Goal: Contribute content: Contribute content

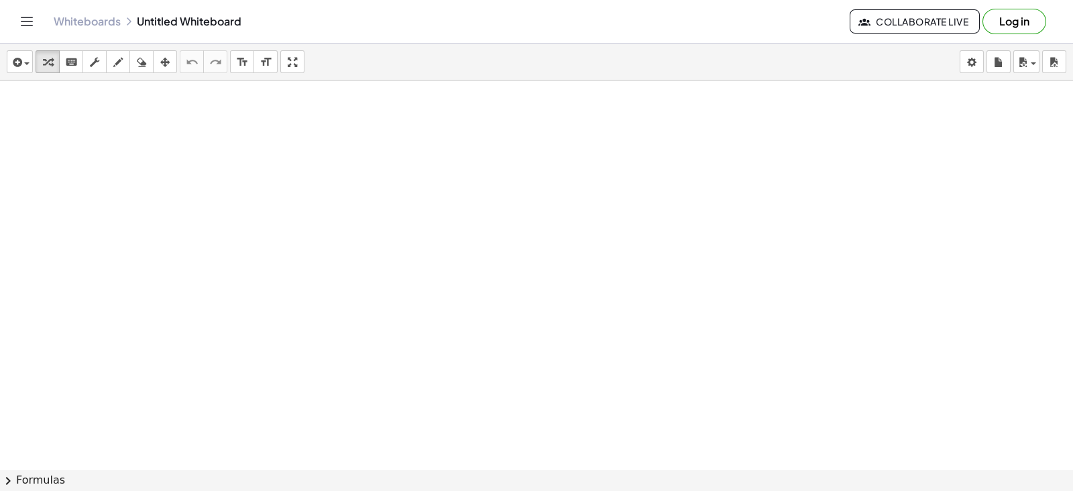
click at [525, 193] on div at bounding box center [536, 469] width 1073 height 778
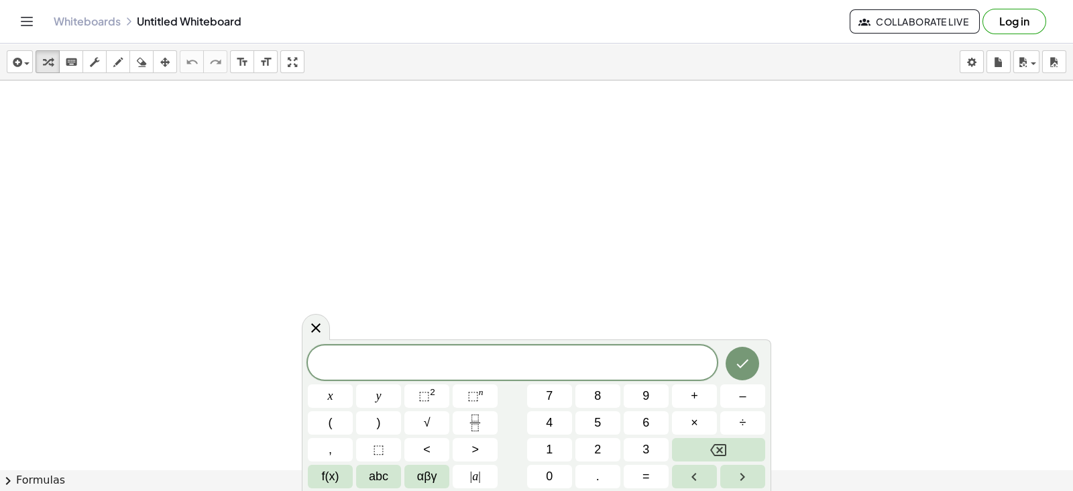
click at [321, 337] on div at bounding box center [316, 327] width 28 height 26
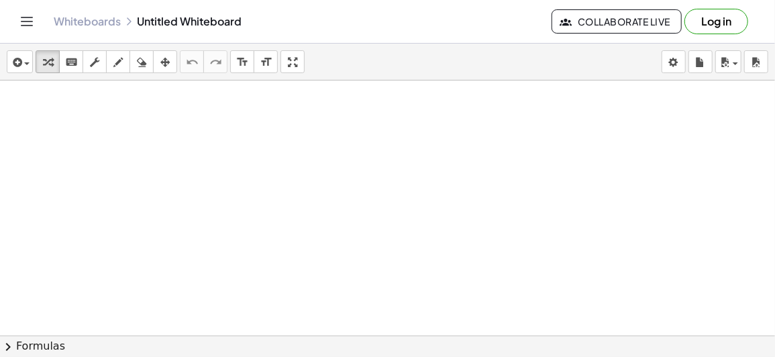
drag, startPoint x: 176, startPoint y: 156, endPoint x: 376, endPoint y: 78, distance: 214.5
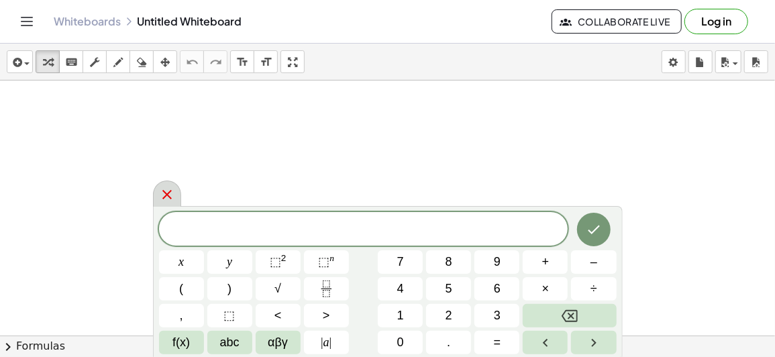
click at [168, 189] on icon at bounding box center [167, 194] width 16 height 16
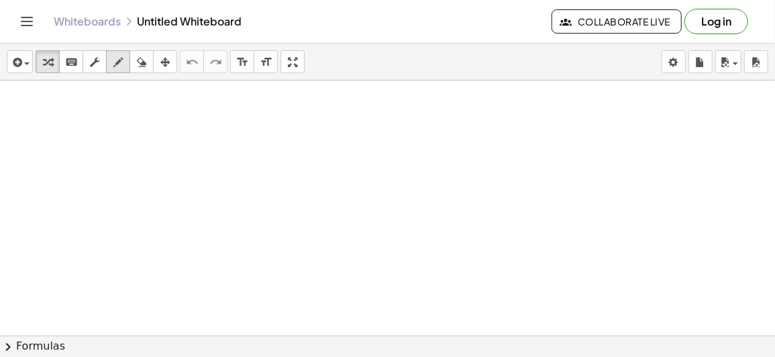
click at [116, 61] on icon "button" at bounding box center [117, 62] width 9 height 16
drag, startPoint x: 107, startPoint y: 136, endPoint x: 178, endPoint y: 100, distance: 79.8
drag, startPoint x: 97, startPoint y: 105, endPoint x: 95, endPoint y: 113, distance: 8.2
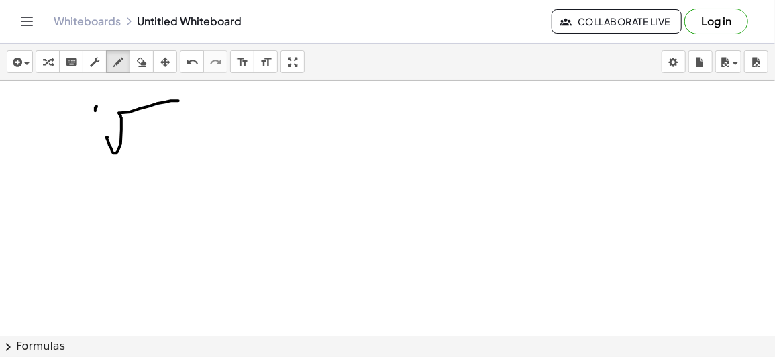
drag, startPoint x: 140, startPoint y: 144, endPoint x: 149, endPoint y: 150, distance: 11.2
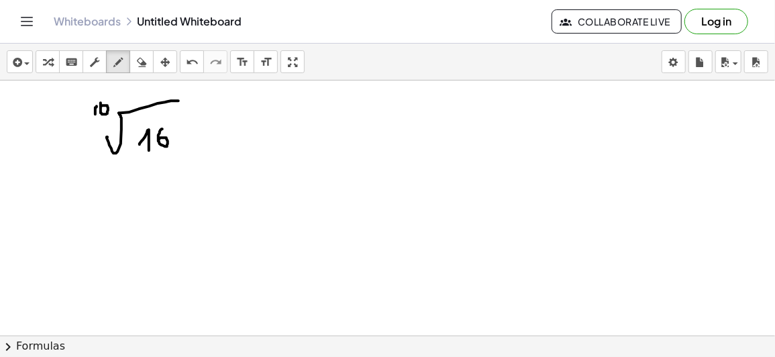
drag, startPoint x: 162, startPoint y: 128, endPoint x: 164, endPoint y: 121, distance: 6.8
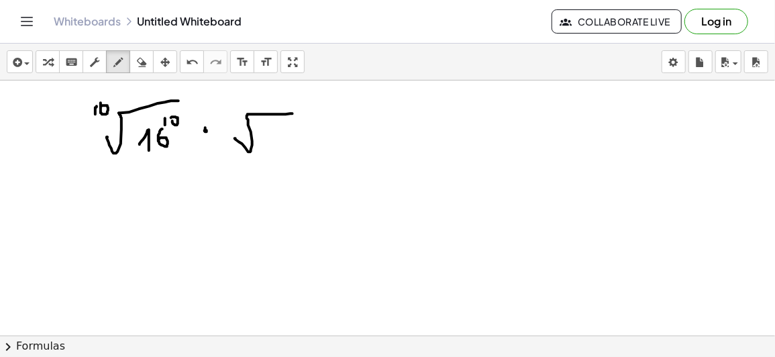
drag, startPoint x: 235, startPoint y: 138, endPoint x: 315, endPoint y: 111, distance: 84.2
drag, startPoint x: 233, startPoint y: 117, endPoint x: 243, endPoint y: 124, distance: 11.9
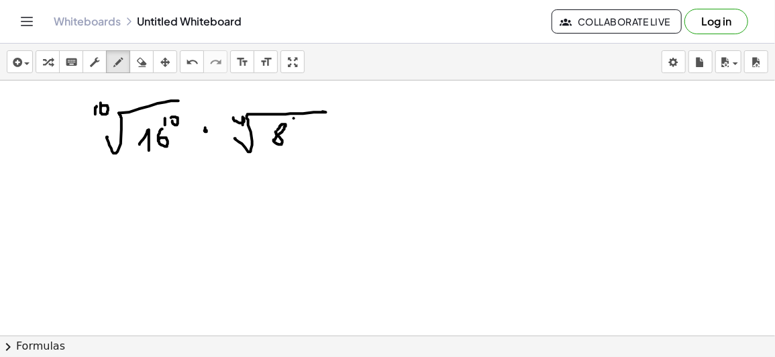
drag, startPoint x: 294, startPoint y: 117, endPoint x: 300, endPoint y: 121, distance: 7.3
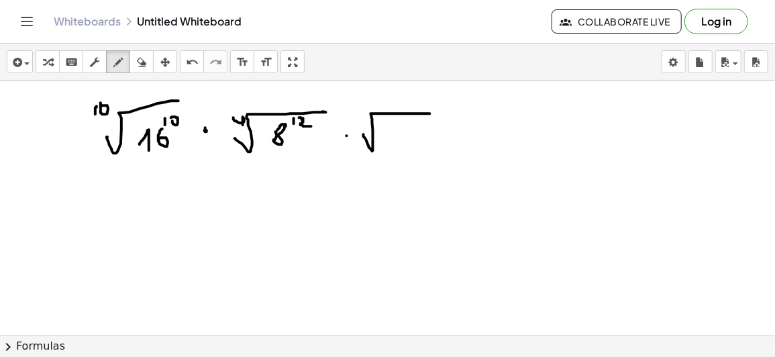
drag, startPoint x: 364, startPoint y: 133, endPoint x: 433, endPoint y: 113, distance: 72.2
drag, startPoint x: 358, startPoint y: 116, endPoint x: 358, endPoint y: 125, distance: 9.4
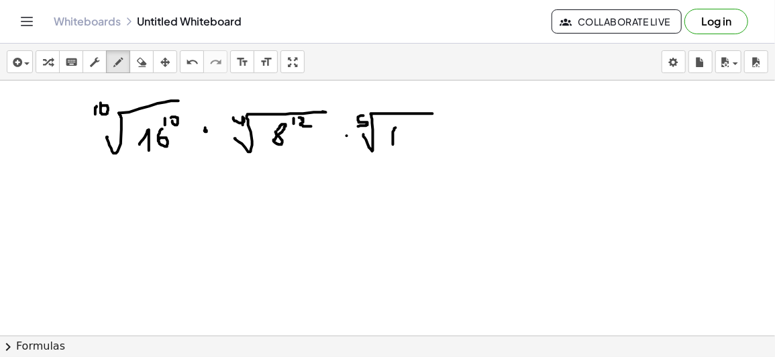
drag, startPoint x: 396, startPoint y: 127, endPoint x: 393, endPoint y: 144, distance: 17.0
drag, startPoint x: 405, startPoint y: 127, endPoint x: 408, endPoint y: 137, distance: 10.4
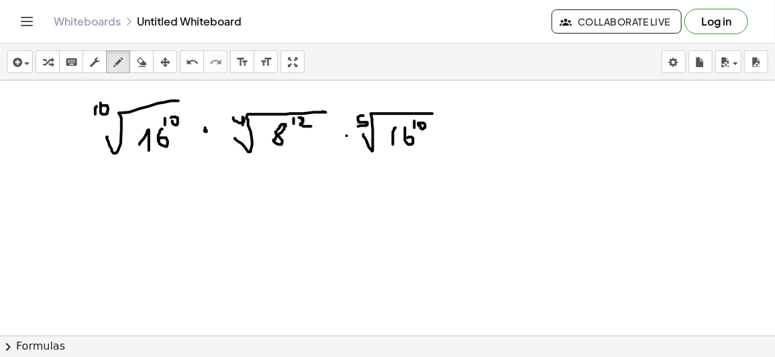
drag, startPoint x: 421, startPoint y: 125, endPoint x: 463, endPoint y: 145, distance: 46.8
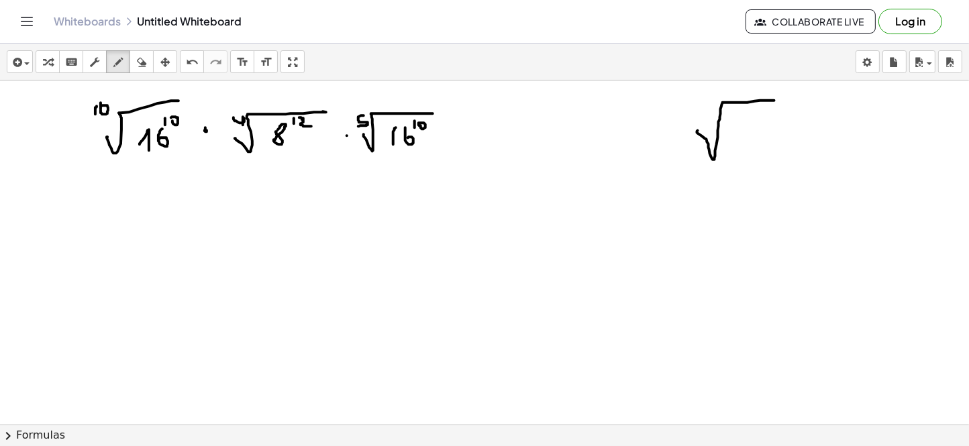
drag, startPoint x: 698, startPoint y: 130, endPoint x: 774, endPoint y: 100, distance: 82.2
click at [774, 100] on div at bounding box center [484, 424] width 969 height 688
drag, startPoint x: 682, startPoint y: 111, endPoint x: 700, endPoint y: 118, distance: 19.6
click at [700, 118] on div at bounding box center [484, 424] width 969 height 688
click at [748, 136] on div at bounding box center [484, 424] width 969 height 688
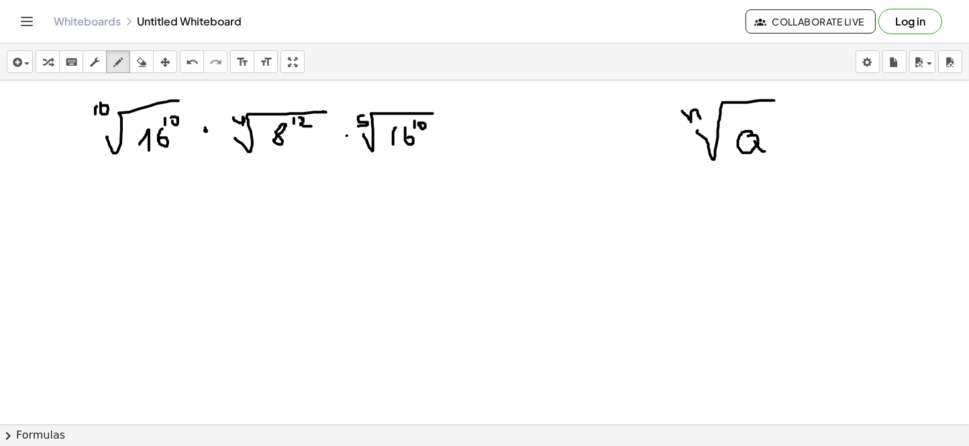
drag, startPoint x: 755, startPoint y: 141, endPoint x: 765, endPoint y: 151, distance: 14.2
click at [765, 151] on div at bounding box center [484, 424] width 969 height 688
drag, startPoint x: 345, startPoint y: 211, endPoint x: 354, endPoint y: 215, distance: 10.0
click at [343, 211] on div at bounding box center [484, 424] width 969 height 688
click at [802, 139] on div at bounding box center [484, 424] width 969 height 688
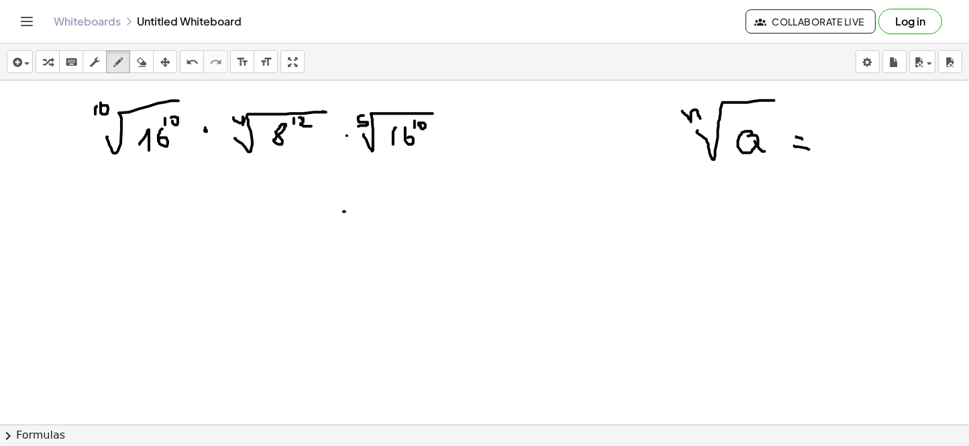
drag, startPoint x: 795, startPoint y: 146, endPoint x: 809, endPoint y: 149, distance: 14.3
click at [809, 149] on div at bounding box center [484, 424] width 969 height 688
click at [851, 127] on div at bounding box center [484, 424] width 969 height 688
drag, startPoint x: 868, startPoint y: 131, endPoint x: 881, endPoint y: 140, distance: 15.6
click at [858, 140] on div at bounding box center [484, 424] width 969 height 688
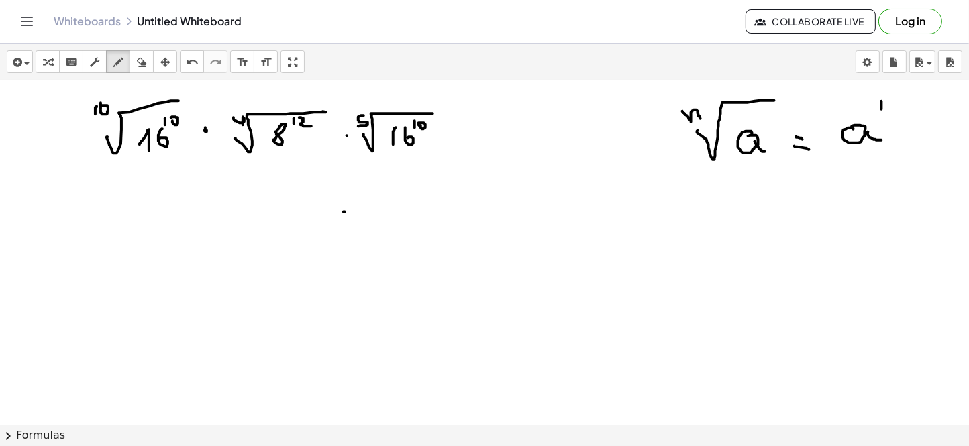
drag, startPoint x: 881, startPoint y: 101, endPoint x: 881, endPoint y: 109, distance: 8.0
click at [858, 109] on div at bounding box center [484, 424] width 969 height 688
drag, startPoint x: 896, startPoint y: 96, endPoint x: 891, endPoint y: 122, distance: 26.6
click at [858, 122] on div at bounding box center [484, 424] width 969 height 688
drag, startPoint x: 904, startPoint y: 115, endPoint x: 918, endPoint y: 122, distance: 15.6
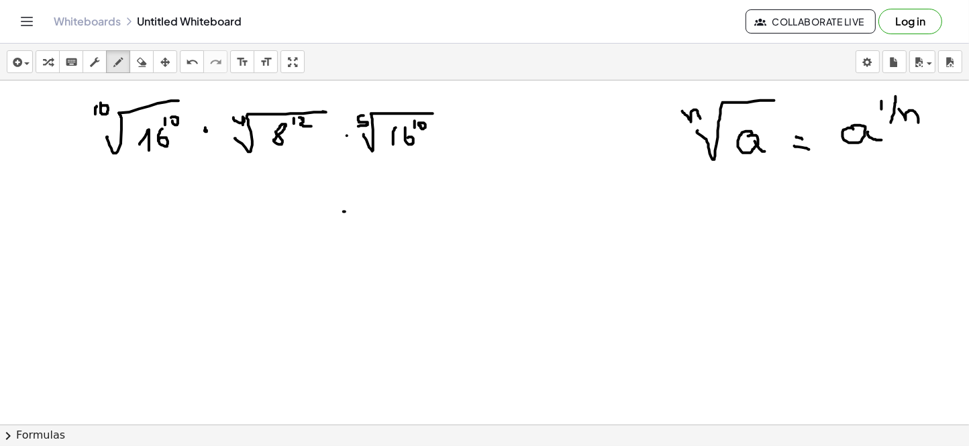
click at [858, 122] on div at bounding box center [484, 424] width 969 height 688
drag, startPoint x: 760, startPoint y: 110, endPoint x: 757, endPoint y: 122, distance: 12.4
click at [757, 122] on div at bounding box center [484, 424] width 969 height 688
drag, startPoint x: 652, startPoint y: 115, endPoint x: 652, endPoint y: 169, distance: 53.7
click at [652, 169] on div at bounding box center [484, 424] width 969 height 688
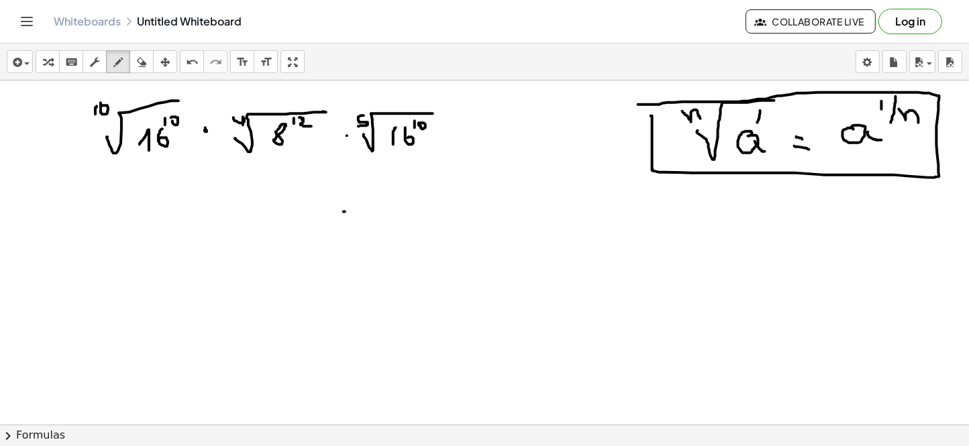
drag, startPoint x: 653, startPoint y: 169, endPoint x: 638, endPoint y: 104, distance: 66.7
click at [638, 104] on div at bounding box center [484, 424] width 969 height 688
drag, startPoint x: 138, startPoint y: 225, endPoint x: 138, endPoint y: 248, distance: 22.8
click at [138, 248] on div at bounding box center [484, 424] width 969 height 688
drag, startPoint x: 156, startPoint y: 219, endPoint x: 163, endPoint y: 214, distance: 8.6
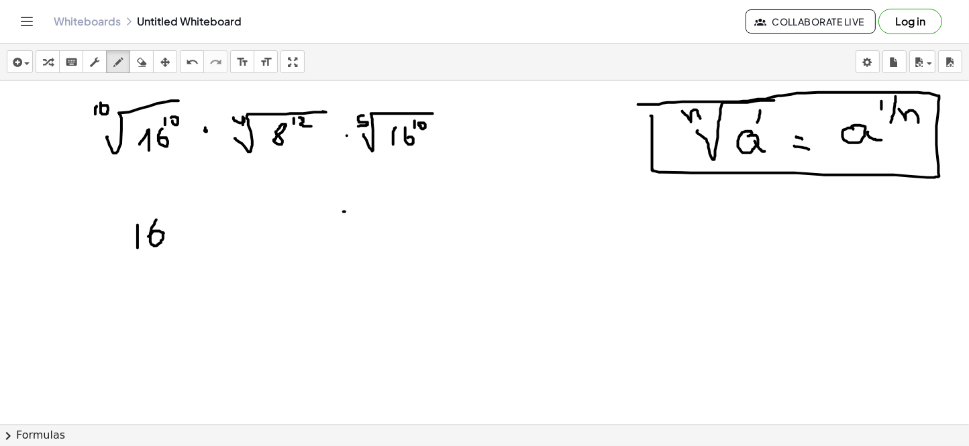
click at [151, 233] on div at bounding box center [484, 424] width 969 height 688
drag, startPoint x: 168, startPoint y: 197, endPoint x: 168, endPoint y: 210, distance: 12.7
click at [168, 210] on div at bounding box center [484, 424] width 969 height 688
click at [172, 204] on div at bounding box center [484, 424] width 969 height 688
drag, startPoint x: 201, startPoint y: 177, endPoint x: 193, endPoint y: 218, distance: 41.7
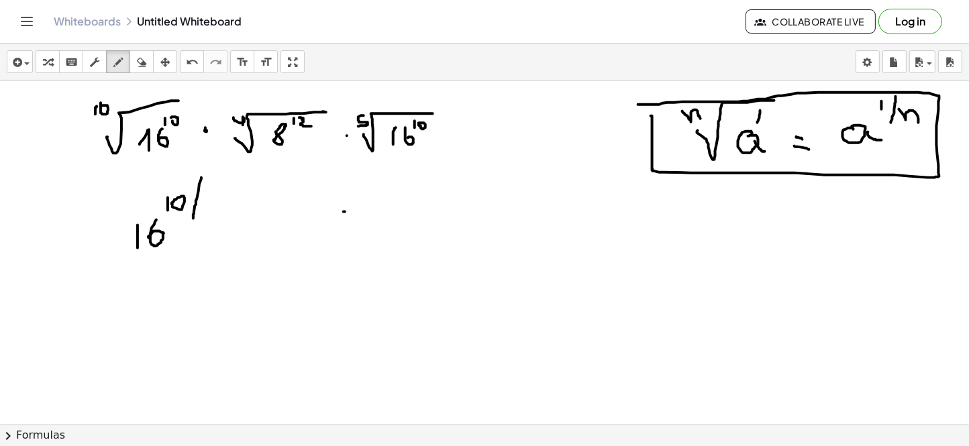
click at [193, 218] on div at bounding box center [484, 424] width 969 height 688
drag, startPoint x: 198, startPoint y: 209, endPoint x: 201, endPoint y: 219, distance: 10.4
click at [201, 219] on div at bounding box center [484, 424] width 969 height 688
click at [208, 214] on div at bounding box center [484, 424] width 969 height 688
click at [246, 236] on div at bounding box center [484, 424] width 969 height 688
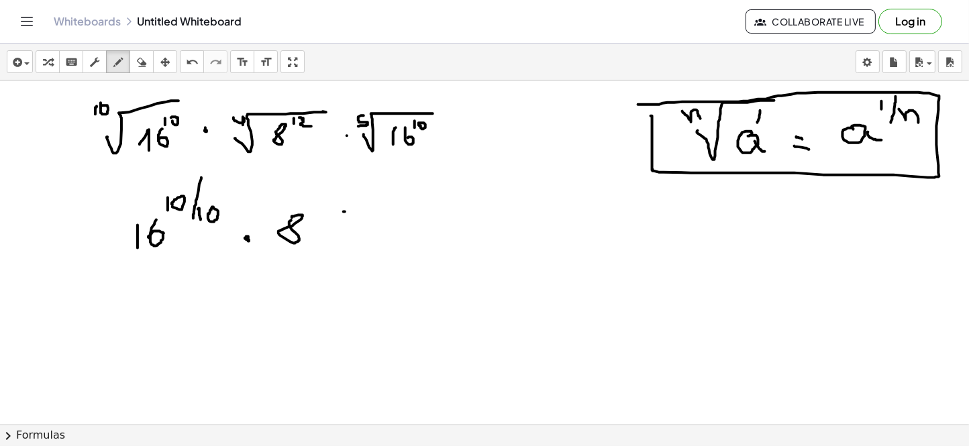
click at [292, 217] on div at bounding box center [484, 424] width 969 height 688
click at [321, 205] on div at bounding box center [484, 424] width 969 height 688
drag, startPoint x: 327, startPoint y: 193, endPoint x: 339, endPoint y: 203, distance: 15.7
click at [339, 203] on div at bounding box center [484, 424] width 969 height 688
drag, startPoint x: 350, startPoint y: 186, endPoint x: 339, endPoint y: 216, distance: 31.2
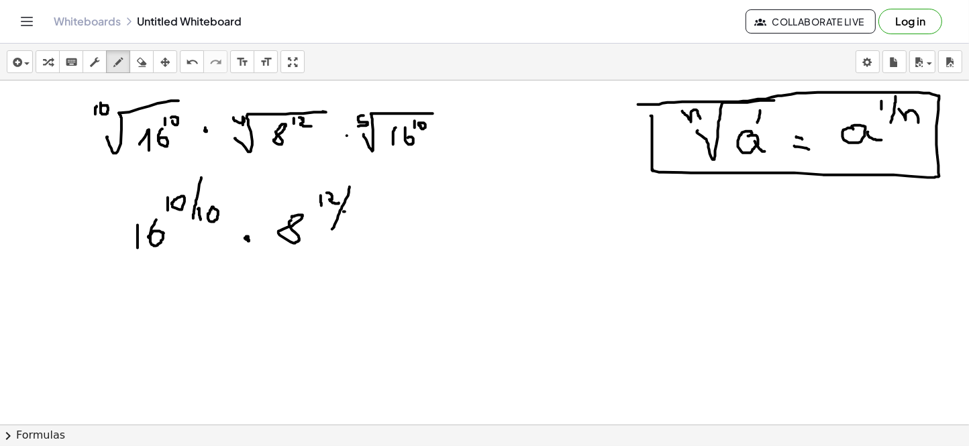
click at [332, 228] on div at bounding box center [484, 424] width 969 height 688
drag, startPoint x: 344, startPoint y: 217, endPoint x: 351, endPoint y: 227, distance: 12.1
click at [351, 227] on div at bounding box center [484, 424] width 969 height 688
click at [378, 231] on div at bounding box center [484, 424] width 969 height 688
drag, startPoint x: 416, startPoint y: 216, endPoint x: 416, endPoint y: 248, distance: 32.2
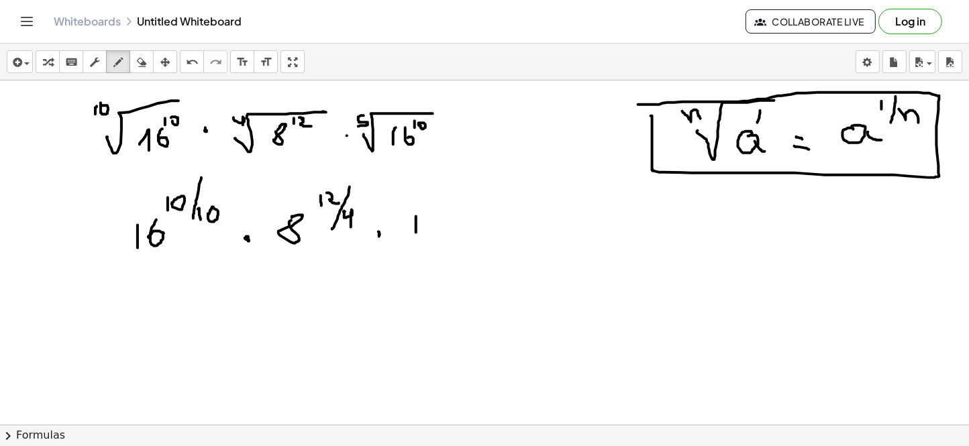
click at [416, 248] on div at bounding box center [484, 424] width 969 height 688
drag, startPoint x: 429, startPoint y: 223, endPoint x: 453, endPoint y: 204, distance: 30.6
click at [433, 237] on div at bounding box center [484, 424] width 969 height 688
drag, startPoint x: 460, startPoint y: 188, endPoint x: 460, endPoint y: 197, distance: 9.4
click at [460, 197] on div at bounding box center [484, 424] width 969 height 688
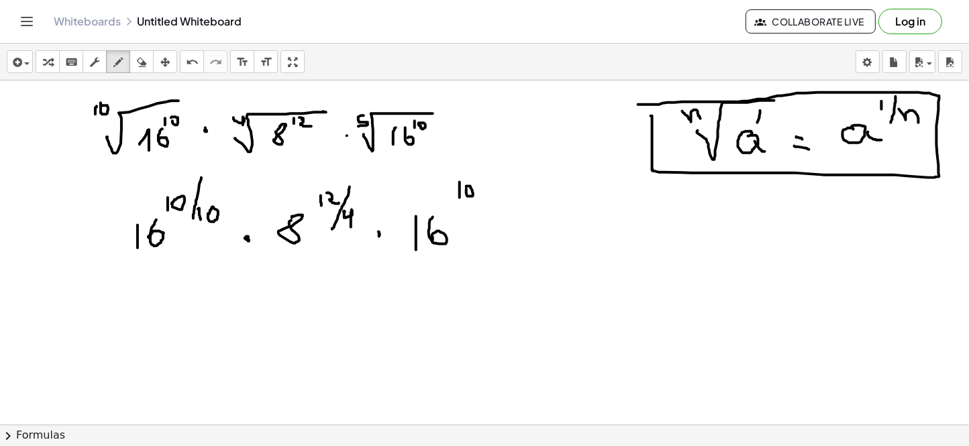
click at [466, 186] on div at bounding box center [484, 424] width 969 height 688
drag, startPoint x: 484, startPoint y: 172, endPoint x: 476, endPoint y: 221, distance: 49.6
click at [476, 221] on div at bounding box center [484, 424] width 969 height 688
drag, startPoint x: 489, startPoint y: 194, endPoint x: 480, endPoint y: 209, distance: 17.7
click at [480, 209] on div at bounding box center [484, 424] width 969 height 688
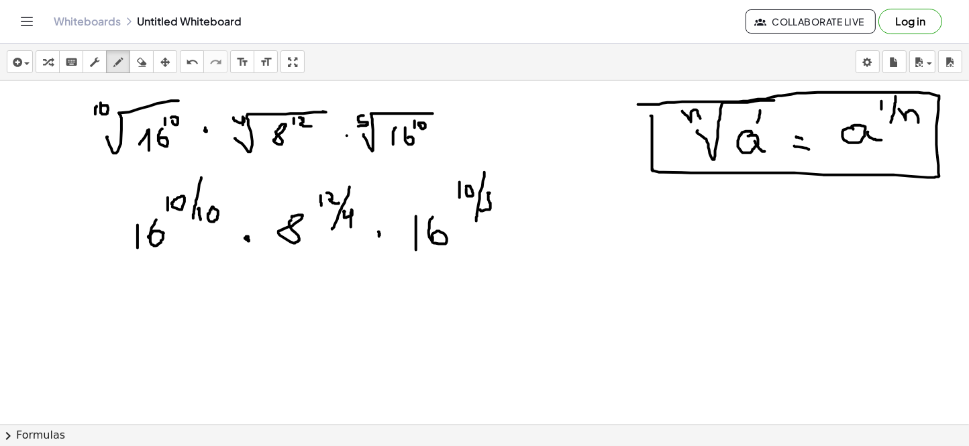
click at [493, 193] on div at bounding box center [484, 424] width 969 height 688
click at [495, 193] on div at bounding box center [484, 424] width 969 height 688
drag, startPoint x: 156, startPoint y: 209, endPoint x: 188, endPoint y: 203, distance: 32.1
click at [188, 203] on div at bounding box center [484, 424] width 969 height 688
drag, startPoint x: 199, startPoint y: 218, endPoint x: 233, endPoint y: 207, distance: 35.2
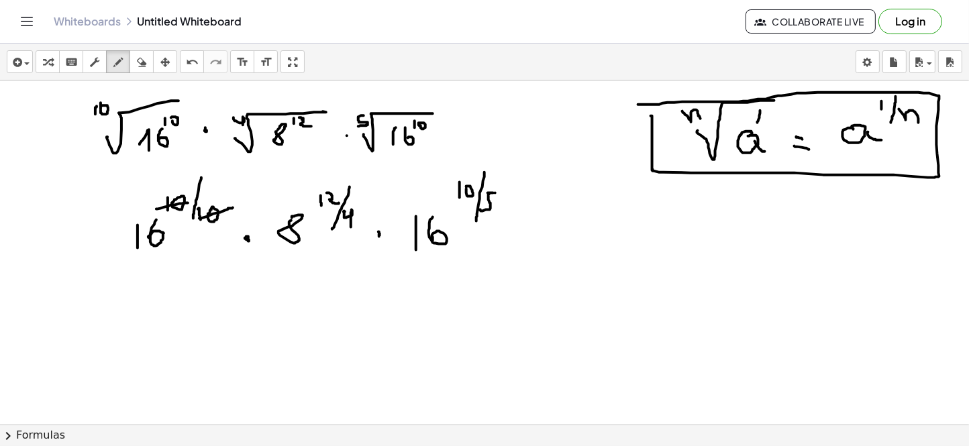
click at [233, 207] on div at bounding box center [484, 424] width 969 height 688
drag, startPoint x: 157, startPoint y: 186, endPoint x: 156, endPoint y: 201, distance: 14.8
click at [159, 203] on div at bounding box center [484, 424] width 969 height 688
drag, startPoint x: 150, startPoint y: 192, endPoint x: 155, endPoint y: 186, distance: 8.1
click at [155, 186] on div at bounding box center [484, 424] width 969 height 688
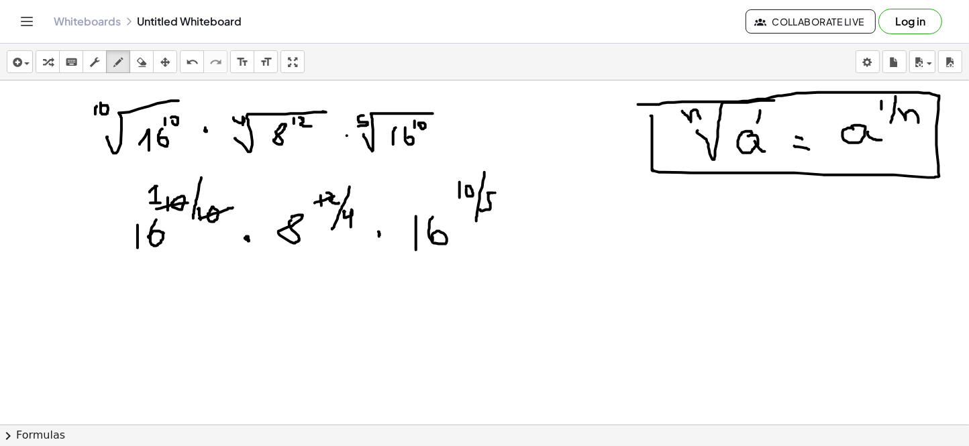
drag, startPoint x: 315, startPoint y: 203, endPoint x: 334, endPoint y: 196, distance: 20.6
click at [334, 196] on div at bounding box center [484, 424] width 969 height 688
drag, startPoint x: 341, startPoint y: 223, endPoint x: 361, endPoint y: 216, distance: 21.2
click at [361, 216] on div at bounding box center [484, 424] width 969 height 688
drag, startPoint x: 299, startPoint y: 178, endPoint x: 300, endPoint y: 189, distance: 11.5
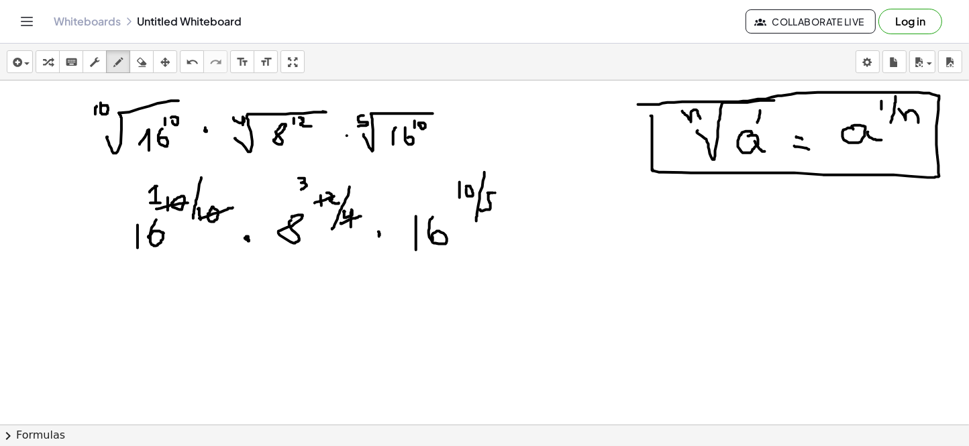
click at [300, 189] on div at bounding box center [484, 424] width 969 height 688
drag, startPoint x: 362, startPoint y: 223, endPoint x: 362, endPoint y: 231, distance: 8.0
click at [362, 231] on div at bounding box center [484, 424] width 969 height 688
drag, startPoint x: 456, startPoint y: 193, endPoint x: 479, endPoint y: 186, distance: 23.6
click at [479, 186] on div at bounding box center [484, 424] width 969 height 688
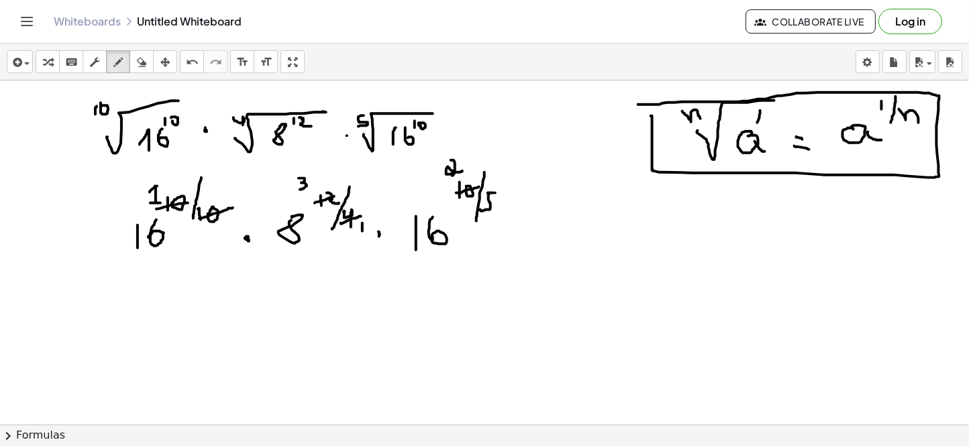
drag, startPoint x: 452, startPoint y: 160, endPoint x: 463, endPoint y: 169, distance: 14.3
click at [463, 169] on div at bounding box center [484, 424] width 969 height 688
drag, startPoint x: 484, startPoint y: 205, endPoint x: 500, endPoint y: 195, distance: 19.0
click at [500, 195] on div at bounding box center [484, 424] width 969 height 688
drag, startPoint x: 511, startPoint y: 203, endPoint x: 510, endPoint y: 218, distance: 15.4
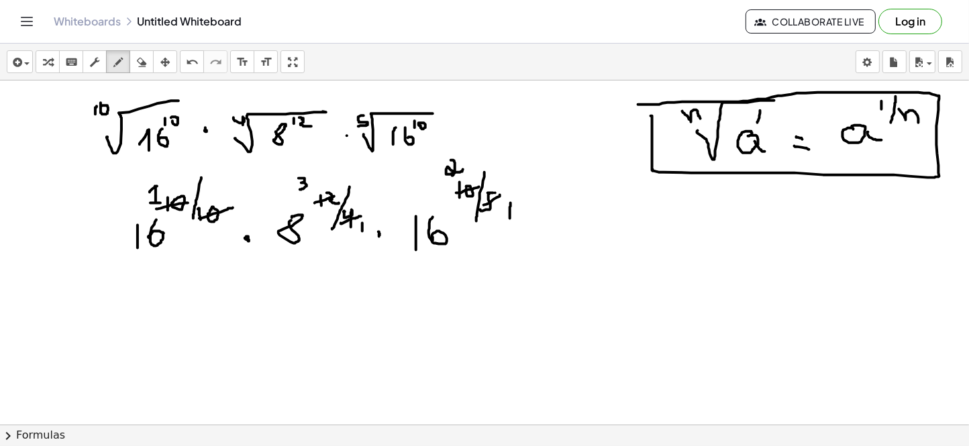
click at [510, 218] on div at bounding box center [484, 424] width 969 height 688
drag, startPoint x: 147, startPoint y: 305, endPoint x: 148, endPoint y: 329, distance: 24.8
click at [148, 329] on div at bounding box center [484, 424] width 969 height 688
click at [166, 324] on div at bounding box center [484, 424] width 969 height 688
drag, startPoint x: 182, startPoint y: 290, endPoint x: 181, endPoint y: 302, distance: 12.1
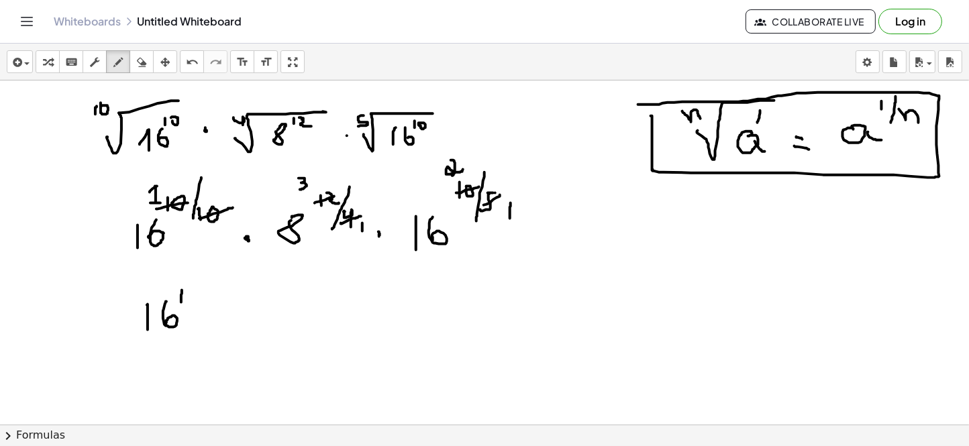
click at [181, 302] on div at bounding box center [484, 424] width 969 height 688
click at [221, 314] on div at bounding box center [484, 424] width 969 height 688
click at [272, 300] on div at bounding box center [484, 424] width 969 height 688
click at [278, 307] on div at bounding box center [484, 424] width 969 height 688
drag, startPoint x: 289, startPoint y: 281, endPoint x: 289, endPoint y: 293, distance: 12.1
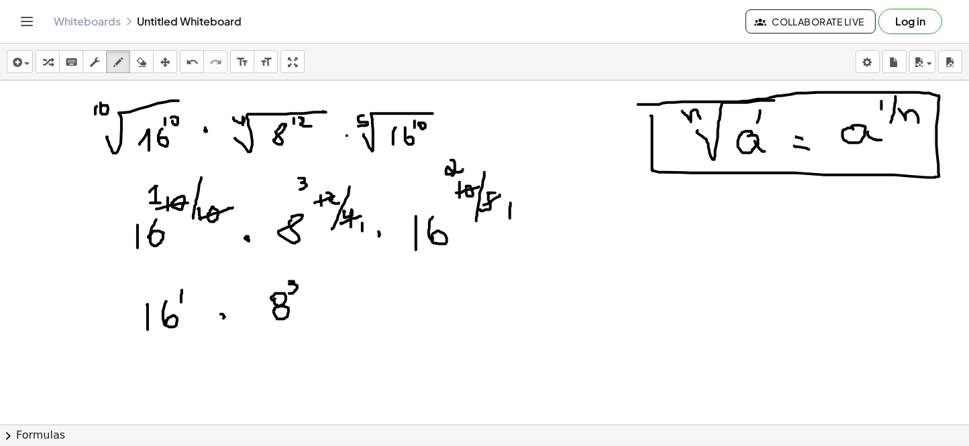
click at [289, 293] on div at bounding box center [484, 424] width 969 height 688
drag, startPoint x: 282, startPoint y: 281, endPoint x: 291, endPoint y: 280, distance: 9.4
click at [291, 280] on div at bounding box center [484, 424] width 969 height 688
click at [333, 307] on div at bounding box center [484, 424] width 969 height 688
drag, startPoint x: 369, startPoint y: 294, endPoint x: 369, endPoint y: 318, distance: 23.5
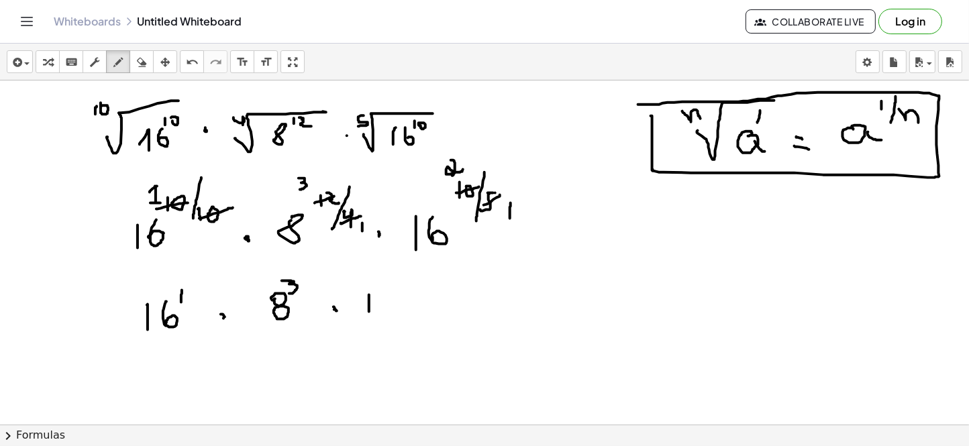
click at [369, 318] on div at bounding box center [484, 424] width 969 height 688
drag, startPoint x: 390, startPoint y: 288, endPoint x: 392, endPoint y: 317, distance: 28.9
click at [392, 317] on div at bounding box center [484, 424] width 969 height 688
drag, startPoint x: 412, startPoint y: 278, endPoint x: 426, endPoint y: 291, distance: 19.0
click at [426, 291] on div at bounding box center [484, 424] width 969 height 688
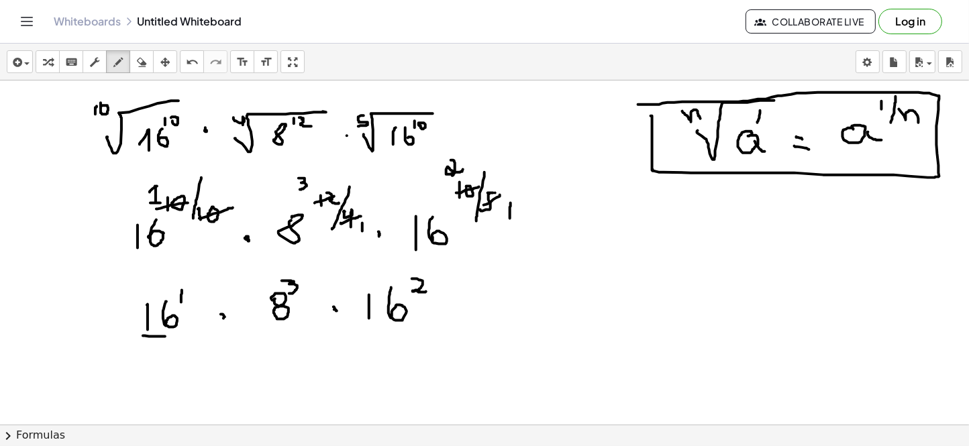
drag, startPoint x: 143, startPoint y: 335, endPoint x: 166, endPoint y: 336, distance: 22.8
click at [166, 336] on div at bounding box center [484, 424] width 969 height 688
drag, startPoint x: 371, startPoint y: 331, endPoint x: 402, endPoint y: 331, distance: 30.9
click at [402, 331] on div at bounding box center [484, 424] width 969 height 688
drag, startPoint x: 446, startPoint y: 315, endPoint x: 466, endPoint y: 314, distance: 20.2
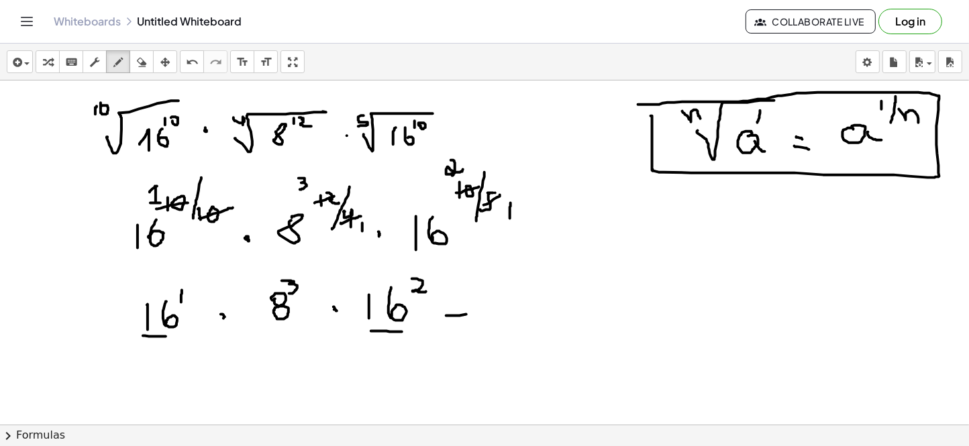
click at [466, 314] on div at bounding box center [484, 424] width 969 height 688
drag, startPoint x: 449, startPoint y: 307, endPoint x: 472, endPoint y: 320, distance: 25.9
click at [472, 320] on div at bounding box center [484, 424] width 969 height 688
drag, startPoint x: 529, startPoint y: 290, endPoint x: 528, endPoint y: 317, distance: 27.5
click at [528, 317] on div at bounding box center [484, 424] width 969 height 688
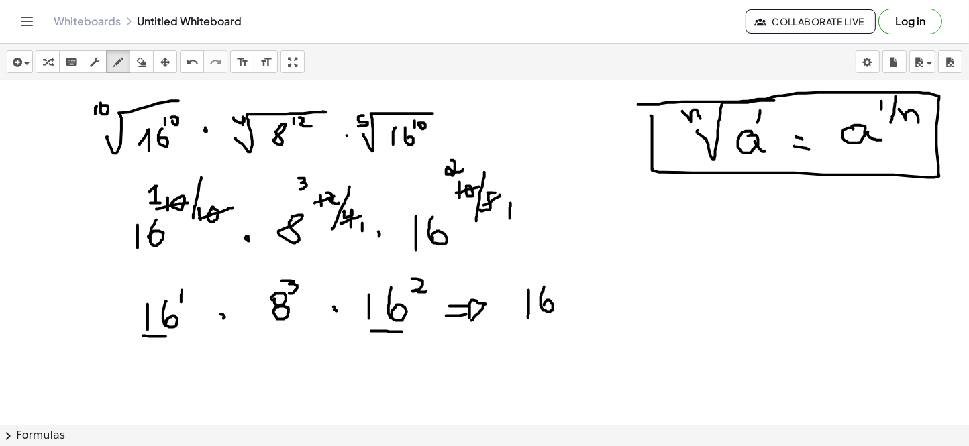
drag, startPoint x: 544, startPoint y: 286, endPoint x: 544, endPoint y: 305, distance: 18.8
click at [544, 305] on div at bounding box center [484, 424] width 969 height 688
drag, startPoint x: 557, startPoint y: 276, endPoint x: 557, endPoint y: 286, distance: 10.1
click at [557, 286] on div at bounding box center [484, 424] width 969 height 688
drag, startPoint x: 565, startPoint y: 281, endPoint x: 574, endPoint y: 276, distance: 9.9
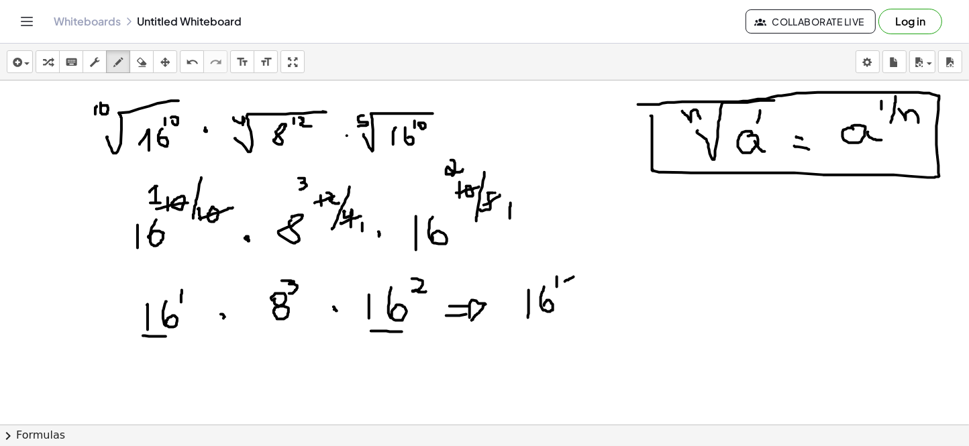
click at [574, 276] on div at bounding box center [484, 424] width 969 height 688
drag, startPoint x: 567, startPoint y: 270, endPoint x: 570, endPoint y: 286, distance: 17.1
click at [570, 286] on div at bounding box center [484, 424] width 969 height 688
drag, startPoint x: 581, startPoint y: 272, endPoint x: 592, endPoint y: 288, distance: 19.7
click at [592, 288] on div at bounding box center [484, 424] width 969 height 688
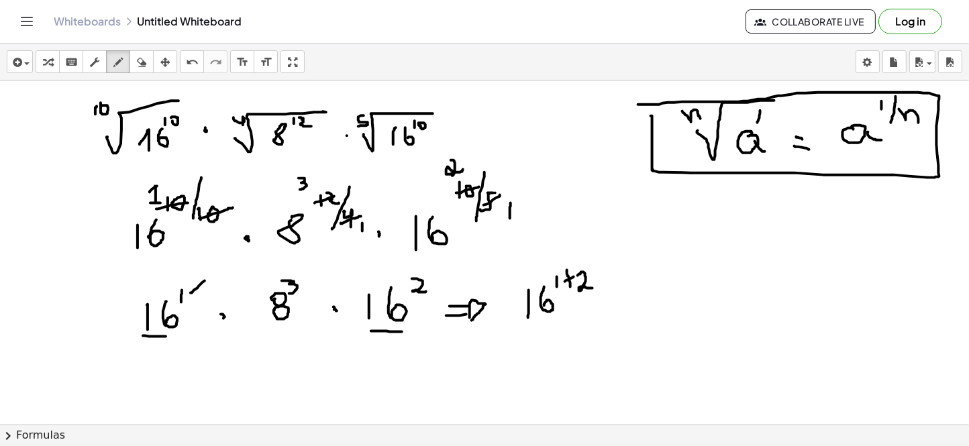
drag, startPoint x: 191, startPoint y: 292, endPoint x: 205, endPoint y: 280, distance: 18.6
click at [205, 280] on div at bounding box center [484, 424] width 969 height 688
drag, startPoint x: 433, startPoint y: 281, endPoint x: 441, endPoint y: 272, distance: 12.8
click at [441, 272] on div at bounding box center [484, 424] width 969 height 688
click at [624, 297] on div at bounding box center [484, 424] width 969 height 688
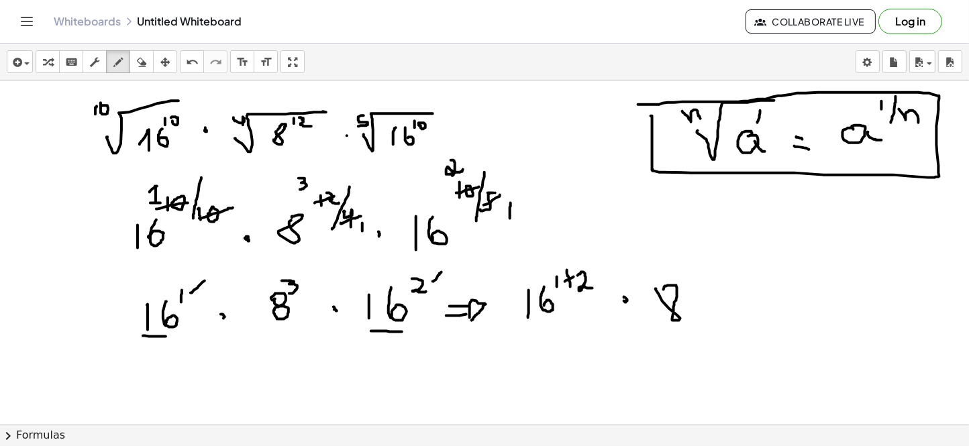
drag, startPoint x: 655, startPoint y: 288, endPoint x: 663, endPoint y: 299, distance: 12.5
click at [661, 297] on div at bounding box center [484, 424] width 969 height 688
drag, startPoint x: 684, startPoint y: 268, endPoint x: 690, endPoint y: 284, distance: 17.8
click at [690, 284] on div at bounding box center [484, 424] width 969 height 688
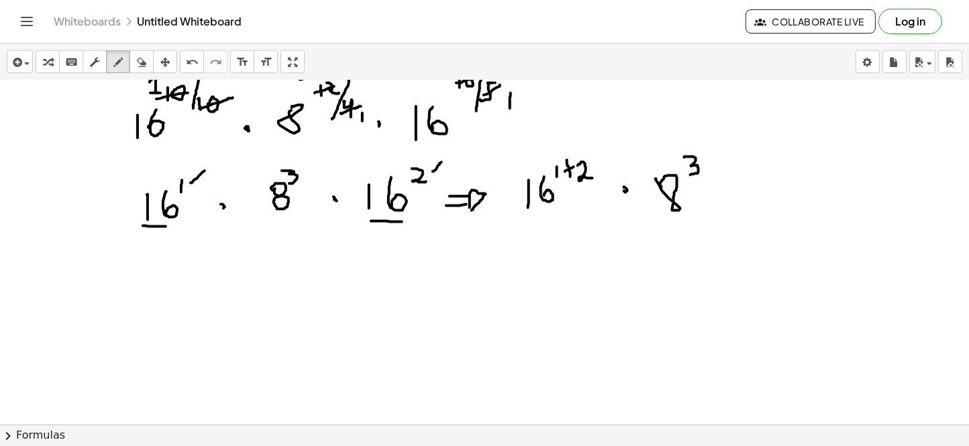
scroll to position [83, 0]
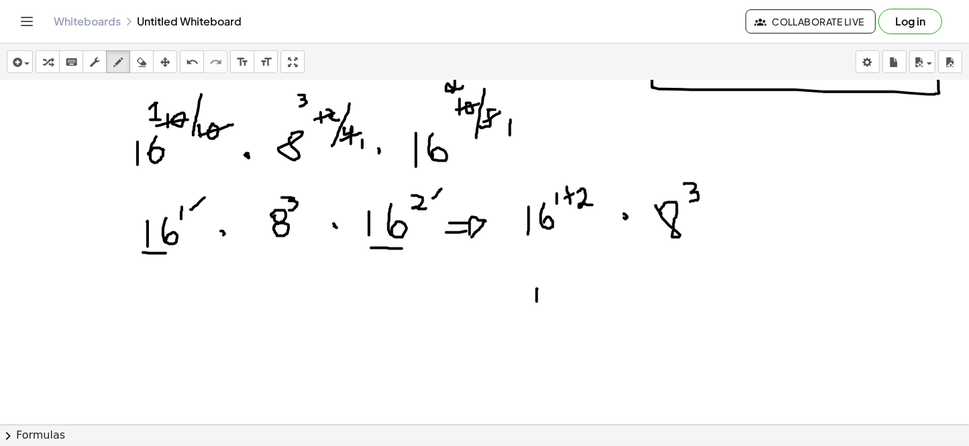
drag, startPoint x: 537, startPoint y: 288, endPoint x: 540, endPoint y: 313, distance: 25.0
click at [539, 313] on div at bounding box center [484, 341] width 969 height 688
drag, startPoint x: 553, startPoint y: 290, endPoint x: 574, endPoint y: 269, distance: 28.9
click at [554, 302] on div at bounding box center [484, 341] width 969 height 688
drag, startPoint x: 568, startPoint y: 277, endPoint x: 574, endPoint y: 290, distance: 14.1
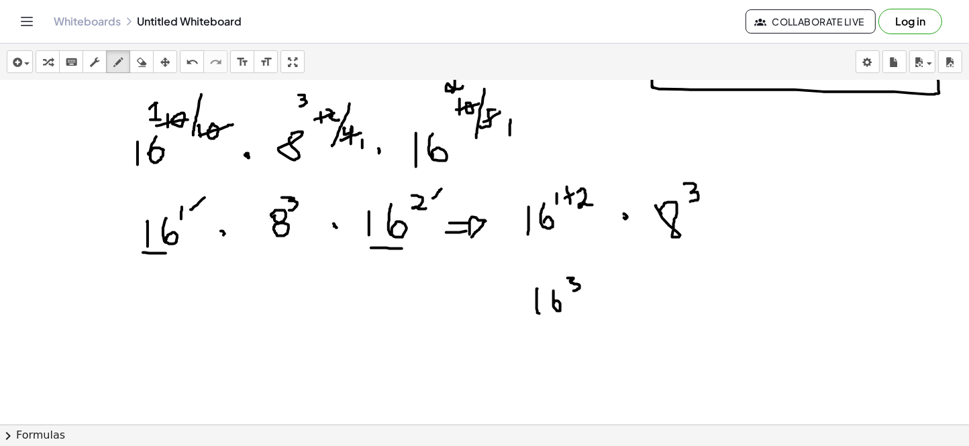
click at [574, 290] on div at bounding box center [484, 341] width 969 height 688
drag, startPoint x: 604, startPoint y: 296, endPoint x: 624, endPoint y: 294, distance: 19.6
click at [602, 297] on div at bounding box center [484, 341] width 969 height 688
drag, startPoint x: 620, startPoint y: 278, endPoint x: 645, endPoint y: 278, distance: 25.5
click at [621, 281] on div at bounding box center [484, 341] width 969 height 688
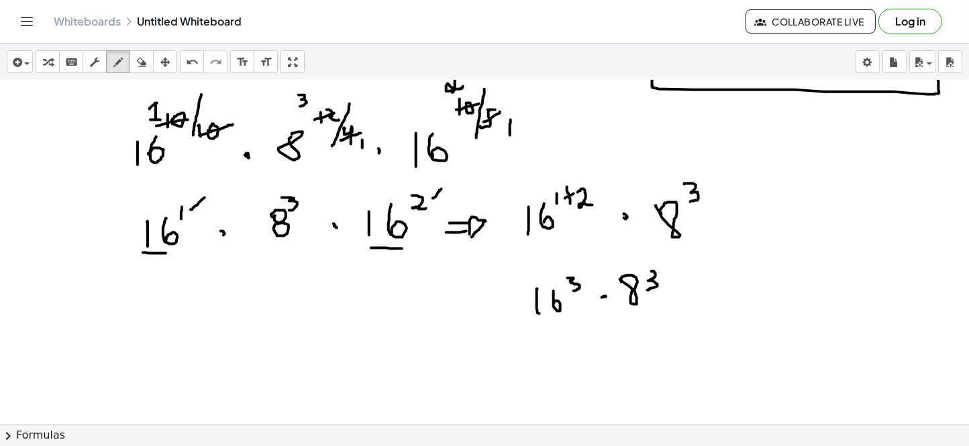
drag, startPoint x: 651, startPoint y: 270, endPoint x: 647, endPoint y: 289, distance: 19.2
click at [647, 289] on div at bounding box center [484, 341] width 969 height 688
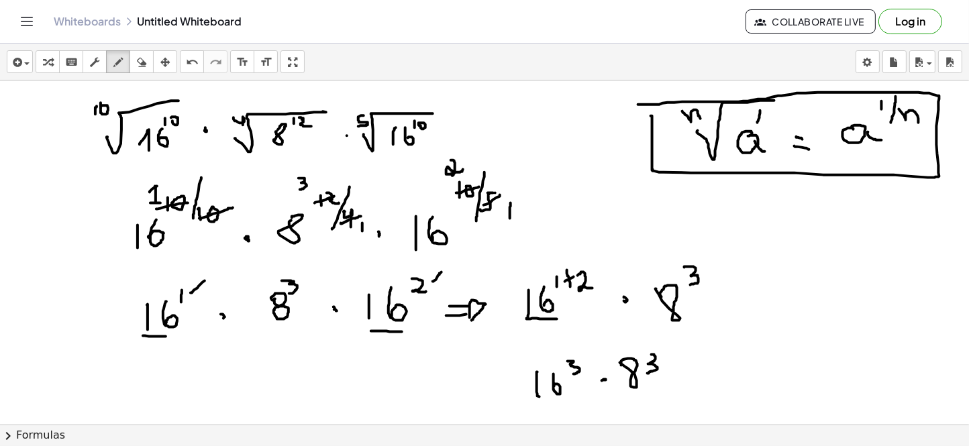
drag, startPoint x: 527, startPoint y: 318, endPoint x: 556, endPoint y: 319, distance: 29.5
click at [557, 319] on div at bounding box center [484, 424] width 969 height 688
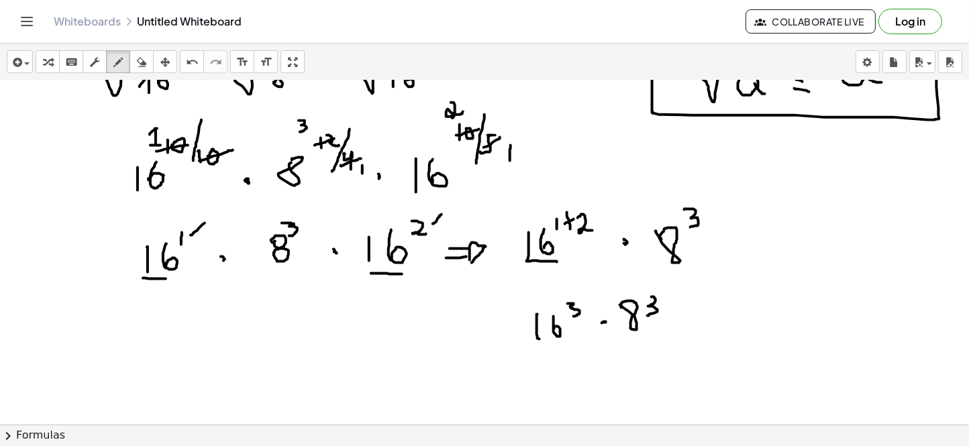
scroll to position [83, 0]
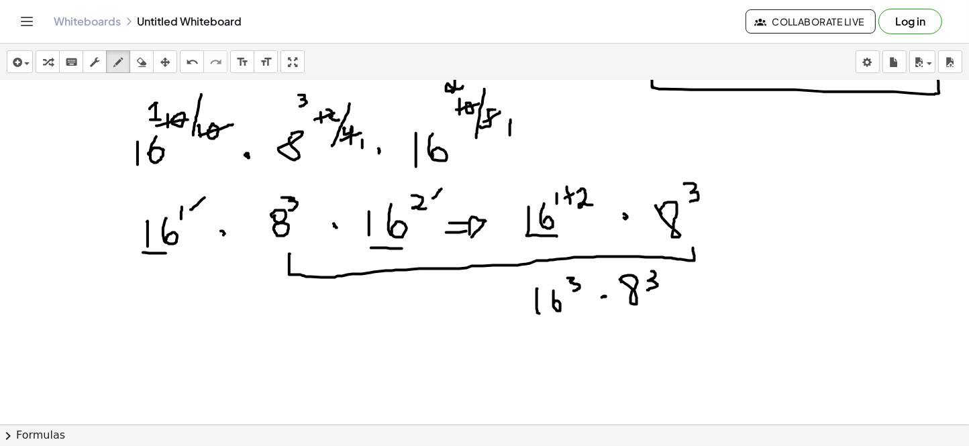
drag, startPoint x: 290, startPoint y: 253, endPoint x: 693, endPoint y: 247, distance: 402.5
click at [693, 247] on div at bounding box center [484, 341] width 969 height 688
click at [688, 243] on div at bounding box center [484, 341] width 969 height 688
click at [688, 239] on div at bounding box center [484, 341] width 969 height 688
click at [526, 209] on div at bounding box center [484, 341] width 969 height 688
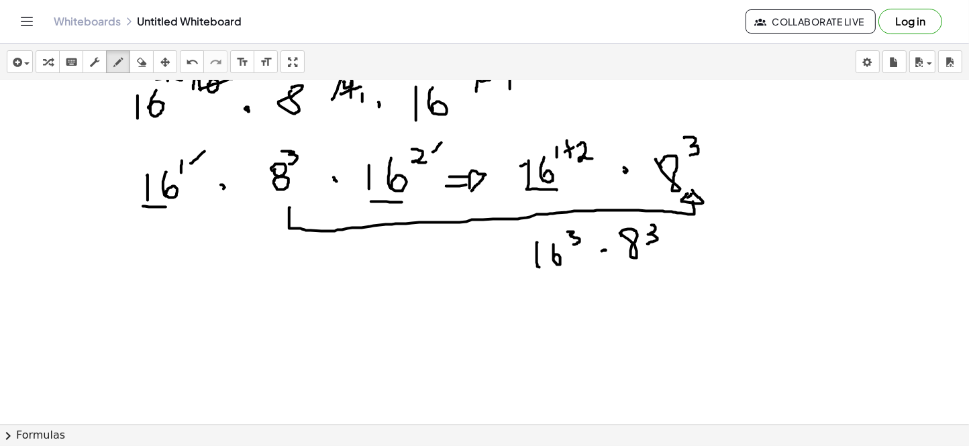
scroll to position [167, 0]
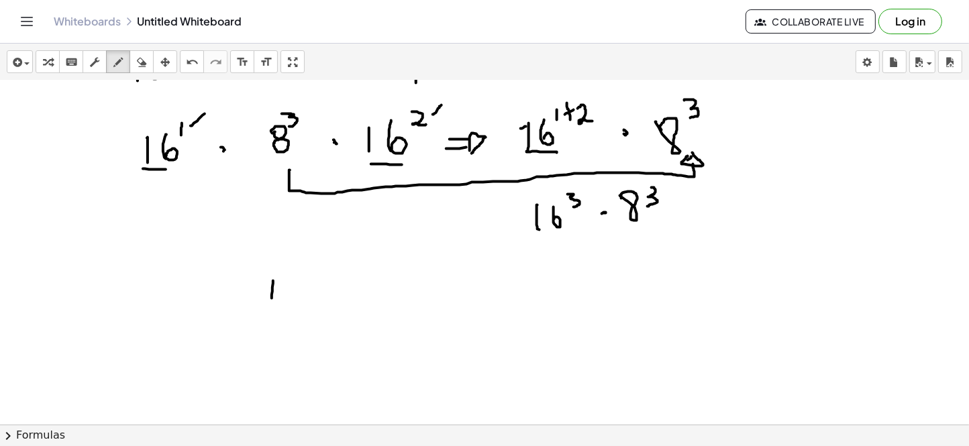
drag, startPoint x: 273, startPoint y: 280, endPoint x: 272, endPoint y: 308, distance: 28.2
click at [272, 308] on div at bounding box center [484, 257] width 969 height 688
drag, startPoint x: 290, startPoint y: 283, endPoint x: 290, endPoint y: 303, distance: 20.1
click at [290, 303] on div at bounding box center [484, 257] width 969 height 688
click at [329, 282] on div at bounding box center [484, 257] width 969 height 688
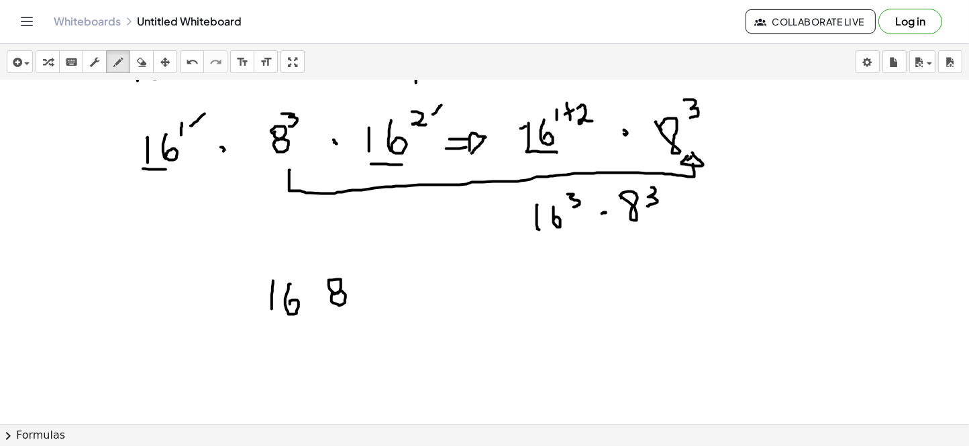
click at [333, 293] on div at bounding box center [484, 257] width 969 height 688
drag, startPoint x: 358, startPoint y: 250, endPoint x: 356, endPoint y: 382, distance: 132.2
click at [356, 382] on div at bounding box center [484, 257] width 969 height 688
drag, startPoint x: 372, startPoint y: 278, endPoint x: 392, endPoint y: 296, distance: 27.1
click at [392, 296] on div at bounding box center [484, 257] width 969 height 688
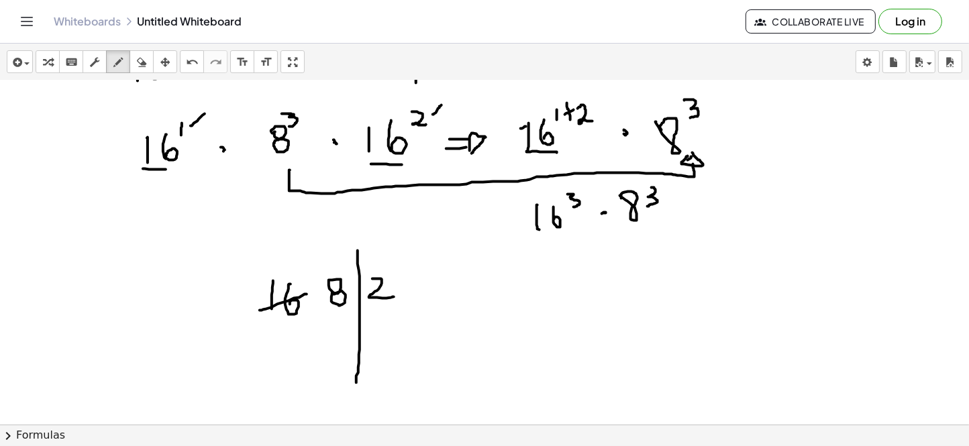
drag, startPoint x: 260, startPoint y: 309, endPoint x: 307, endPoint y: 293, distance: 49.6
click at [307, 293] on div at bounding box center [484, 257] width 969 height 688
click at [293, 325] on div at bounding box center [484, 257] width 969 height 688
drag, startPoint x: 322, startPoint y: 299, endPoint x: 353, endPoint y: 281, distance: 35.4
click at [353, 281] on div at bounding box center [484, 257] width 969 height 688
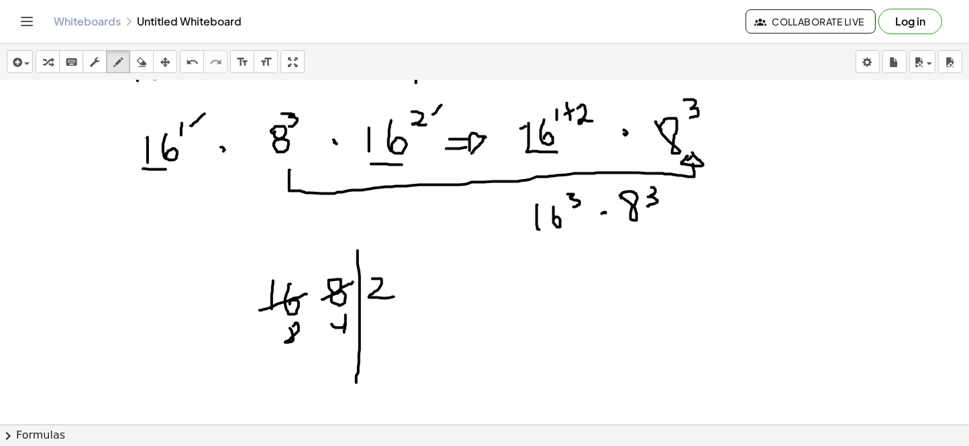
drag, startPoint x: 331, startPoint y: 323, endPoint x: 343, endPoint y: 332, distance: 14.4
click at [343, 332] on div at bounding box center [484, 257] width 969 height 688
drag, startPoint x: 331, startPoint y: 324, endPoint x: 330, endPoint y: 317, distance: 7.5
click at [330, 317] on div at bounding box center [484, 257] width 969 height 688
drag, startPoint x: 107, startPoint y: 290, endPoint x: 107, endPoint y: 309, distance: 18.8
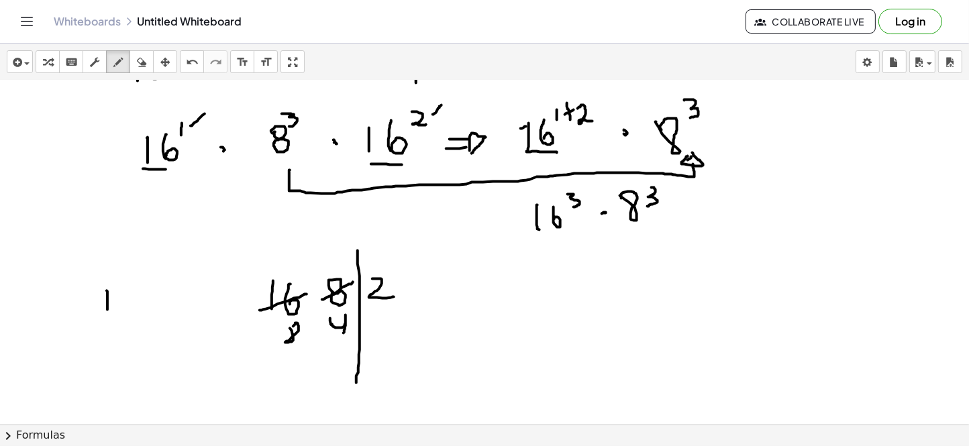
click at [107, 309] on div at bounding box center [484, 257] width 969 height 688
drag, startPoint x: 128, startPoint y: 285, endPoint x: 127, endPoint y: 298, distance: 12.8
click at [127, 299] on div at bounding box center [484, 257] width 969 height 688
drag, startPoint x: 142, startPoint y: 274, endPoint x: 144, endPoint y: 363, distance: 89.2
click at [144, 363] on div at bounding box center [484, 257] width 969 height 688
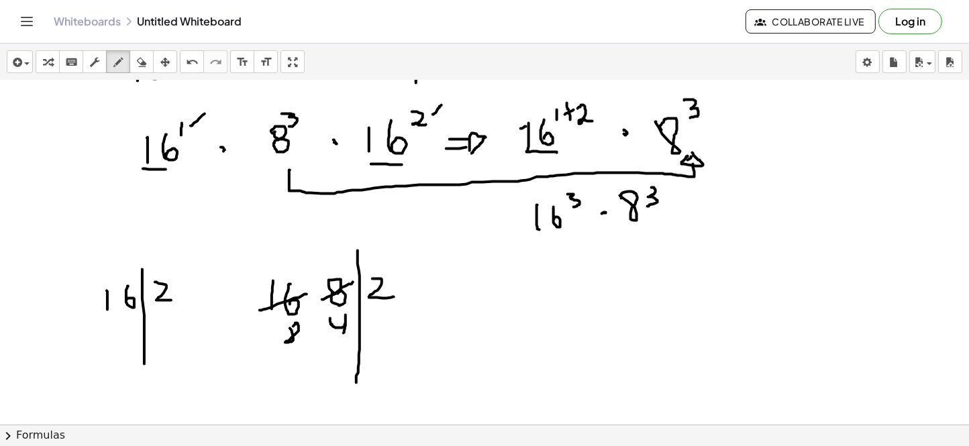
drag, startPoint x: 155, startPoint y: 281, endPoint x: 171, endPoint y: 299, distance: 24.2
click at [171, 299] on div at bounding box center [484, 257] width 969 height 688
drag, startPoint x: 103, startPoint y: 303, endPoint x: 127, endPoint y: 307, distance: 25.0
click at [134, 297] on div at bounding box center [484, 257] width 969 height 688
click at [118, 317] on div at bounding box center [484, 257] width 969 height 688
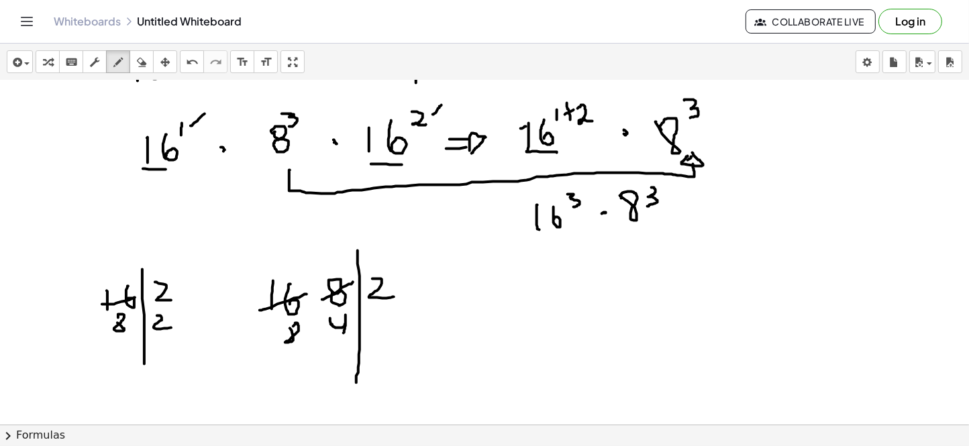
drag, startPoint x: 158, startPoint y: 315, endPoint x: 171, endPoint y: 327, distance: 18.1
click at [171, 327] on div at bounding box center [484, 257] width 969 height 688
click at [130, 323] on div at bounding box center [484, 257] width 969 height 688
drag, startPoint x: 114, startPoint y: 345, endPoint x: 126, endPoint y: 357, distance: 16.6
click at [126, 357] on div at bounding box center [484, 257] width 969 height 688
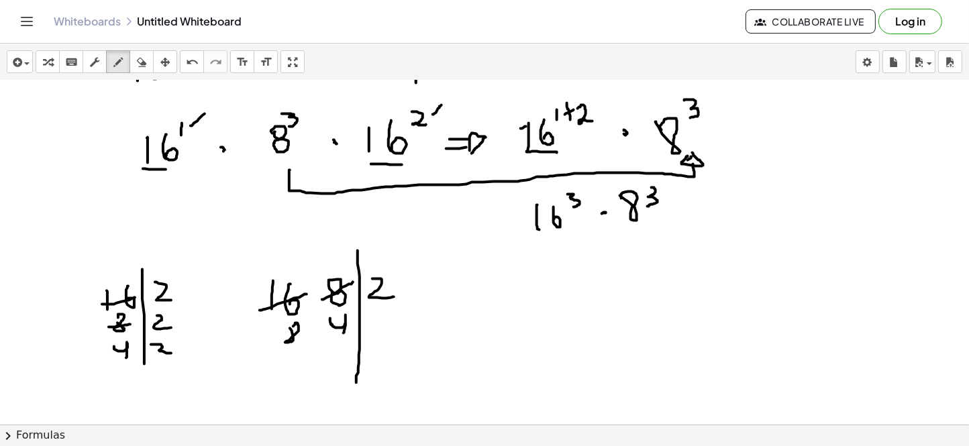
drag, startPoint x: 151, startPoint y: 343, endPoint x: 148, endPoint y: 357, distance: 13.7
click at [178, 352] on div at bounding box center [484, 257] width 969 height 688
drag, startPoint x: 115, startPoint y: 356, endPoint x: 115, endPoint y: 374, distance: 18.1
click at [125, 352] on div at bounding box center [484, 257] width 969 height 688
drag, startPoint x: 115, startPoint y: 374, endPoint x: 137, endPoint y: 380, distance: 22.3
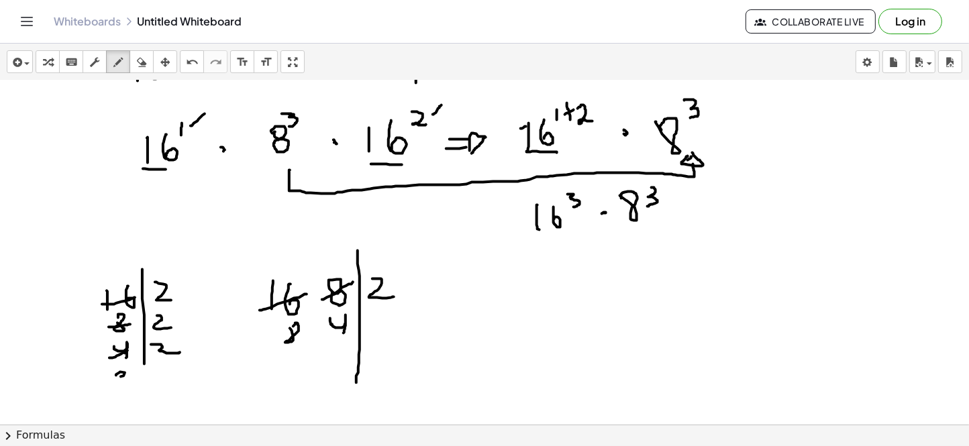
click at [137, 380] on div at bounding box center [484, 257] width 969 height 688
drag, startPoint x: 156, startPoint y: 370, endPoint x: 107, endPoint y: 381, distance: 50.3
click at [174, 378] on div at bounding box center [484, 257] width 969 height 688
drag, startPoint x: 125, startPoint y: 384, endPoint x: 134, endPoint y: 378, distance: 10.6
click at [134, 378] on div at bounding box center [484, 257] width 969 height 688
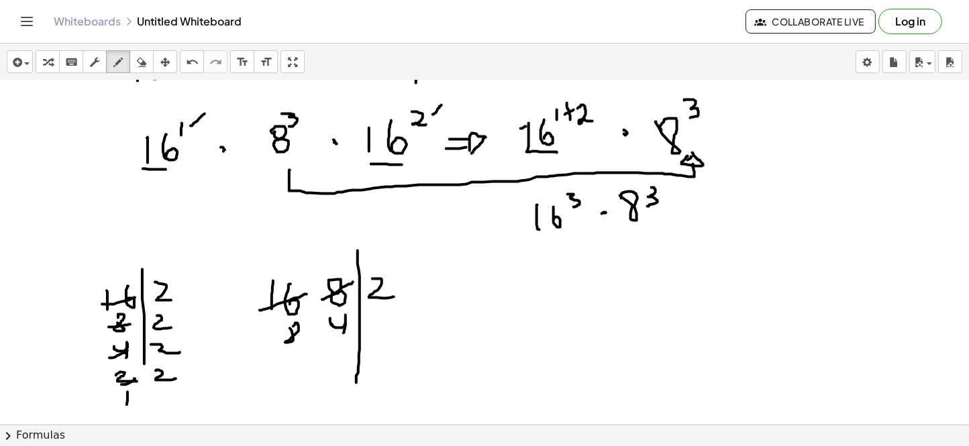
drag, startPoint x: 127, startPoint y: 391, endPoint x: 127, endPoint y: 404, distance: 12.8
click at [127, 392] on div at bounding box center [484, 257] width 969 height 688
click at [148, 59] on div "button" at bounding box center [141, 62] width 17 height 16
drag, startPoint x: 366, startPoint y: 243, endPoint x: 277, endPoint y: 5, distance: 254.1
click at [413, 299] on div at bounding box center [484, 257] width 969 height 688
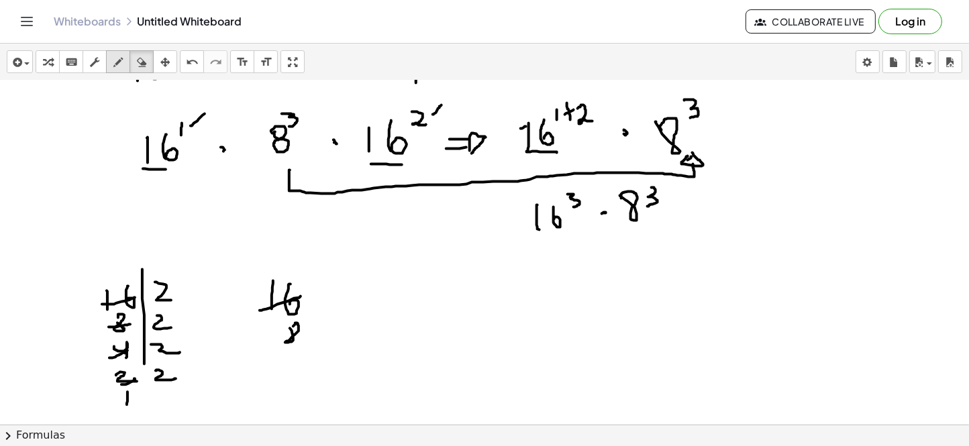
click at [123, 56] on div "button" at bounding box center [117, 62] width 17 height 16
drag, startPoint x: 307, startPoint y: 278, endPoint x: 306, endPoint y: 395, distance: 117.4
click at [306, 392] on div at bounding box center [484, 257] width 969 height 688
drag, startPoint x: 325, startPoint y: 289, endPoint x: 344, endPoint y: 303, distance: 23.1
click at [345, 303] on div at bounding box center [484, 257] width 969 height 688
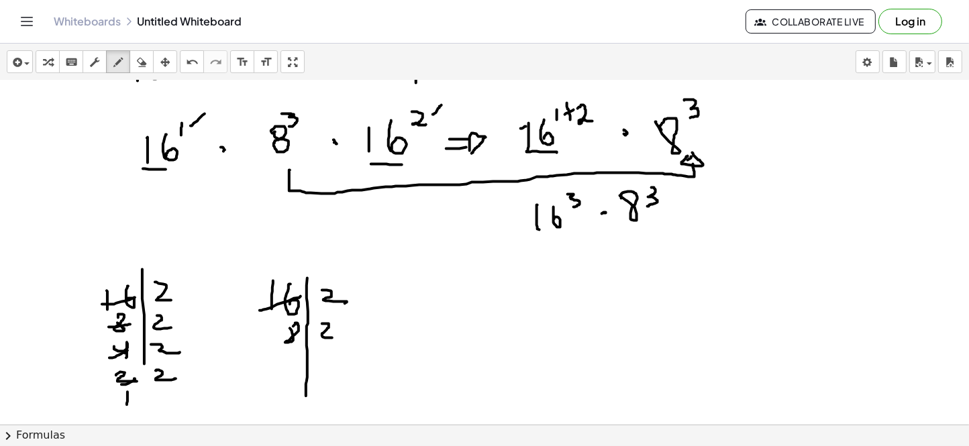
drag, startPoint x: 329, startPoint y: 323, endPoint x: 342, endPoint y: 337, distance: 19.0
click at [342, 337] on div at bounding box center [484, 257] width 969 height 688
drag, startPoint x: 279, startPoint y: 339, endPoint x: 286, endPoint y: 364, distance: 26.5
click at [301, 337] on div at bounding box center [484, 257] width 969 height 688
drag, startPoint x: 286, startPoint y: 357, endPoint x: 299, endPoint y: 373, distance: 20.1
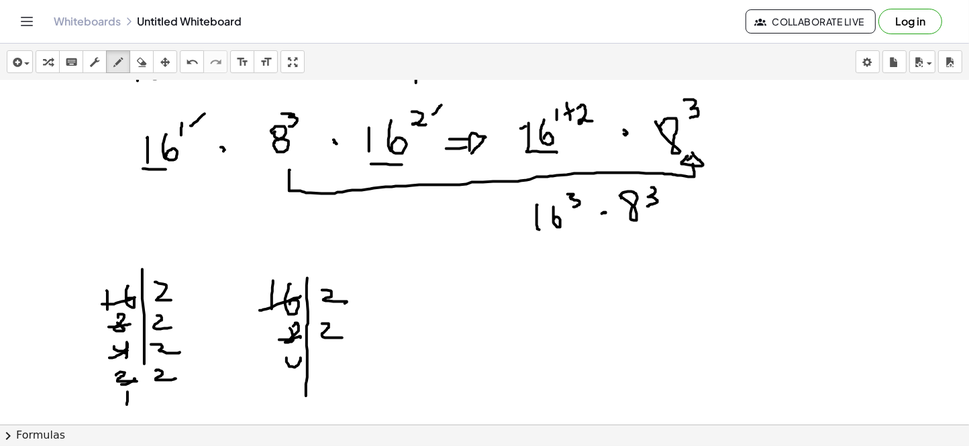
click at [299, 373] on div at bounding box center [484, 257] width 969 height 688
drag, startPoint x: 317, startPoint y: 360, endPoint x: 324, endPoint y: 372, distance: 14.4
click at [335, 370] on div at bounding box center [484, 257] width 969 height 688
drag, startPoint x: 284, startPoint y: 370, endPoint x: 301, endPoint y: 364, distance: 17.2
click at [301, 364] on div at bounding box center [484, 257] width 969 height 688
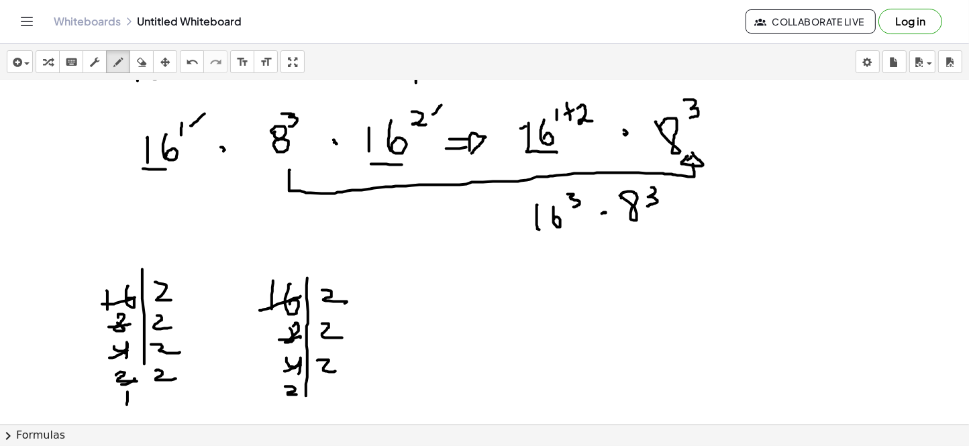
drag, startPoint x: 285, startPoint y: 386, endPoint x: 296, endPoint y: 394, distance: 13.4
click at [296, 392] on div at bounding box center [484, 257] width 969 height 688
drag
click at [332, 392] on div at bounding box center [484, 257] width 969 height 688
click at [294, 391] on div at bounding box center [484, 257] width 969 height 688
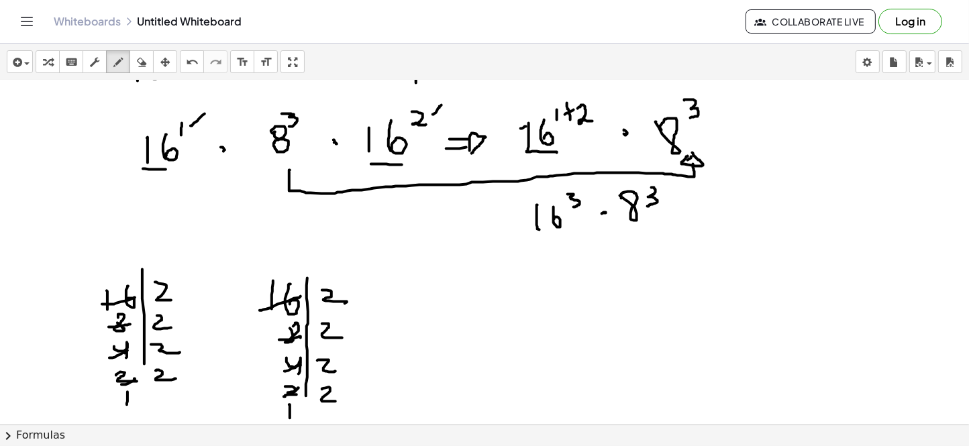
click at [290, 392] on div at bounding box center [484, 257] width 969 height 688
click at [559, 303] on div at bounding box center [484, 257] width 969 height 688
click at [573, 271] on div at bounding box center [484, 257] width 969 height 688
click at [582, 263] on div at bounding box center [484, 257] width 969 height 688
click at [567, 315] on div at bounding box center [484, 257] width 969 height 688
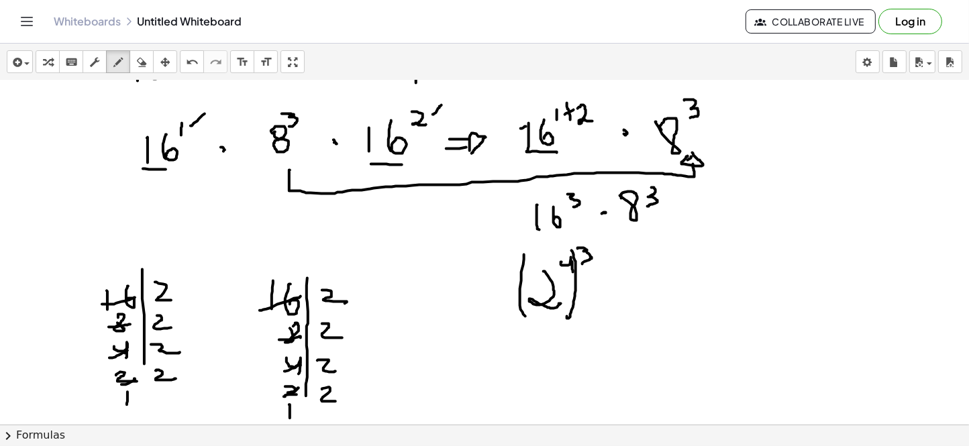
click at [535, 316] on div at bounding box center [484, 257] width 969 height 688
click at [620, 288] on div at bounding box center [484, 257] width 969 height 688
click at [674, 303] on div at bounding box center [484, 257] width 969 height 688
click at [684, 268] on div at bounding box center [484, 257] width 969 height 688
click at [645, 322] on div at bounding box center [484, 257] width 969 height 688
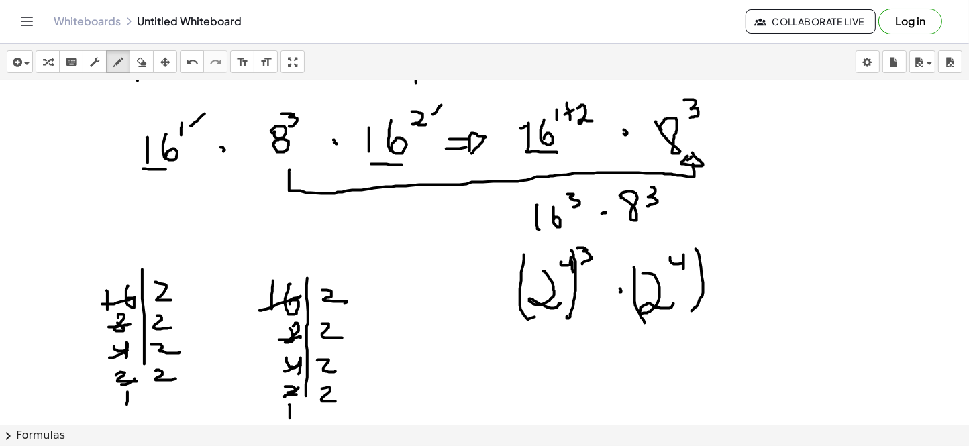
click at [690, 310] on div at bounding box center [484, 257] width 969 height 688
click at [714, 252] on div at bounding box center [484, 257] width 969 height 688
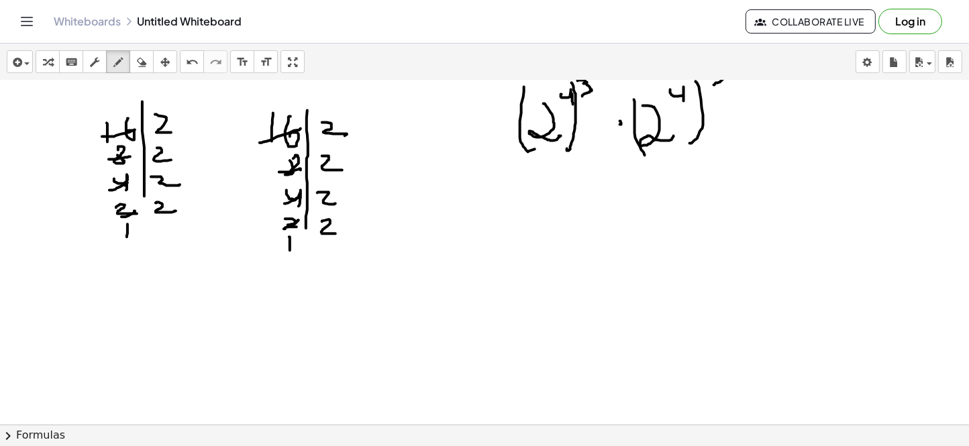
scroll to position [252, 0]
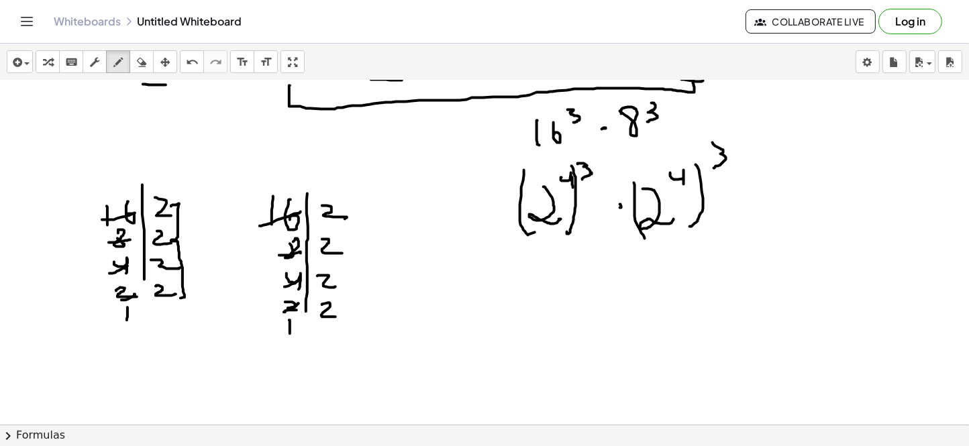
click at [181, 298] on div at bounding box center [484, 173] width 969 height 688
click at [348, 320] on div at bounding box center [484, 173] width 969 height 688
drag, startPoint x: 549, startPoint y: 317, endPoint x: 566, endPoint y: 329, distance: 21.2
click at [564, 337] on div at bounding box center [484, 173] width 969 height 688
drag, startPoint x: 566, startPoint y: 288, endPoint x: 566, endPoint y: 299, distance: 11.4
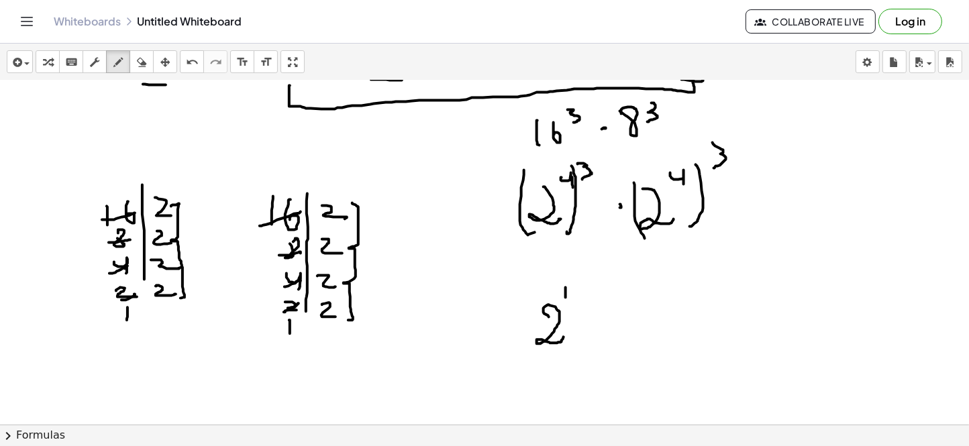
click at [566, 299] on div at bounding box center [484, 173] width 969 height 688
drag, startPoint x: 572, startPoint y: 288, endPoint x: 586, endPoint y: 277, distance: 17.7
click at [583, 291] on div at bounding box center [484, 173] width 969 height 688
click at [621, 313] on div at bounding box center [484, 173] width 969 height 688
drag, startPoint x: 659, startPoint y: 300, endPoint x: 680, endPoint y: 317, distance: 26.7
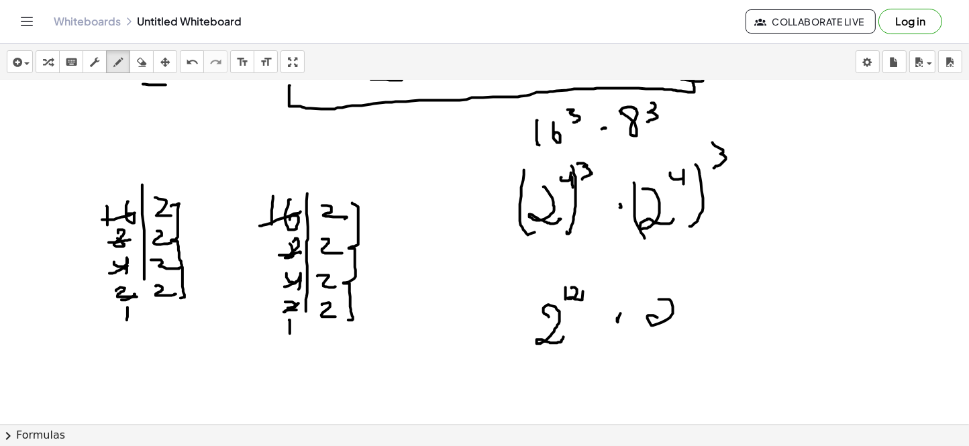
click at [682, 320] on div at bounding box center [484, 173] width 969 height 688
drag, startPoint x: 678, startPoint y: 277, endPoint x: 679, endPoint y: 293, distance: 16.1
click at [679, 293] on div at bounding box center [484, 173] width 969 height 688
drag, startPoint x: 686, startPoint y: 282, endPoint x: 706, endPoint y: 290, distance: 21.9
click at [706, 290] on div at bounding box center [484, 173] width 969 height 688
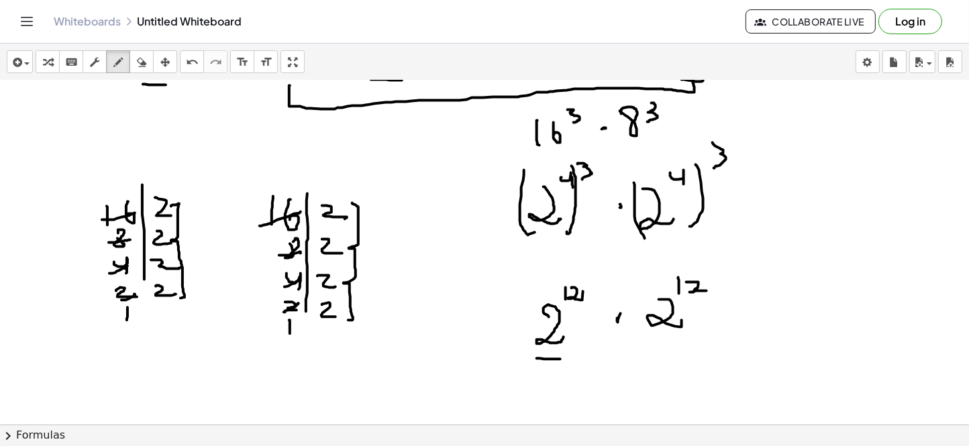
drag, startPoint x: 537, startPoint y: 358, endPoint x: 641, endPoint y: 353, distance: 104.1
click at [561, 359] on div at bounding box center [484, 173] width 969 height 688
drag, startPoint x: 655, startPoint y: 343, endPoint x: 676, endPoint y: 343, distance: 21.5
click at [676, 343] on div at bounding box center [484, 173] width 969 height 688
drag, startPoint x: 749, startPoint y: 333, endPoint x: 763, endPoint y: 334, distance: 14.2
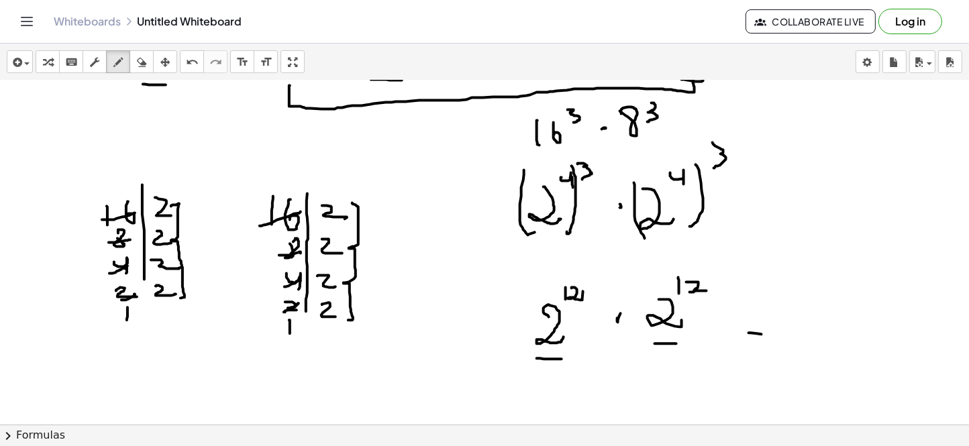
click at [763, 334] on div at bounding box center [484, 173] width 969 height 688
drag, startPoint x: 749, startPoint y: 341, endPoint x: 765, endPoint y: 340, distance: 16.8
click at [765, 340] on div at bounding box center [484, 173] width 969 height 688
drag, startPoint x: 790, startPoint y: 313, endPoint x: 810, endPoint y: 321, distance: 21.4
click at [820, 327] on div at bounding box center [484, 173] width 969 height 688
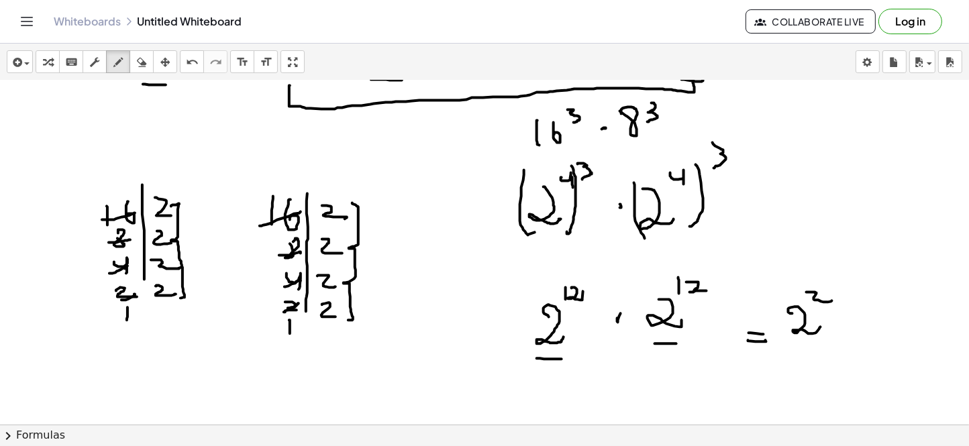
drag, startPoint x: 815, startPoint y: 292, endPoint x: 832, endPoint y: 301, distance: 18.6
click at [832, 301] on div at bounding box center [484, 173] width 969 height 688
drag, startPoint x: 832, startPoint y: 286, endPoint x: 845, endPoint y: 299, distance: 18.1
click at [845, 299] on div at bounding box center [484, 173] width 969 height 688
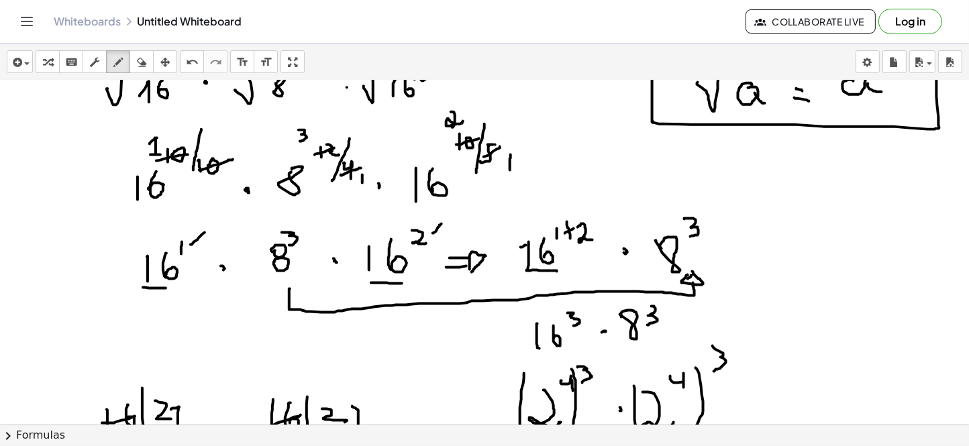
scroll to position [83, 0]
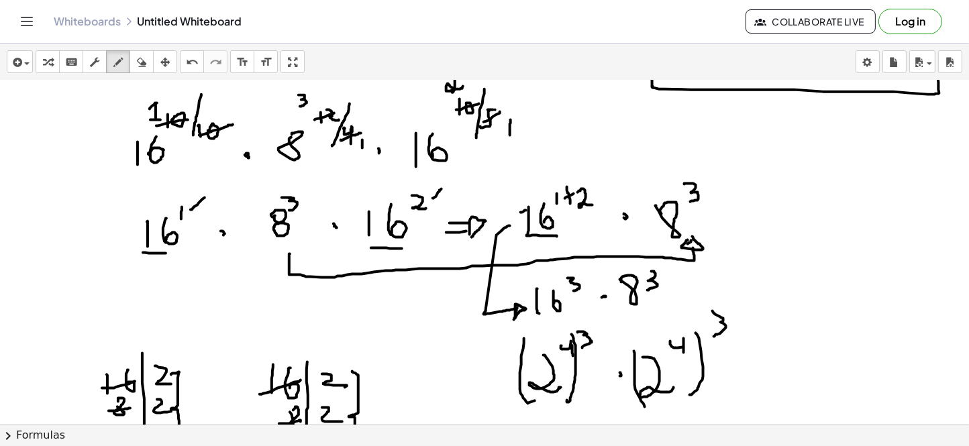
drag, startPoint x: 510, startPoint y: 225, endPoint x: 514, endPoint y: 319, distance: 94.0
click at [514, 319] on div at bounding box center [484, 341] width 969 height 688
click at [566, 280] on div at bounding box center [484, 341] width 969 height 688
drag, startPoint x: 287, startPoint y: 244, endPoint x: 278, endPoint y: 262, distance: 19.5
click at [278, 262] on div at bounding box center [484, 341] width 969 height 688
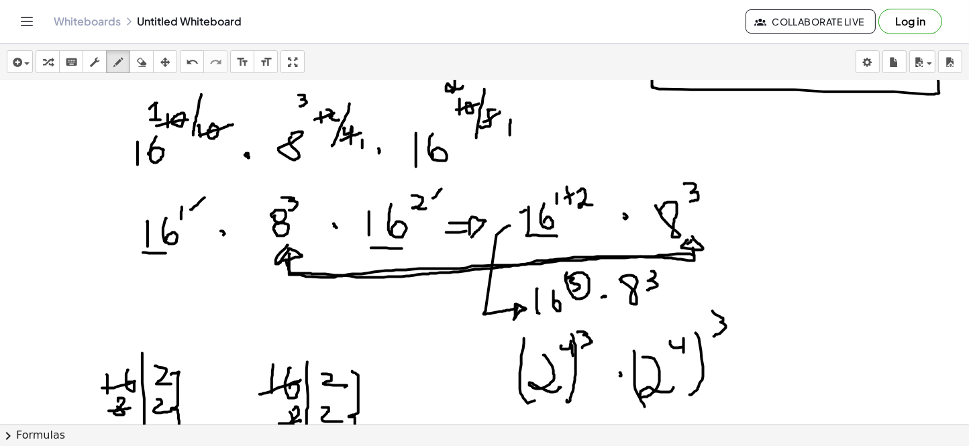
drag, startPoint x: 286, startPoint y: 260, endPoint x: 694, endPoint y: 250, distance: 407.3
click at [694, 250] on div at bounding box center [484, 341] width 969 height 688
drag, startPoint x: 625, startPoint y: 215, endPoint x: 502, endPoint y: 235, distance: 125.1
click at [622, 215] on div at bounding box center [484, 341] width 969 height 688
drag, startPoint x: 453, startPoint y: 221, endPoint x: 449, endPoint y: 229, distance: 9.0
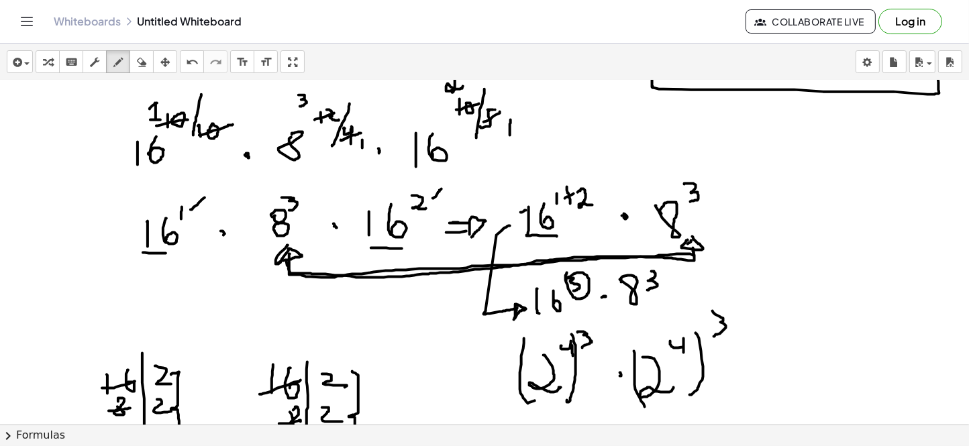
click at [458, 226] on div at bounding box center [484, 341] width 969 height 688
click at [467, 227] on div at bounding box center [484, 341] width 969 height 688
drag, startPoint x: 470, startPoint y: 216, endPoint x: 476, endPoint y: 230, distance: 15.3
click at [476, 230] on div at bounding box center [484, 341] width 969 height 688
drag, startPoint x: 723, startPoint y: 210, endPoint x: 733, endPoint y: 285, distance: 75.8
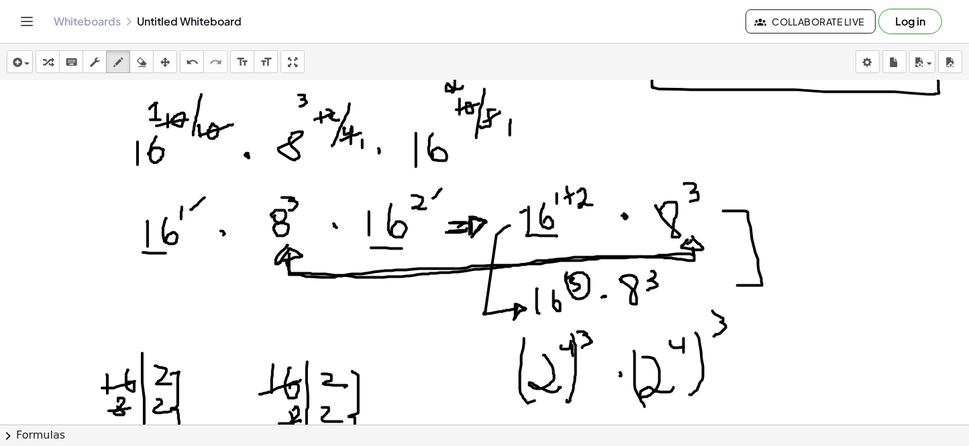
click at [733, 285] on div at bounding box center [484, 341] width 969 height 688
click at [732, 289] on div at bounding box center [484, 341] width 969 height 688
drag, startPoint x: 728, startPoint y: 275, endPoint x: 728, endPoint y: 293, distance: 18.1
click at [728, 293] on div at bounding box center [484, 341] width 969 height 688
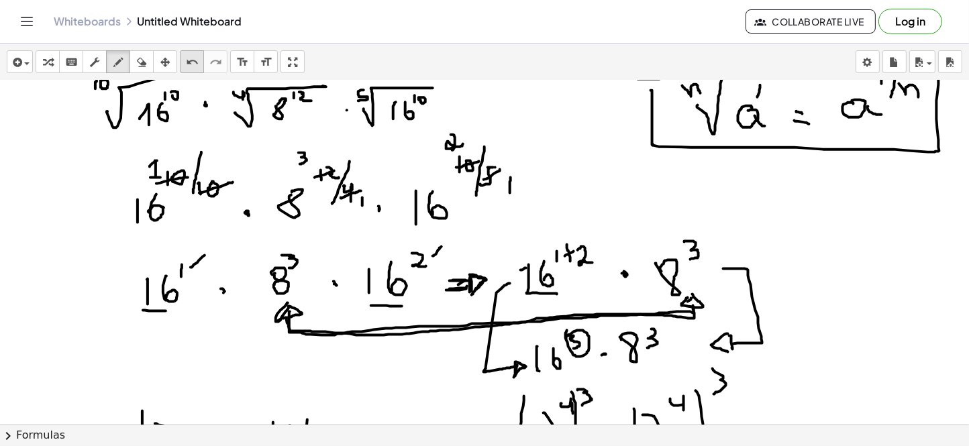
scroll to position [0, 0]
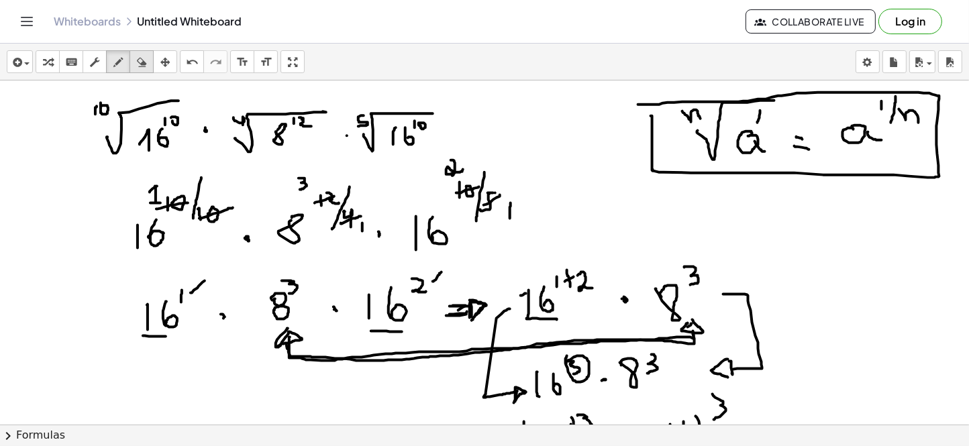
click at [140, 58] on icon "button" at bounding box center [141, 62] width 9 height 16
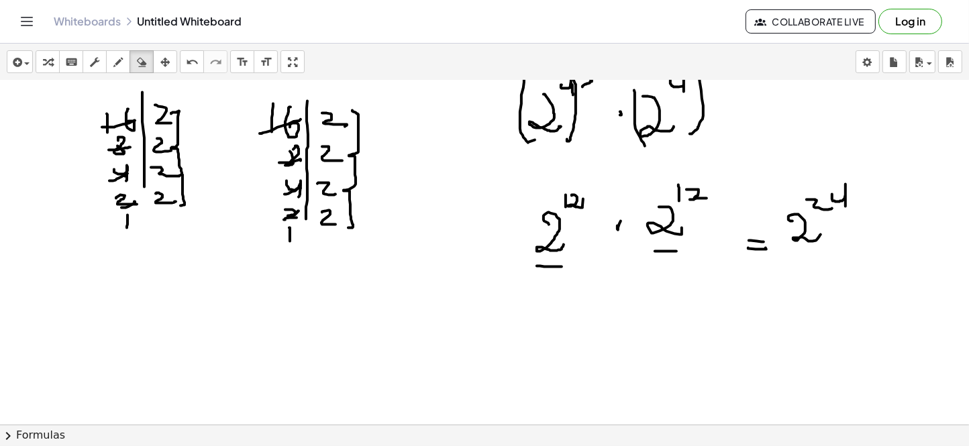
scroll to position [428, 0]
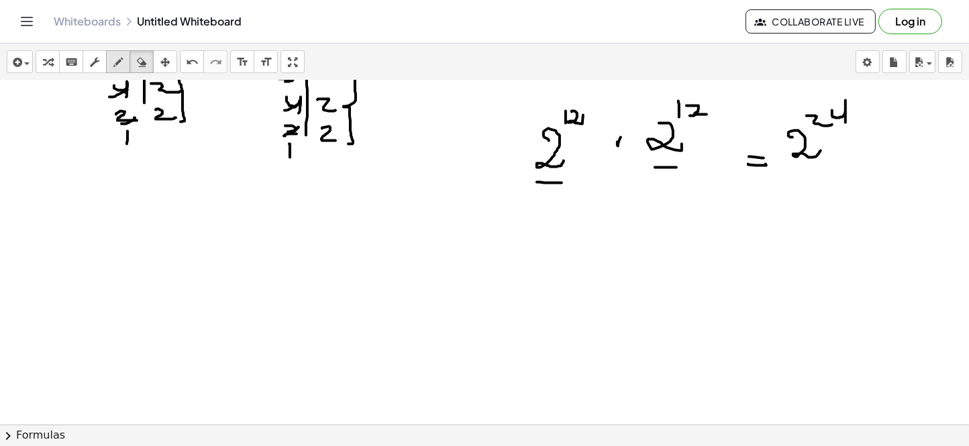
click at [119, 63] on icon "button" at bounding box center [117, 62] width 9 height 16
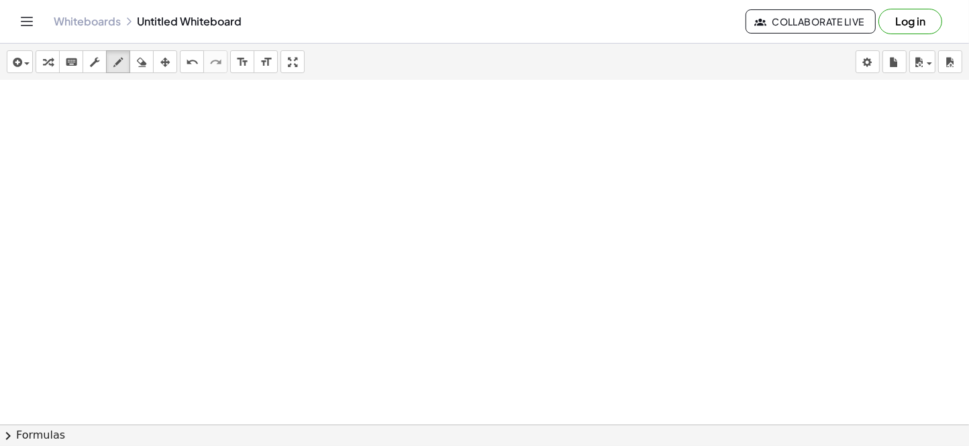
scroll to position [596, 0]
drag, startPoint x: 78, startPoint y: 121, endPoint x: 87, endPoint y: 140, distance: 20.4
click at [84, 142] on div at bounding box center [484, 2] width 969 height 1034
drag, startPoint x: 109, startPoint y: 117, endPoint x: 104, endPoint y: 141, distance: 24.7
click at [104, 141] on div at bounding box center [484, 2] width 969 height 1034
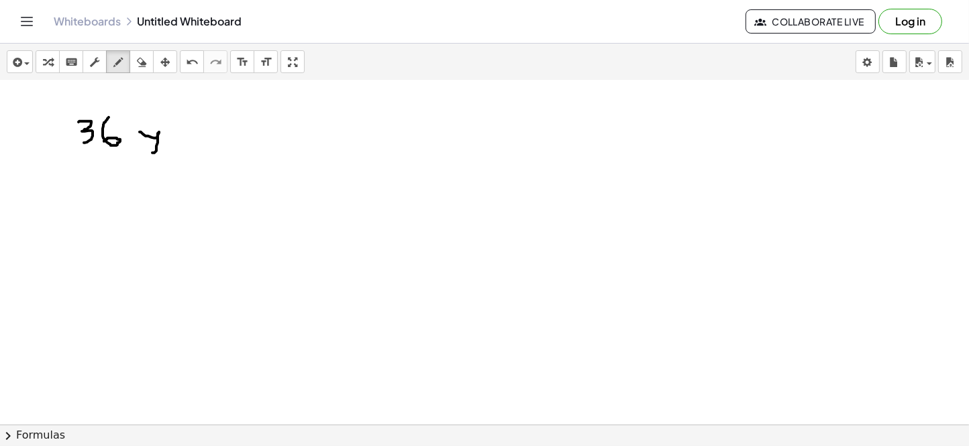
drag, startPoint x: 140, startPoint y: 132, endPoint x: 152, endPoint y: 154, distance: 25.5
click at [152, 154] on div at bounding box center [484, 2] width 969 height 1034
drag, startPoint x: 184, startPoint y: 114, endPoint x: 186, endPoint y: 136, distance: 21.6
click at [186, 136] on div at bounding box center [484, 2] width 969 height 1034
drag, startPoint x: 195, startPoint y: 121, endPoint x: 219, endPoint y: 136, distance: 28.3
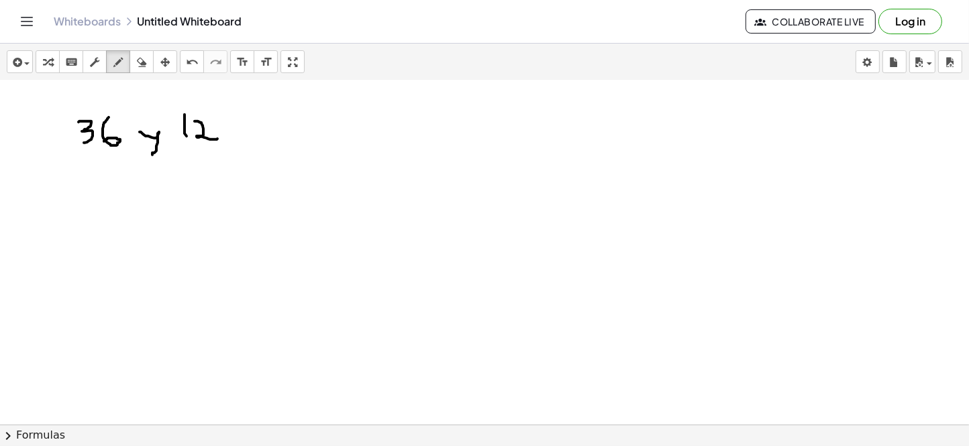
click at [219, 136] on div at bounding box center [484, 2] width 969 height 1034
drag, startPoint x: 93, startPoint y: 219, endPoint x: 101, endPoint y: 239, distance: 21.7
click at [97, 242] on div at bounding box center [484, 2] width 969 height 1034
drag, startPoint x: 121, startPoint y: 216, endPoint x: 148, endPoint y: 232, distance: 30.7
click at [132, 238] on div at bounding box center [484, 2] width 969 height 1034
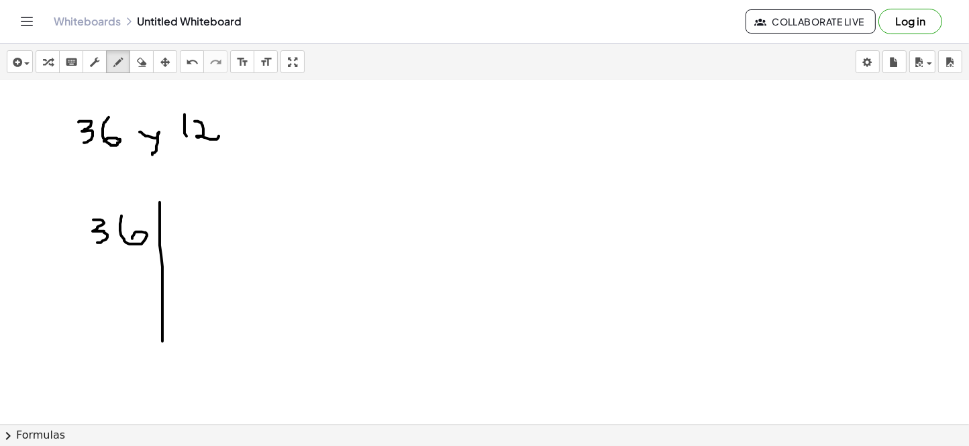
drag, startPoint x: 160, startPoint y: 202, endPoint x: 164, endPoint y: 350, distance: 148.3
click at [164, 350] on div at bounding box center [484, 2] width 969 height 1034
drag, startPoint x: 189, startPoint y: 217, endPoint x: 124, endPoint y: 248, distance: 71.7
click at [201, 236] on div at bounding box center [484, 2] width 969 height 1034
drag, startPoint x: 84, startPoint y: 243, endPoint x: 148, endPoint y: 217, distance: 68.6
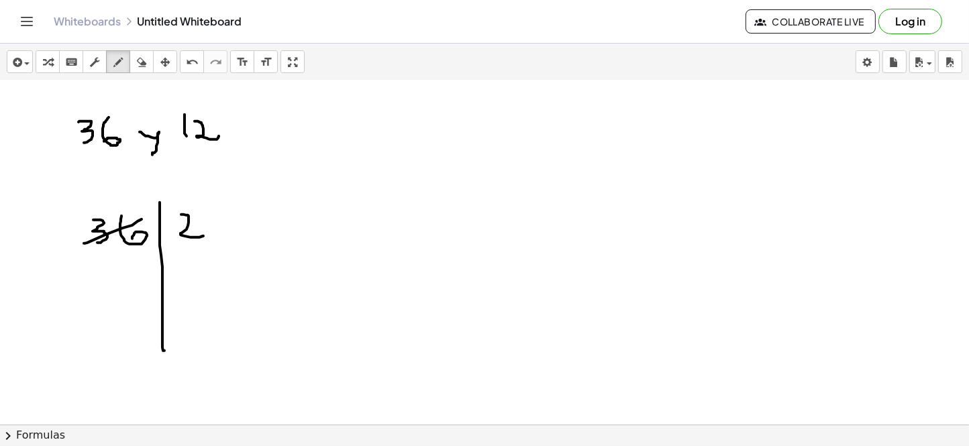
click at [148, 217] on div at bounding box center [484, 2] width 969 height 1034
drag, startPoint x: 111, startPoint y: 269, endPoint x: 116, endPoint y: 299, distance: 29.9
click at [115, 299] on div at bounding box center [484, 2] width 969 height 1034
click at [129, 275] on div at bounding box center [484, 2] width 969 height 1034
drag, startPoint x: 181, startPoint y: 270, endPoint x: 171, endPoint y: 293, distance: 25.5
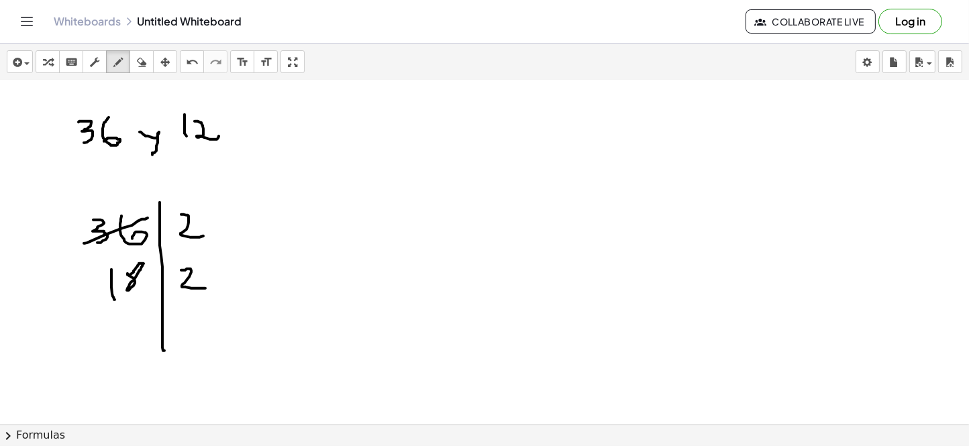
click at [203, 287] on div at bounding box center [484, 2] width 969 height 1034
drag, startPoint x: 99, startPoint y: 289, endPoint x: 148, endPoint y: 270, distance: 52.1
click at [148, 270] on div at bounding box center [484, 2] width 969 height 1034
drag, startPoint x: 131, startPoint y: 319, endPoint x: 123, endPoint y: 323, distance: 8.7
click at [124, 320] on div at bounding box center [484, 2] width 969 height 1034
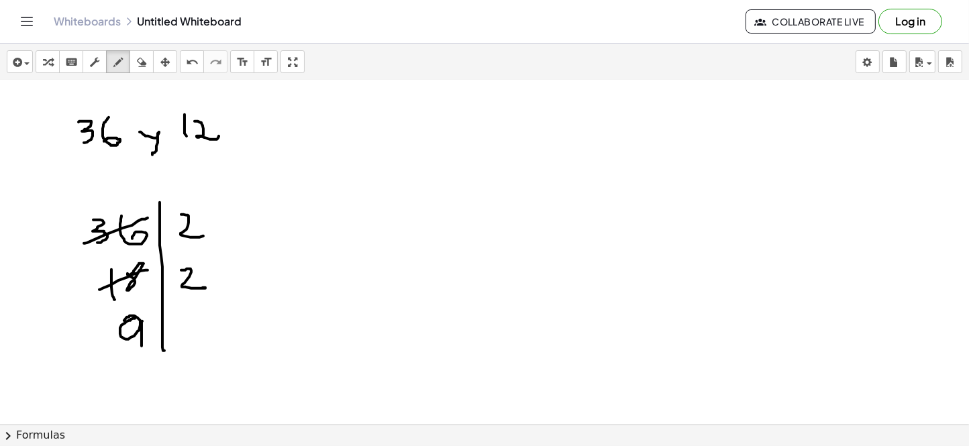
drag, startPoint x: 142, startPoint y: 321, endPoint x: 174, endPoint y: 349, distance: 42.8
click at [142, 350] on div at bounding box center [484, 2] width 969 height 1034
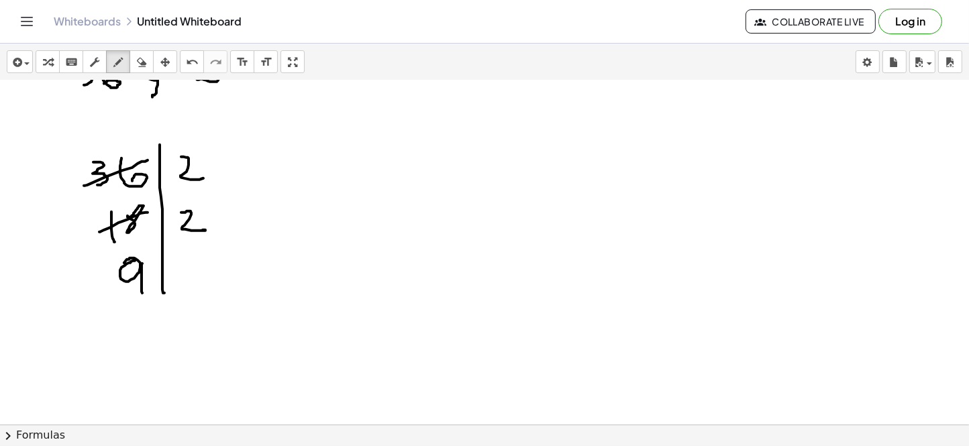
scroll to position [680, 0]
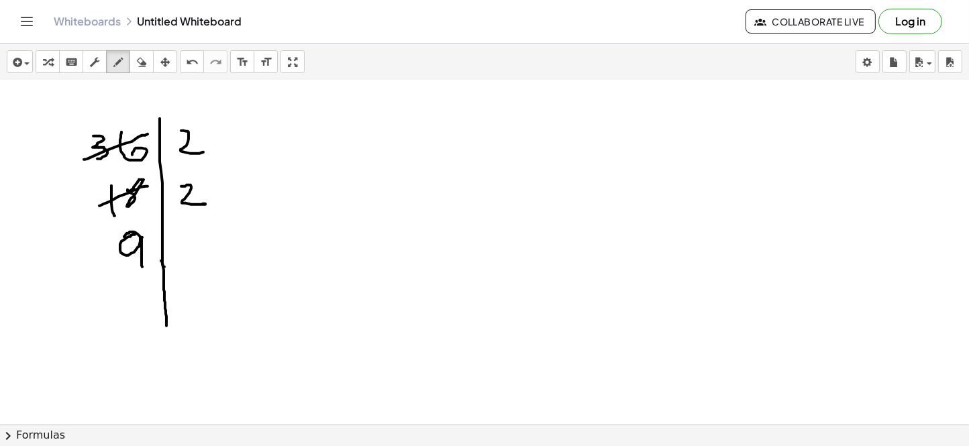
drag, startPoint x: 161, startPoint y: 260, endPoint x: 166, endPoint y: 325, distance: 65.3
drag, startPoint x: 182, startPoint y: 239, endPoint x: 190, endPoint y: 256, distance: 18.6
drag, startPoint x: 111, startPoint y: 258, endPoint x: 151, endPoint y: 241, distance: 43.3
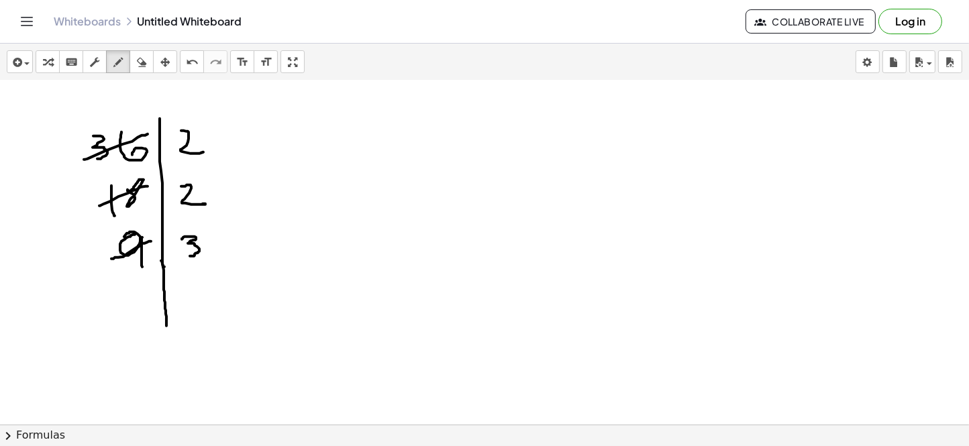
drag, startPoint x: 131, startPoint y: 290, endPoint x: 131, endPoint y: 311, distance: 20.1
drag, startPoint x: 183, startPoint y: 284, endPoint x: 161, endPoint y: 309, distance: 33.8
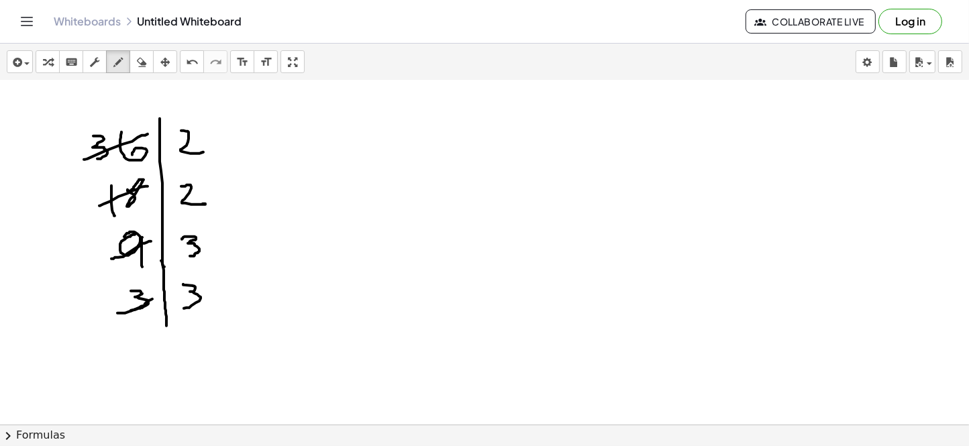
drag, startPoint x: 117, startPoint y: 313, endPoint x: 152, endPoint y: 299, distance: 37.6
drag, startPoint x: 146, startPoint y: 321, endPoint x: 146, endPoint y: 338, distance: 16.8
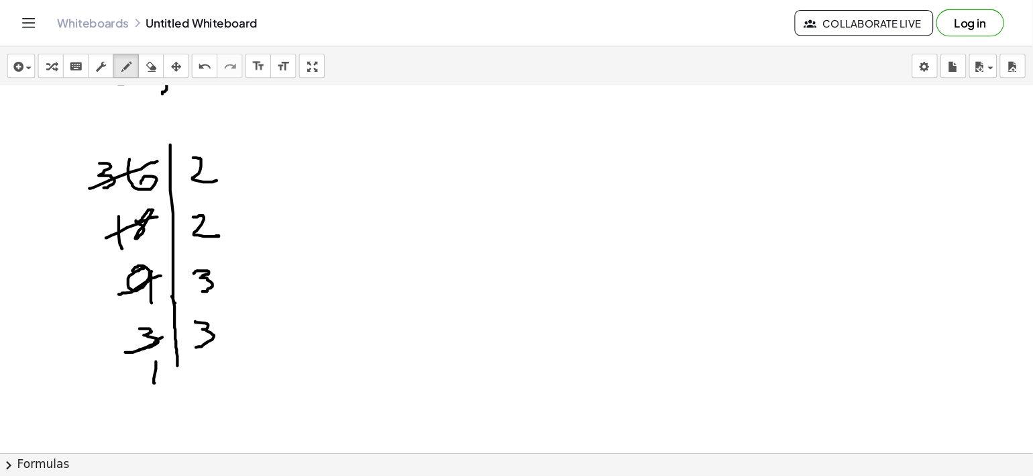
scroll to position [688, 0]
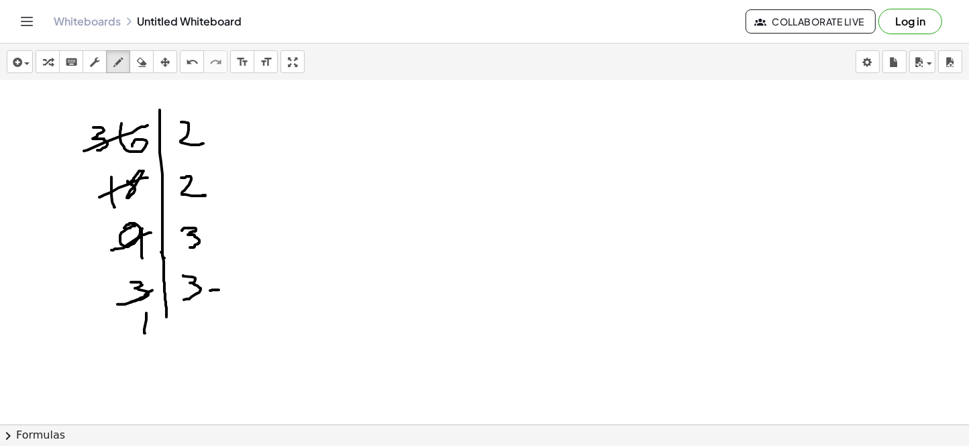
drag, startPoint x: 210, startPoint y: 290, endPoint x: 227, endPoint y: 237, distance: 54.9
click at [220, 289] on div at bounding box center [484, 81] width 969 height 1379
drag, startPoint x: 207, startPoint y: 129, endPoint x: 211, endPoint y: 189, distance: 60.6
click at [211, 189] on div at bounding box center [484, 81] width 969 height 1379
drag, startPoint x: 245, startPoint y: 154, endPoint x: 230, endPoint y: 233, distance: 79.9
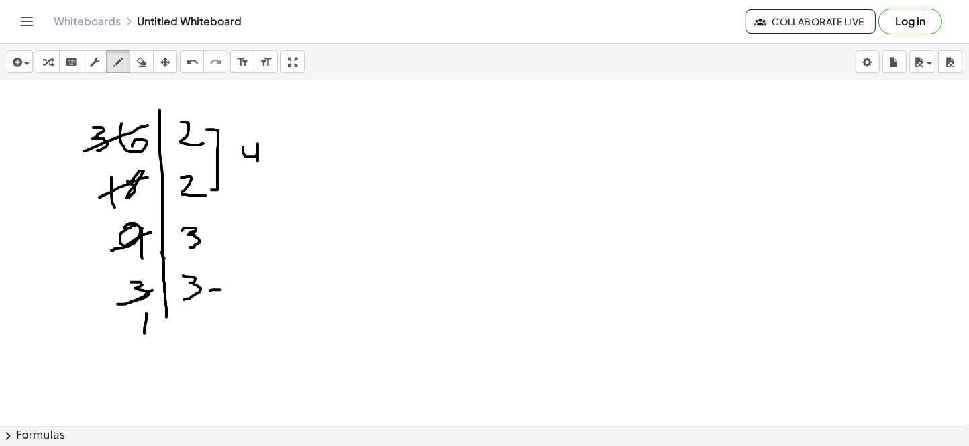
click at [258, 166] on div at bounding box center [484, 81] width 969 height 1379
drag, startPoint x: 205, startPoint y: 230, endPoint x: 245, endPoint y: 269, distance: 55.5
click at [220, 292] on div at bounding box center [484, 81] width 969 height 1379
click at [245, 250] on div at bounding box center [484, 81] width 969 height 1379
drag, startPoint x: 258, startPoint y: 252, endPoint x: 274, endPoint y: 256, distance: 16.4
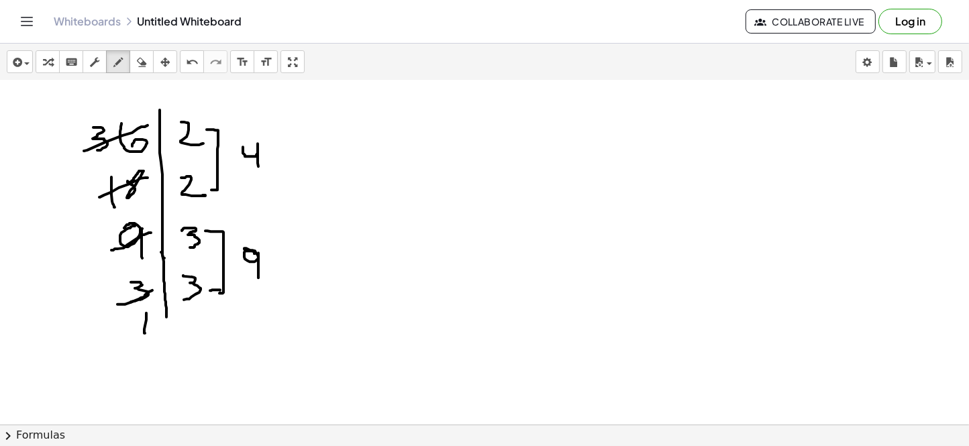
click at [261, 276] on div at bounding box center [484, 81] width 969 height 1379
drag, startPoint x: 280, startPoint y: 162, endPoint x: 290, endPoint y: 262, distance: 100.4
click at [288, 262] on div at bounding box center [484, 81] width 969 height 1379
drag, startPoint x: 325, startPoint y: 195, endPoint x: 327, endPoint y: 223, distance: 28.2
click at [325, 223] on div at bounding box center [484, 81] width 969 height 1379
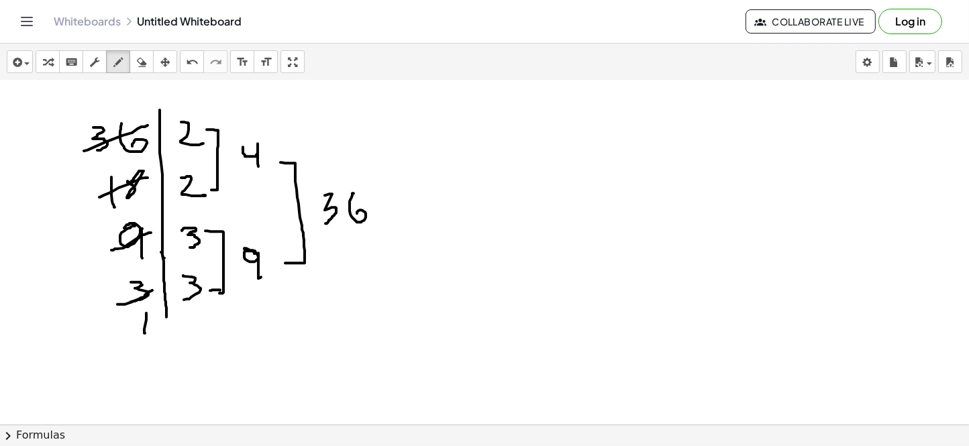
drag, startPoint x: 354, startPoint y: 193, endPoint x: 356, endPoint y: 217, distance: 24.9
click at [356, 217] on div at bounding box center [484, 81] width 969 height 1379
drag, startPoint x: 337, startPoint y: 178, endPoint x: 382, endPoint y: 176, distance: 45.7
click at [382, 176] on div at bounding box center [484, 81] width 969 height 1379
drag, startPoint x: 317, startPoint y: 176, endPoint x: 382, endPoint y: 179, distance: 65.8
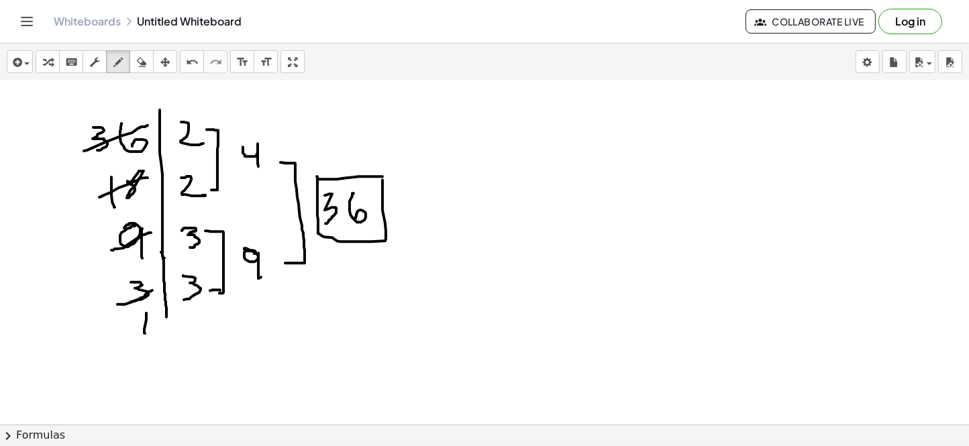
click at [382, 179] on div at bounding box center [484, 81] width 969 height 1379
drag, startPoint x: 248, startPoint y: 350, endPoint x: 286, endPoint y: 360, distance: 38.9
click at [281, 374] on div at bounding box center [484, 81] width 969 height 1379
drag, startPoint x: 285, startPoint y: 317, endPoint x: 290, endPoint y: 338, distance: 21.3
click at [290, 338] on div at bounding box center [484, 81] width 969 height 1379
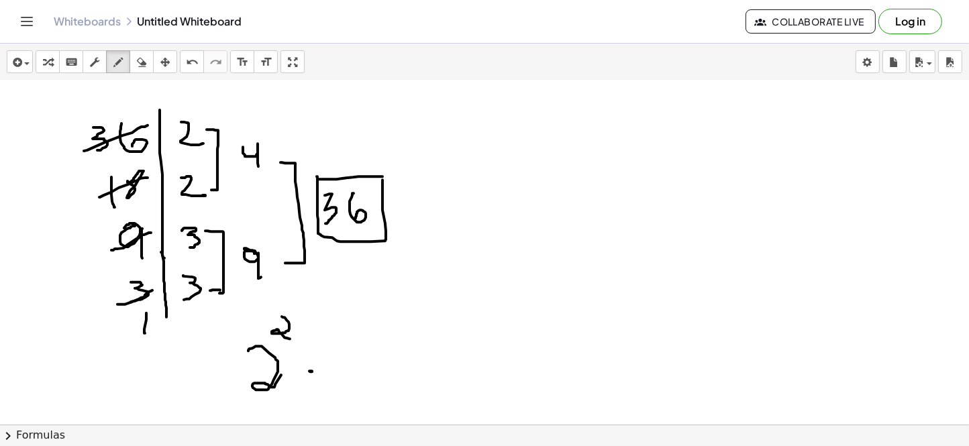
drag, startPoint x: 310, startPoint y: 372, endPoint x: 330, endPoint y: 358, distance: 24.2
click at [310, 367] on div at bounding box center [484, 81] width 969 height 1379
drag, startPoint x: 331, startPoint y: 345, endPoint x: 329, endPoint y: 362, distance: 16.9
click at [323, 370] on div at bounding box center [484, 81] width 969 height 1379
drag, startPoint x: 349, startPoint y: 310, endPoint x: 360, endPoint y: 330, distance: 23.1
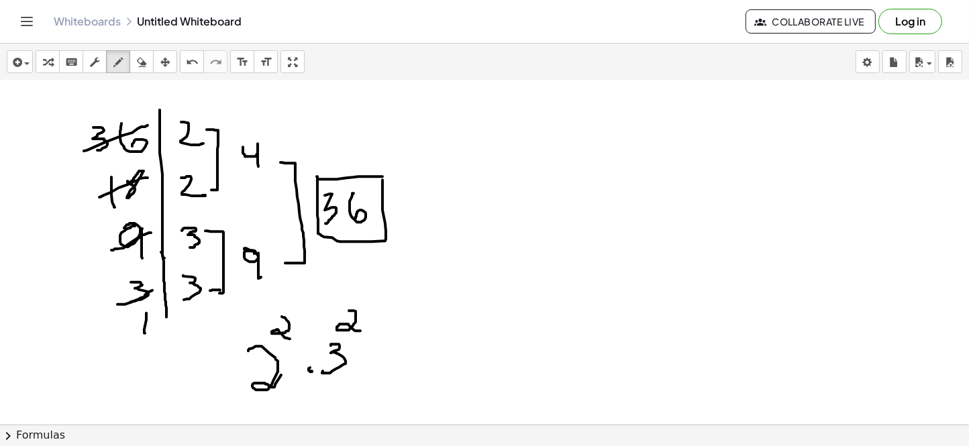
click at [360, 330] on div at bounding box center [484, 81] width 969 height 1379
click at [370, 367] on div at bounding box center [484, 81] width 969 height 1379
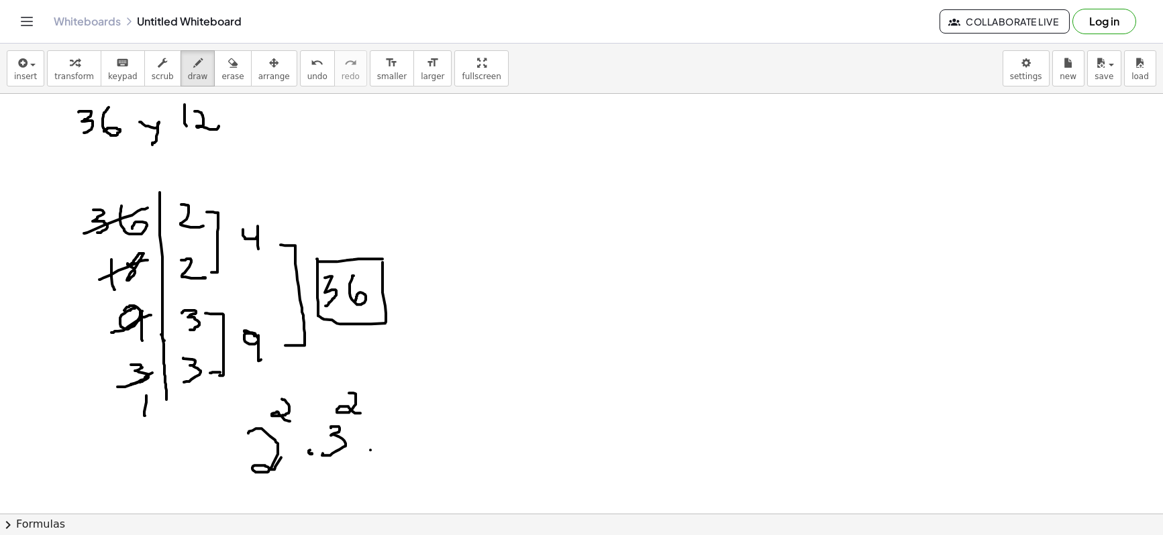
scroll to position [588, 0]
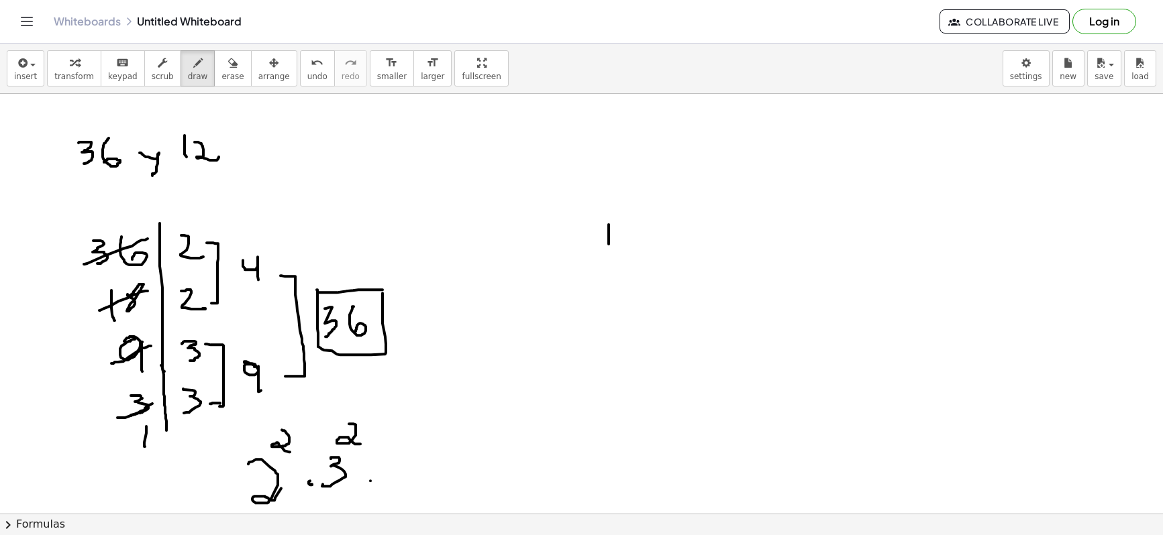
drag, startPoint x: 608, startPoint y: 225, endPoint x: 613, endPoint y: 260, distance: 35.2
click at [608, 258] on div at bounding box center [581, 195] width 1163 height 1379
drag, startPoint x: 631, startPoint y: 235, endPoint x: 637, endPoint y: 252, distance: 17.8
click at [637, 252] on div at bounding box center [581, 195] width 1163 height 1379
drag, startPoint x: 653, startPoint y: 205, endPoint x: 671, endPoint y: 461, distance: 256.9
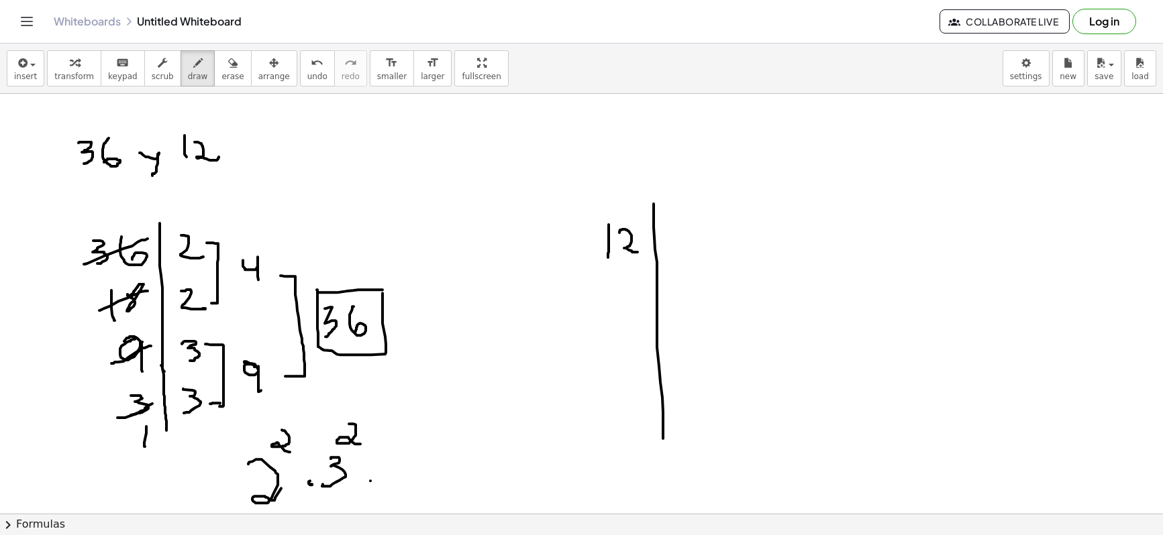
click at [667, 392] on div at bounding box center [581, 195] width 1163 height 1379
drag, startPoint x: 674, startPoint y: 229, endPoint x: 664, endPoint y: 255, distance: 27.2
click at [692, 252] on div at bounding box center [581, 195] width 1163 height 1379
drag, startPoint x: 590, startPoint y: 249, endPoint x: 640, endPoint y: 240, distance: 50.4
click at [641, 239] on div at bounding box center [581, 195] width 1163 height 1379
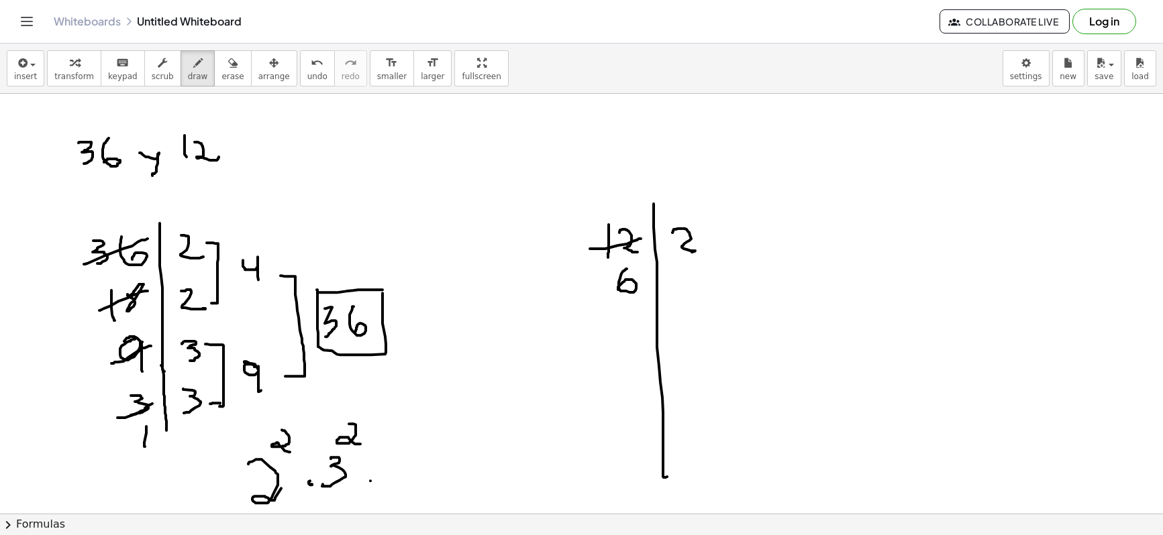
drag, startPoint x: 627, startPoint y: 269, endPoint x: 618, endPoint y: 290, distance: 22.6
click at [618, 290] on div at bounding box center [581, 195] width 1163 height 1379
drag, startPoint x: 674, startPoint y: 268, endPoint x: 645, endPoint y: 296, distance: 40.3
click at [694, 288] on div at bounding box center [581, 195] width 1163 height 1379
drag, startPoint x: 601, startPoint y: 294, endPoint x: 640, endPoint y: 279, distance: 41.9
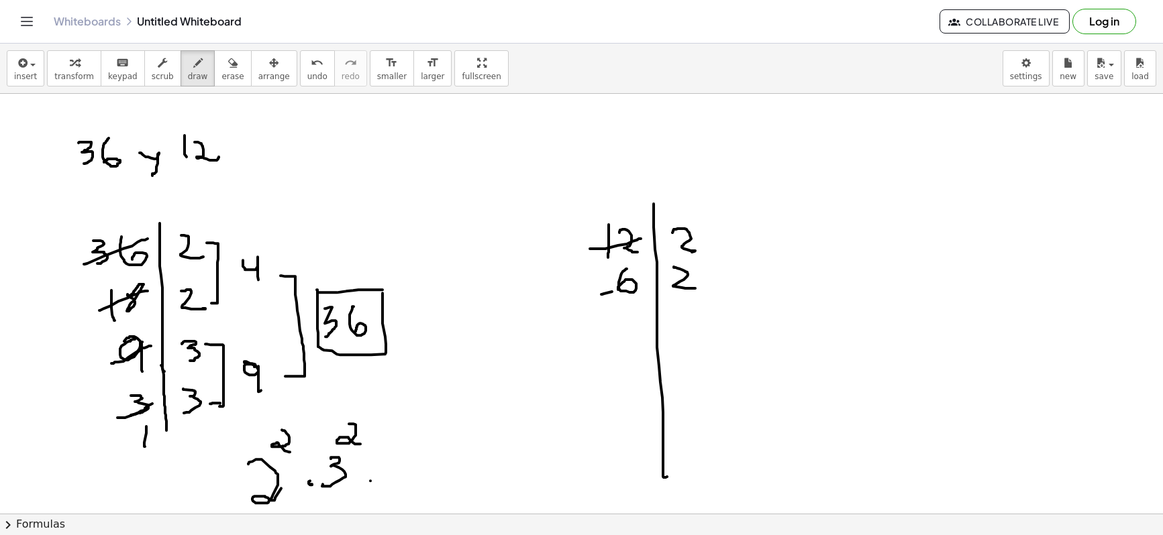
click at [641, 279] on div at bounding box center [581, 195] width 1163 height 1379
drag, startPoint x: 623, startPoint y: 311, endPoint x: 617, endPoint y: 337, distance: 26.1
click at [617, 337] on div at bounding box center [581, 195] width 1163 height 1379
drag, startPoint x: 666, startPoint y: 312, endPoint x: 621, endPoint y: 333, distance: 50.1
click at [663, 330] on div at bounding box center [581, 195] width 1163 height 1379
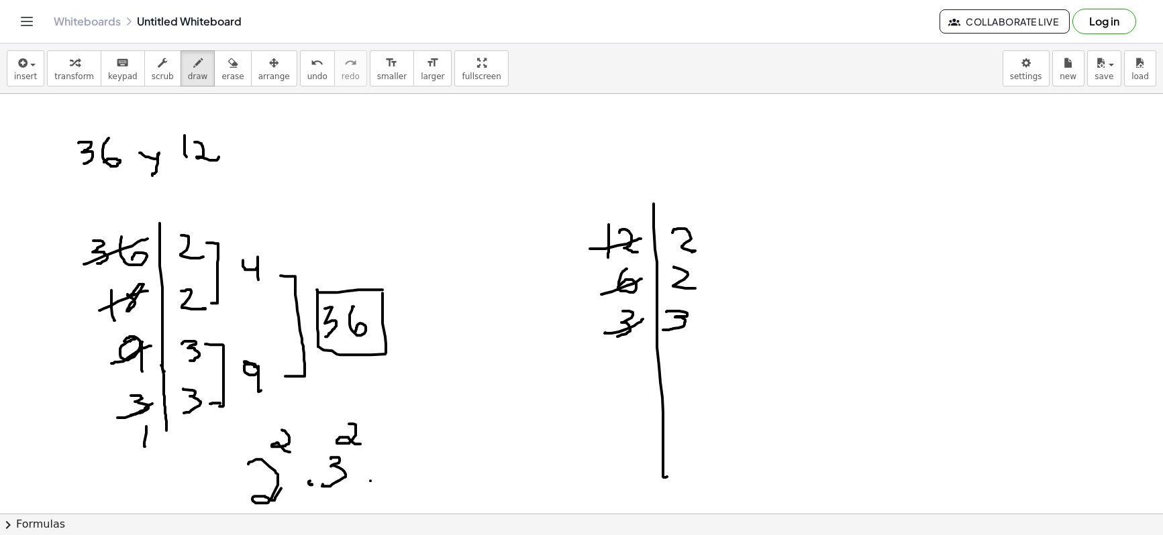
drag, startPoint x: 605, startPoint y: 333, endPoint x: 640, endPoint y: 331, distance: 34.9
click at [644, 319] on div at bounding box center [581, 195] width 1163 height 1379
drag, startPoint x: 625, startPoint y: 355, endPoint x: 625, endPoint y: 374, distance: 18.8
click at [625, 374] on div at bounding box center [581, 195] width 1163 height 1379
drag, startPoint x: 708, startPoint y: 246, endPoint x: 720, endPoint y: 301, distance: 56.3
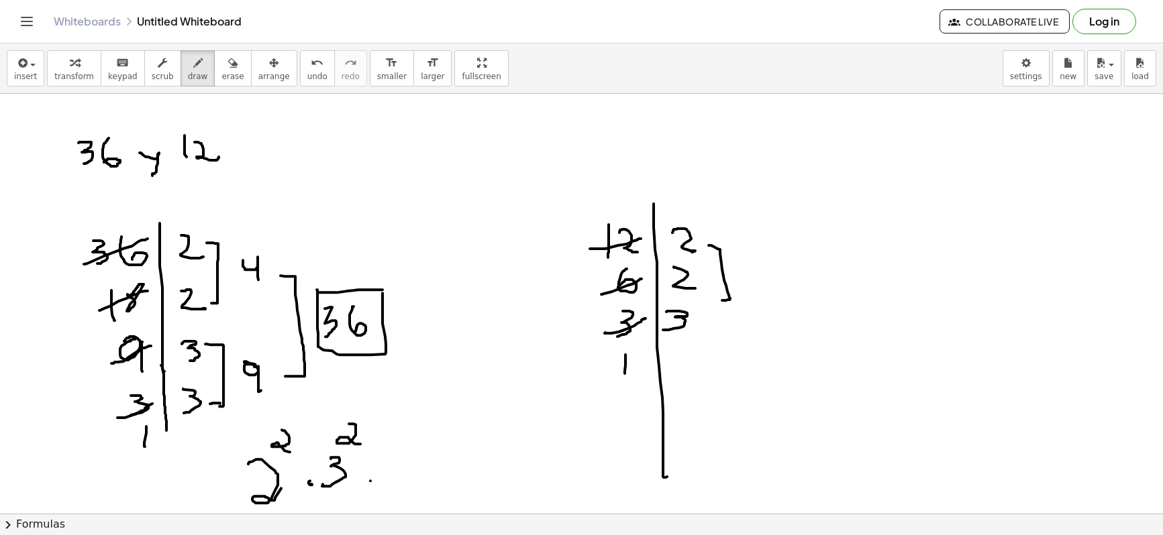
click at [720, 301] on div at bounding box center [581, 195] width 1163 height 1379
drag, startPoint x: 758, startPoint y: 262, endPoint x: 776, endPoint y: 292, distance: 35.2
click at [776, 292] on div at bounding box center [581, 195] width 1163 height 1379
drag, startPoint x: 714, startPoint y: 329, endPoint x: 766, endPoint y: 317, distance: 53.7
click at [751, 325] on div at bounding box center [581, 195] width 1163 height 1379
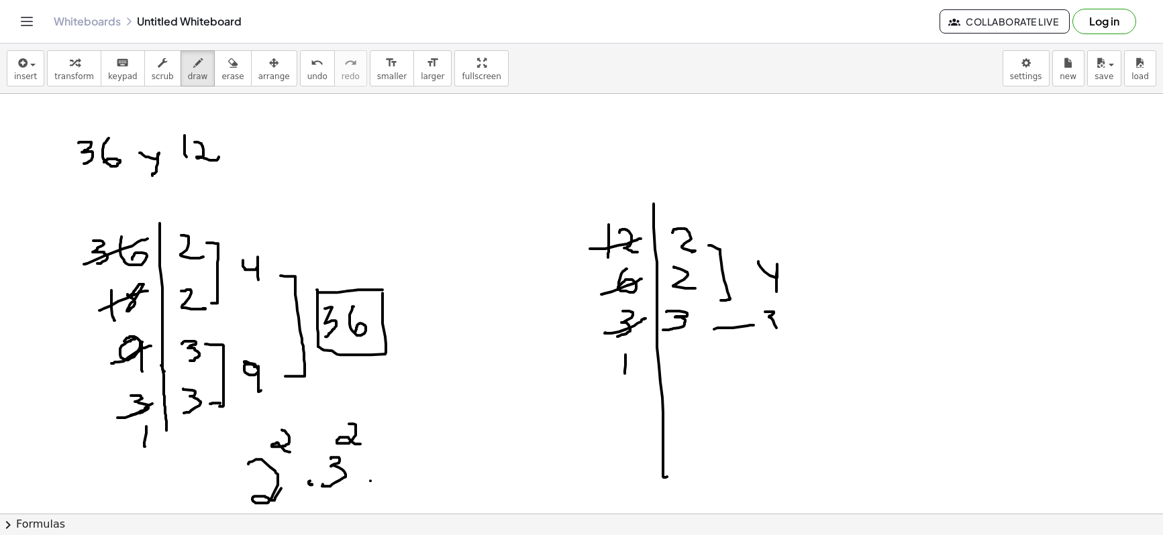
drag, startPoint x: 773, startPoint y: 312, endPoint x: 771, endPoint y: 333, distance: 20.9
click at [769, 334] on div at bounding box center [581, 195] width 1163 height 1379
drag, startPoint x: 814, startPoint y: 286, endPoint x: 792, endPoint y: 333, distance: 51.6
click at [788, 335] on div at bounding box center [581, 195] width 1163 height 1379
click at [844, 304] on div at bounding box center [581, 195] width 1163 height 1379
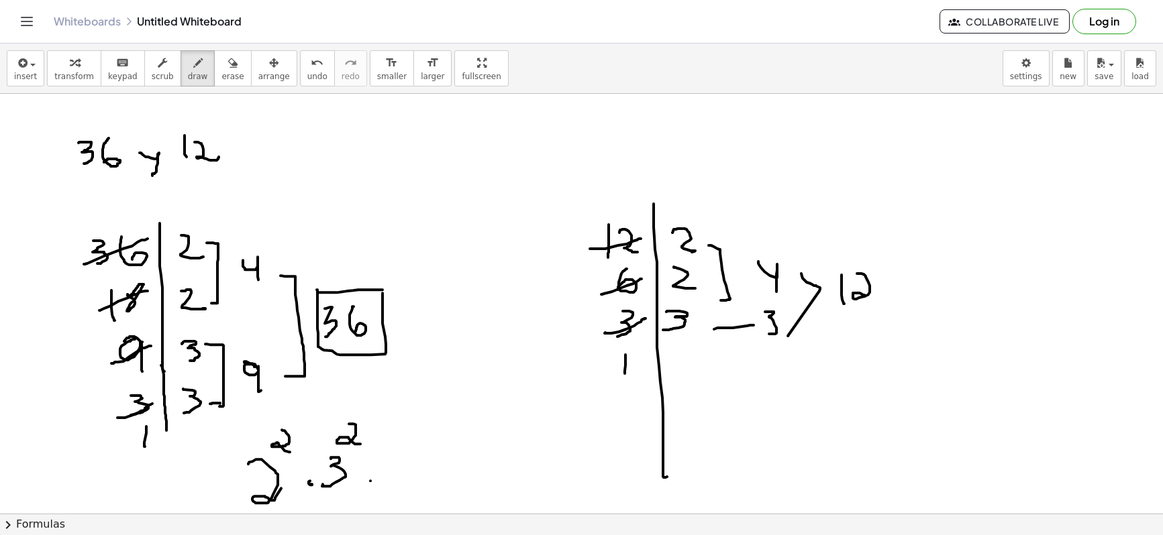
click at [858, 297] on div at bounding box center [581, 195] width 1163 height 1379
click at [858, 298] on div at bounding box center [581, 195] width 1163 height 1379
click at [858, 292] on div at bounding box center [581, 195] width 1163 height 1379
click at [818, 392] on div at bounding box center [581, 195] width 1163 height 1379
click at [825, 392] on div at bounding box center [581, 195] width 1163 height 1379
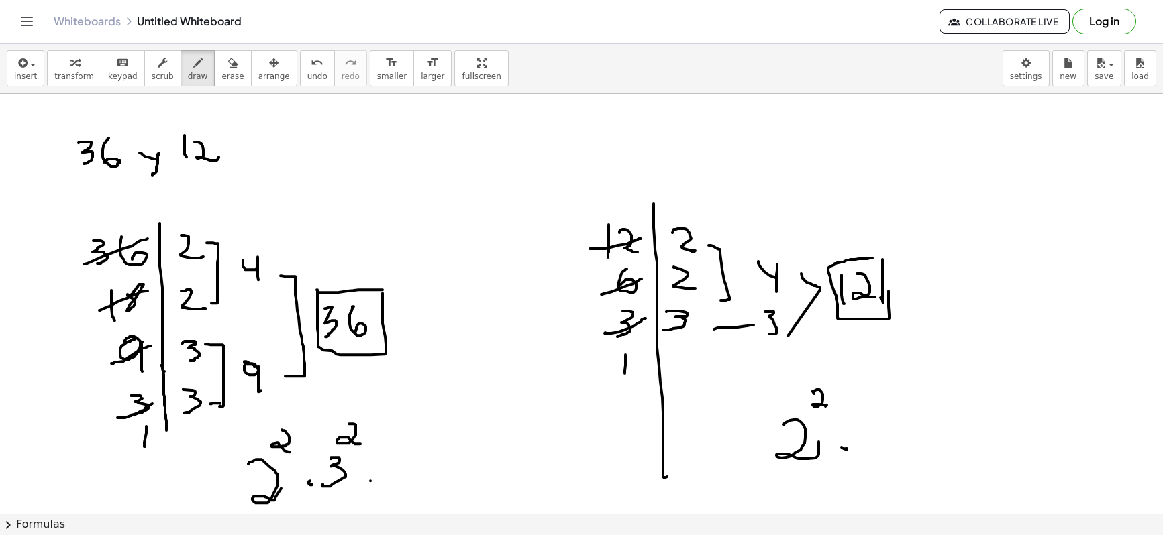
click at [845, 392] on div at bounding box center [581, 195] width 1163 height 1379
click at [856, 392] on div at bounding box center [581, 195] width 1163 height 1379
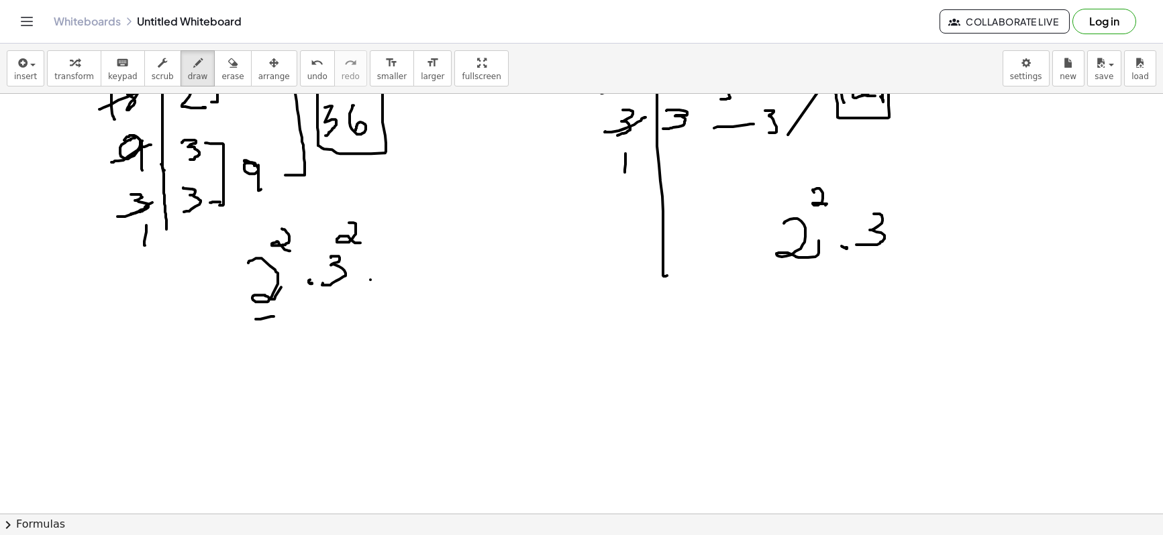
drag, startPoint x: 256, startPoint y: 319, endPoint x: 274, endPoint y: 317, distance: 18.3
drag, startPoint x: 773, startPoint y: 275, endPoint x: 805, endPoint y: 275, distance: 32.2
drag, startPoint x: 327, startPoint y: 301, endPoint x: 339, endPoint y: 301, distance: 12.1
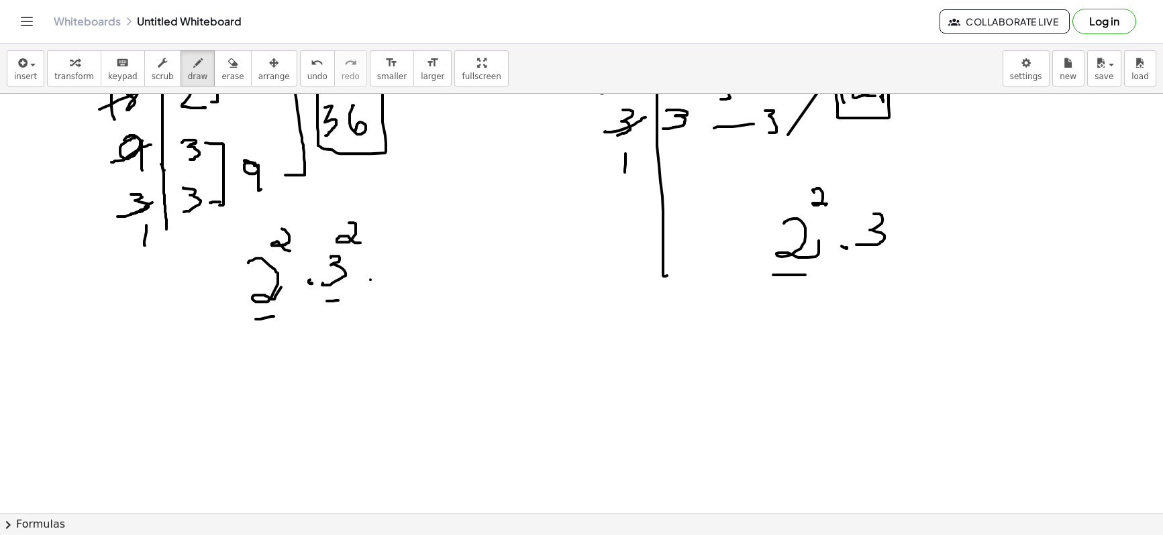
drag, startPoint x: 859, startPoint y: 262, endPoint x: 894, endPoint y: 263, distance: 34.9
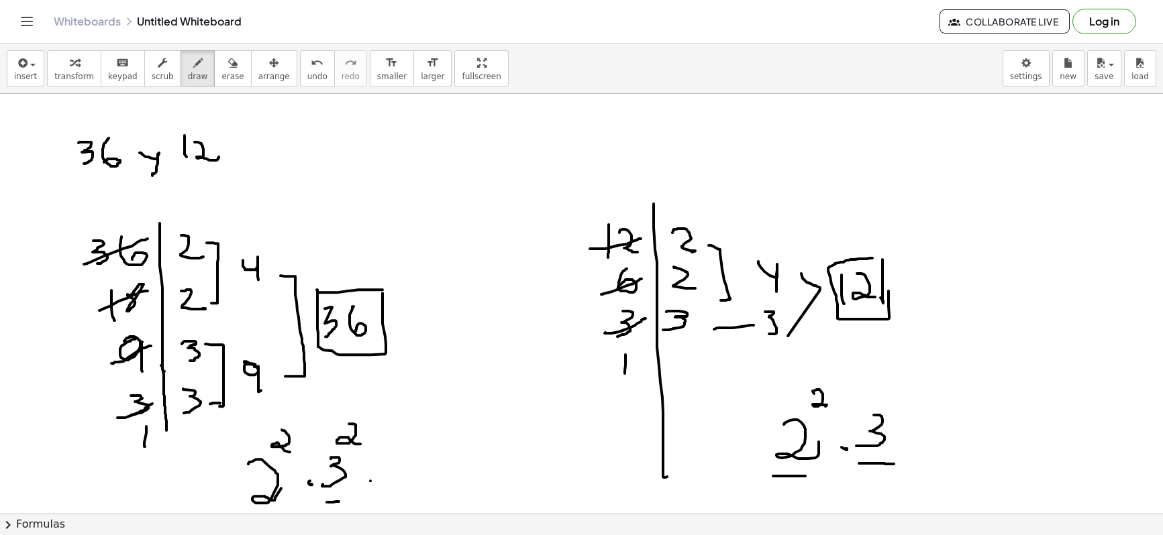
scroll to position [689, 0]
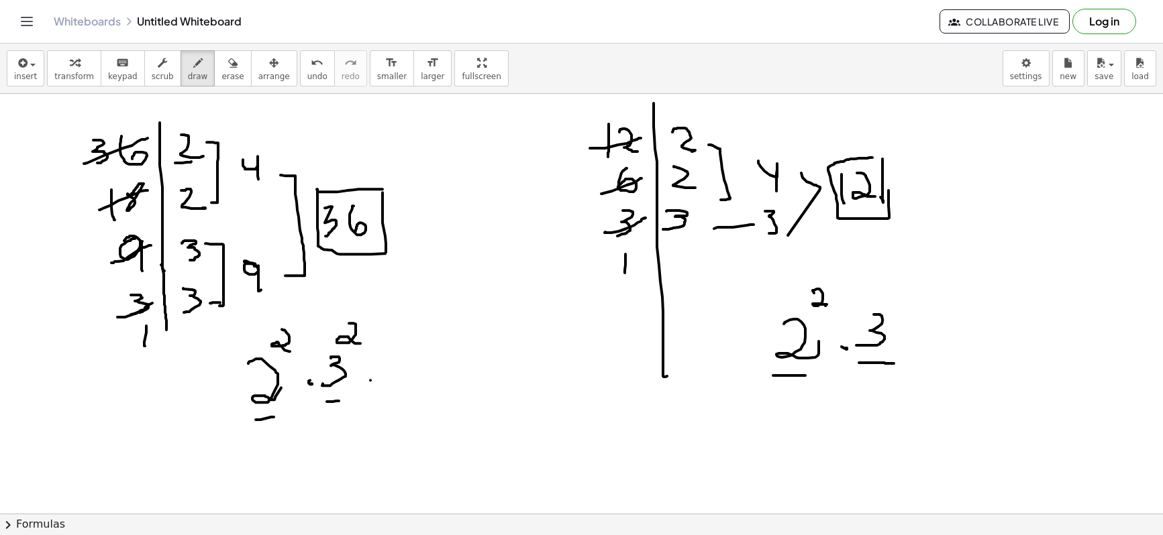
drag, startPoint x: 176, startPoint y: 163, endPoint x: 191, endPoint y: 162, distance: 15.5
click at [191, 162] on div at bounding box center [581, 94] width 1163 height 1379
drag, startPoint x: 212, startPoint y: 140, endPoint x: 213, endPoint y: 205, distance: 65.1
click at [213, 205] on div at bounding box center [581, 94] width 1163 height 1379
drag, startPoint x: 296, startPoint y: 335, endPoint x: 307, endPoint y: 323, distance: 15.7
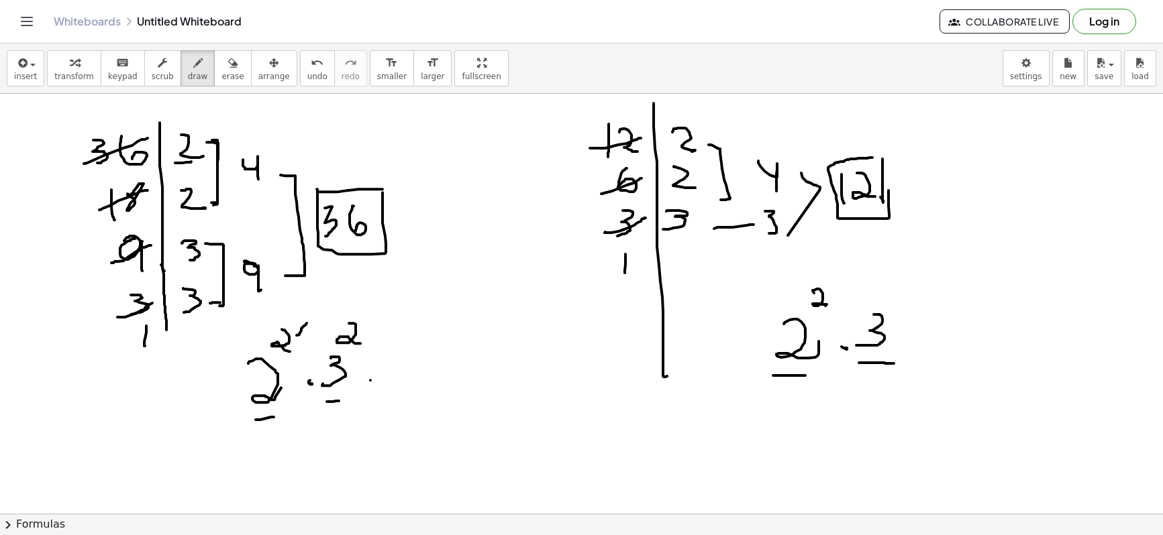
click at [307, 323] on div at bounding box center [581, 94] width 1163 height 1379
drag, startPoint x: 372, startPoint y: 337, endPoint x: 393, endPoint y: 317, distance: 28.9
click at [393, 317] on div at bounding box center [581, 94] width 1163 height 1379
drag, startPoint x: 663, startPoint y: 236, endPoint x: 686, endPoint y: 235, distance: 23.5
click at [686, 235] on div at bounding box center [581, 94] width 1163 height 1379
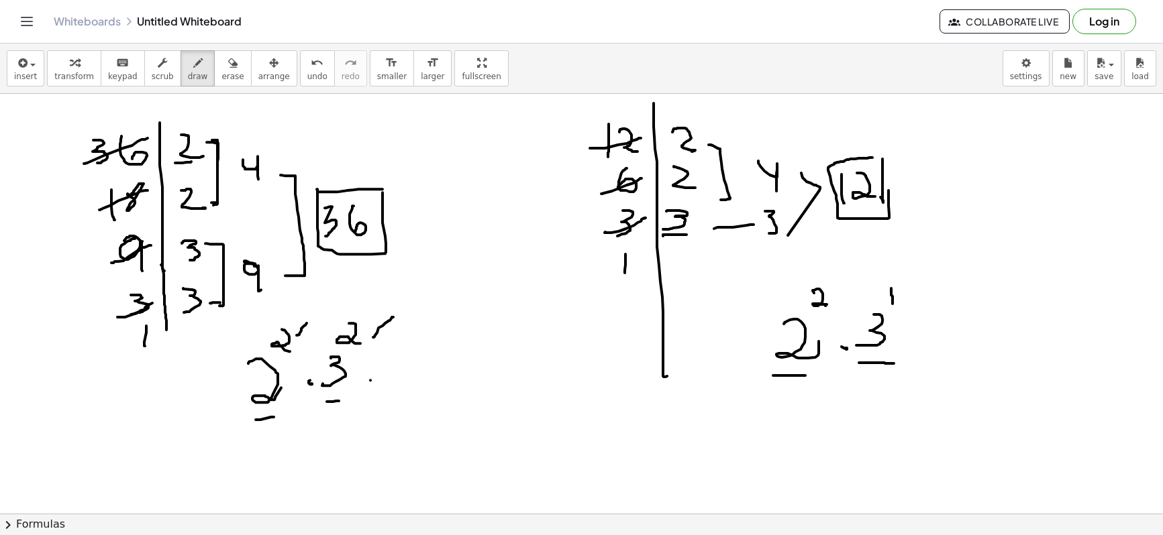
drag, startPoint x: 891, startPoint y: 288, endPoint x: 892, endPoint y: 304, distance: 15.5
click at [858, 304] on div at bounding box center [581, 94] width 1163 height 1379
drag, startPoint x: 887, startPoint y: 304, endPoint x: 895, endPoint y: 303, distance: 8.1
click at [858, 303] on div at bounding box center [581, 94] width 1163 height 1379
drag, startPoint x: 887, startPoint y: 294, endPoint x: 890, endPoint y: 288, distance: 6.9
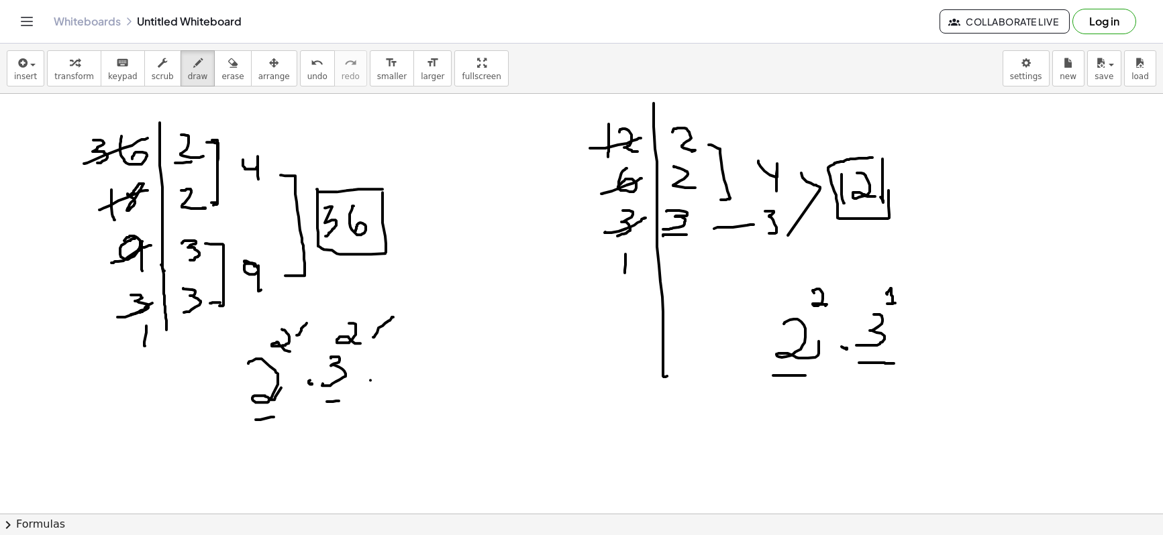
click at [858, 288] on div at bounding box center [581, 94] width 1163 height 1379
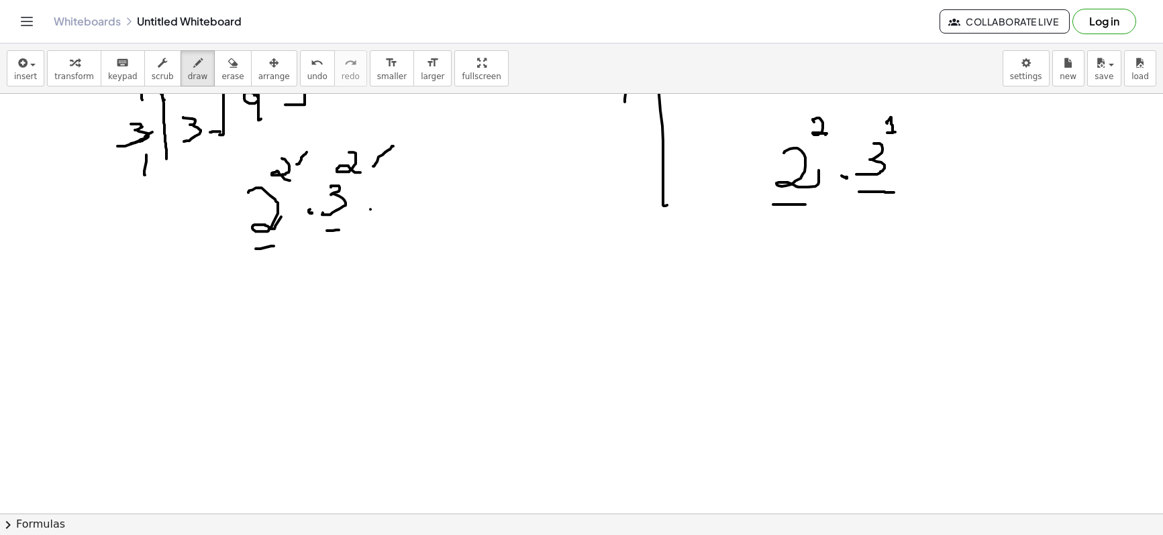
scroll to position [890, 0]
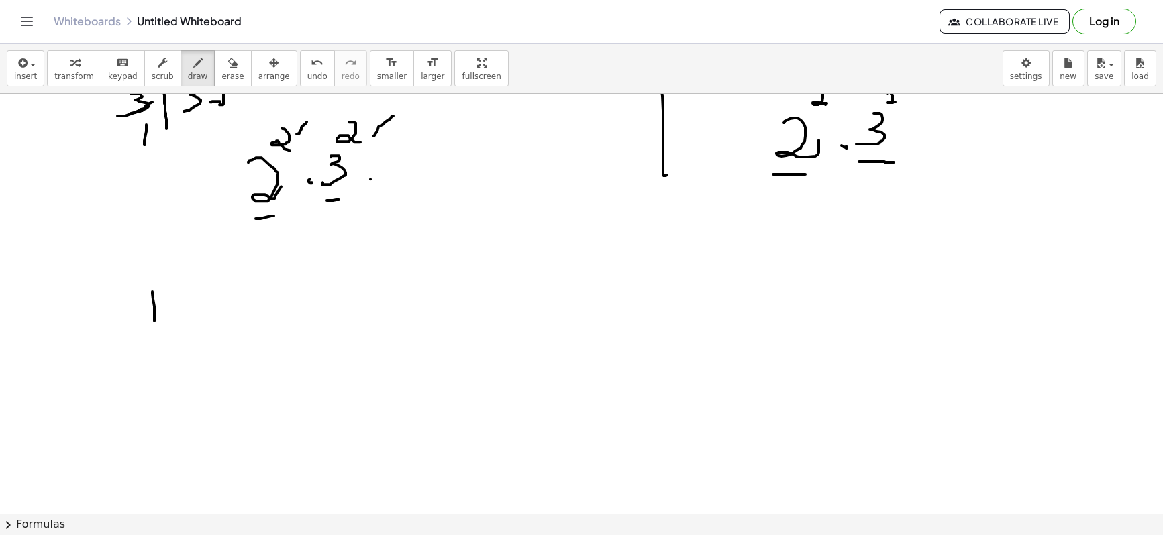
drag, startPoint x: 152, startPoint y: 292, endPoint x: 154, endPoint y: 321, distance: 29.6
drag, startPoint x: 171, startPoint y: 297, endPoint x: 195, endPoint y: 309, distance: 26.4
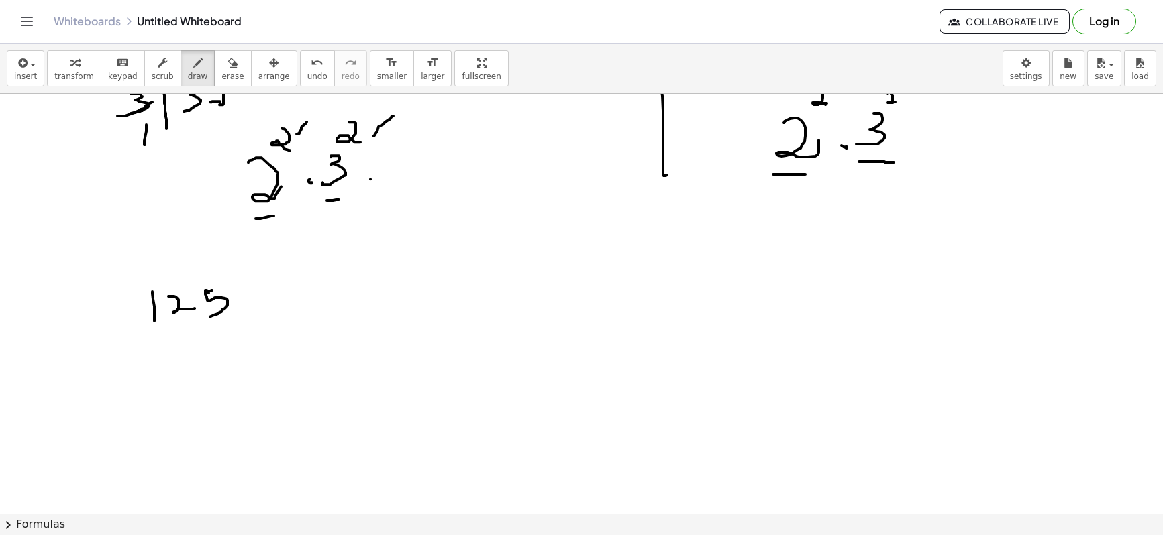
drag, startPoint x: 207, startPoint y: 290, endPoint x: 210, endPoint y: 317, distance: 27.0
drag, startPoint x: 210, startPoint y: 289, endPoint x: 221, endPoint y: 284, distance: 12.0
drag, startPoint x: 326, startPoint y: 282, endPoint x: 333, endPoint y: 304, distance: 23.3
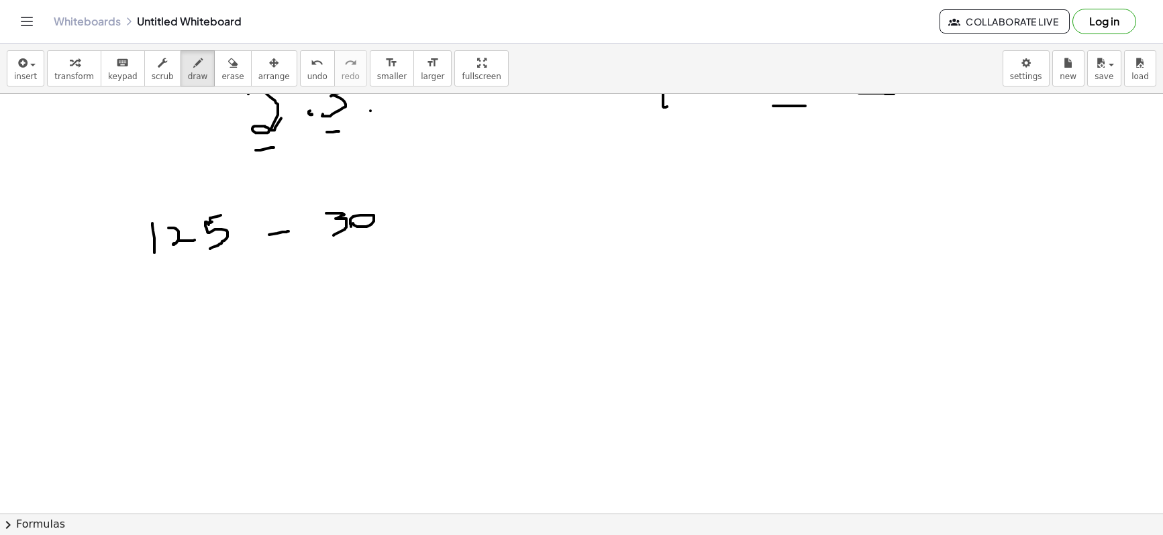
drag, startPoint x: 269, startPoint y: 235, endPoint x: 288, endPoint y: 231, distance: 19.7
drag, startPoint x: 218, startPoint y: 313, endPoint x: 236, endPoint y: 330, distance: 24.7
drag, startPoint x: 236, startPoint y: 321, endPoint x: 262, endPoint y: 330, distance: 27.8
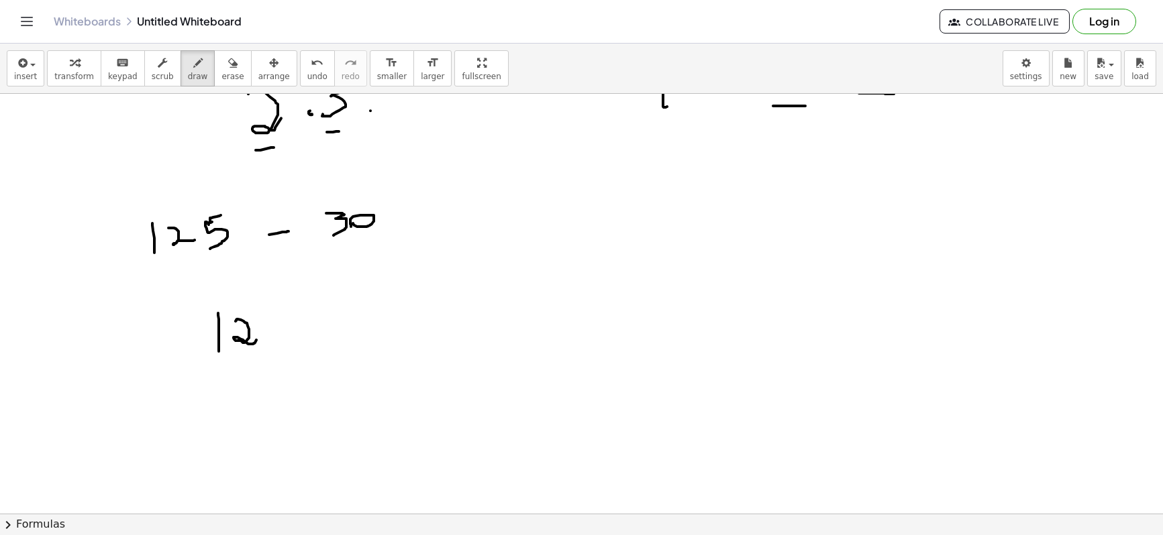
drag, startPoint x: 266, startPoint y: 319, endPoint x: 258, endPoint y: 341, distance: 23.3
drag, startPoint x: 262, startPoint y: 319, endPoint x: 276, endPoint y: 317, distance: 14.2
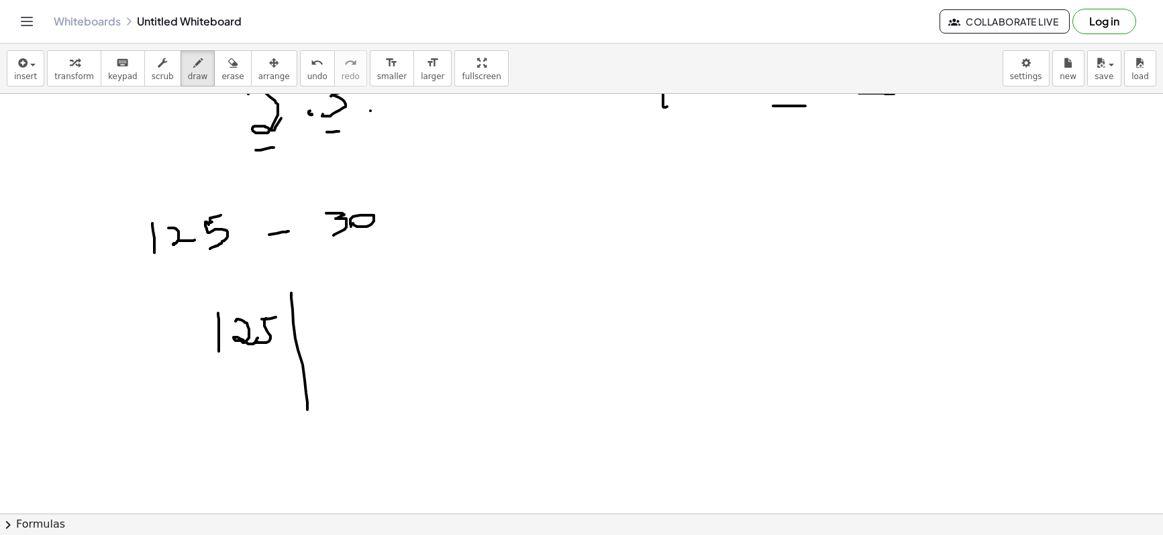
drag, startPoint x: 292, startPoint y: 310, endPoint x: 309, endPoint y: 425, distance: 116.6
drag, startPoint x: 198, startPoint y: 352, endPoint x: 279, endPoint y: 333, distance: 83.3
drag, startPoint x: 320, startPoint y: 313, endPoint x: 337, endPoint y: 309, distance: 17.9
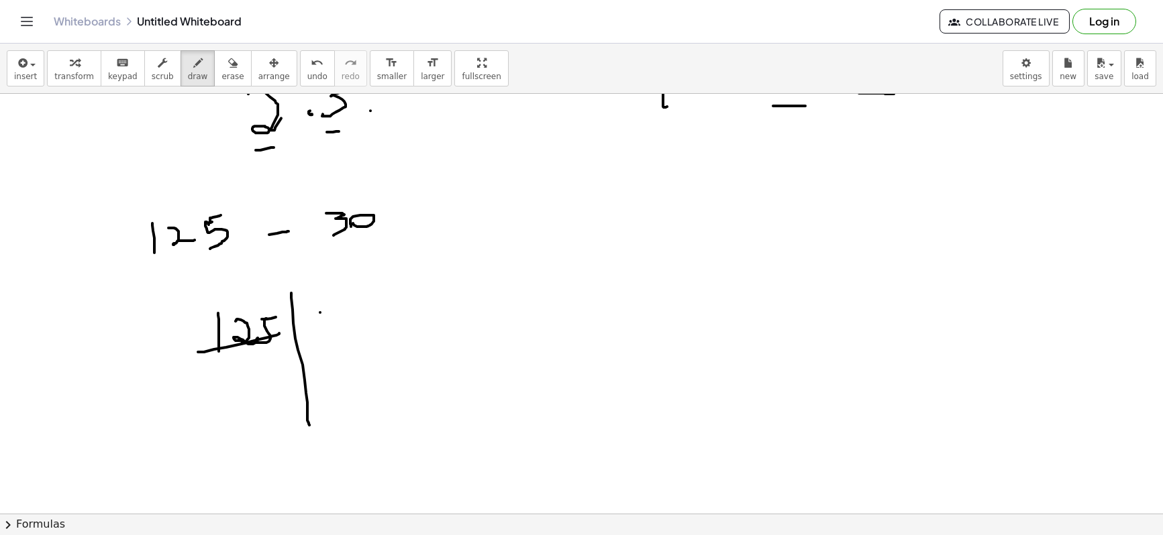
drag, startPoint x: 314, startPoint y: 315, endPoint x: 311, endPoint y: 343, distance: 29.0
drag, startPoint x: 237, startPoint y: 368, endPoint x: 253, endPoint y: 378, distance: 18.6
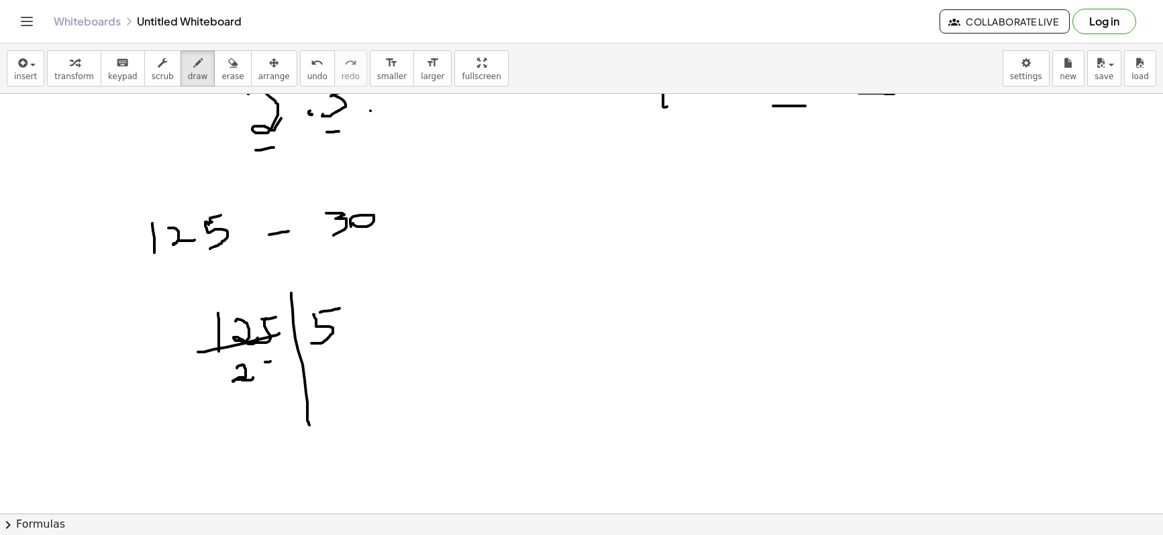
drag, startPoint x: 260, startPoint y: 362, endPoint x: 258, endPoint y: 381, distance: 19.6
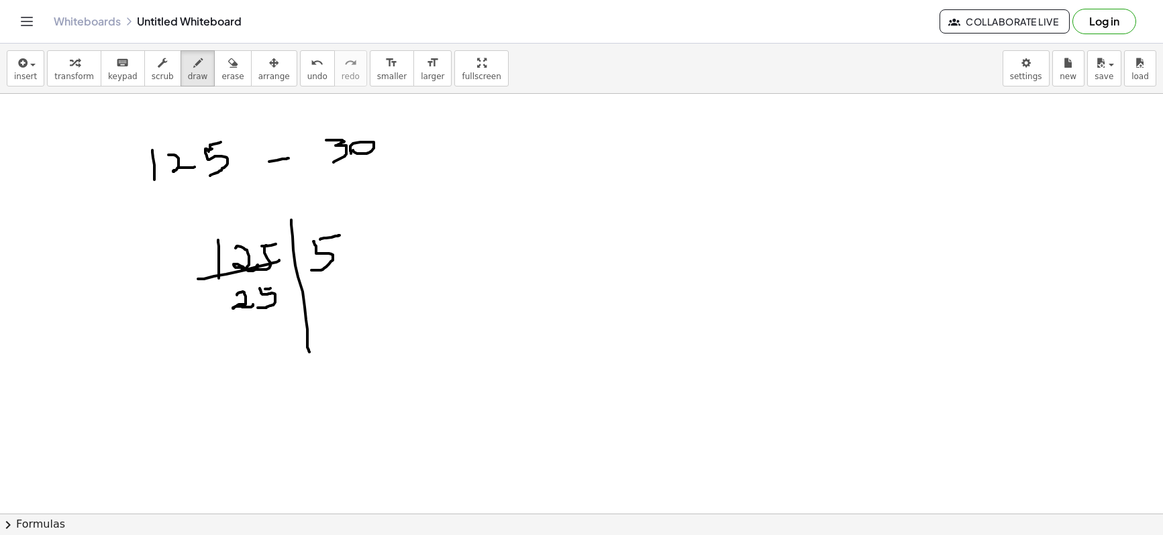
scroll to position [1059, 0]
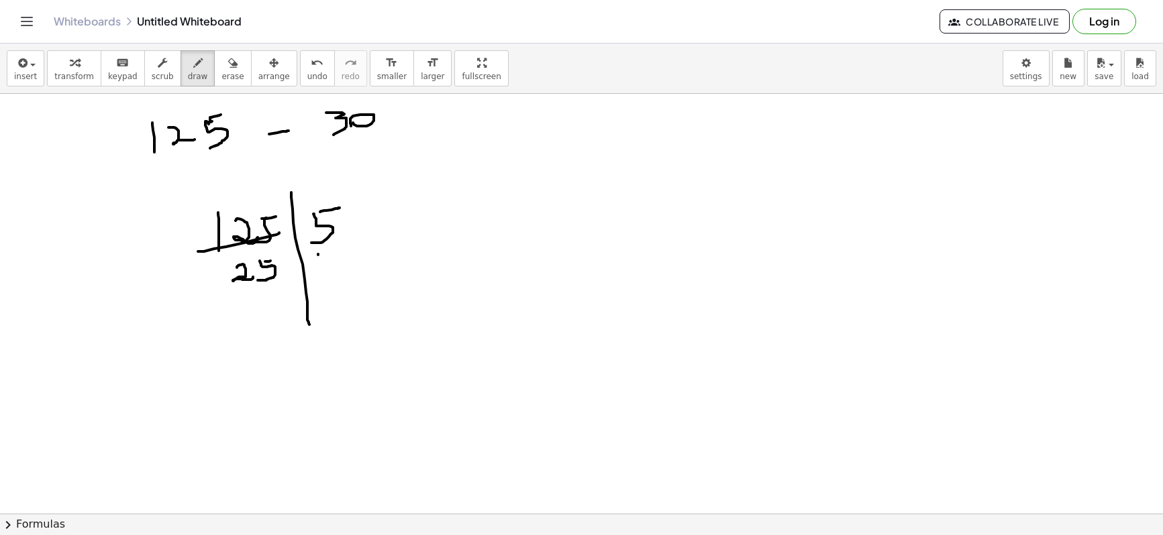
drag, startPoint x: 318, startPoint y: 254, endPoint x: 326, endPoint y: 255, distance: 8.1
drag, startPoint x: 313, startPoint y: 256, endPoint x: 317, endPoint y: 278, distance: 22.5
drag, startPoint x: 256, startPoint y: 268, endPoint x: 283, endPoint y: 258, distance: 28.7
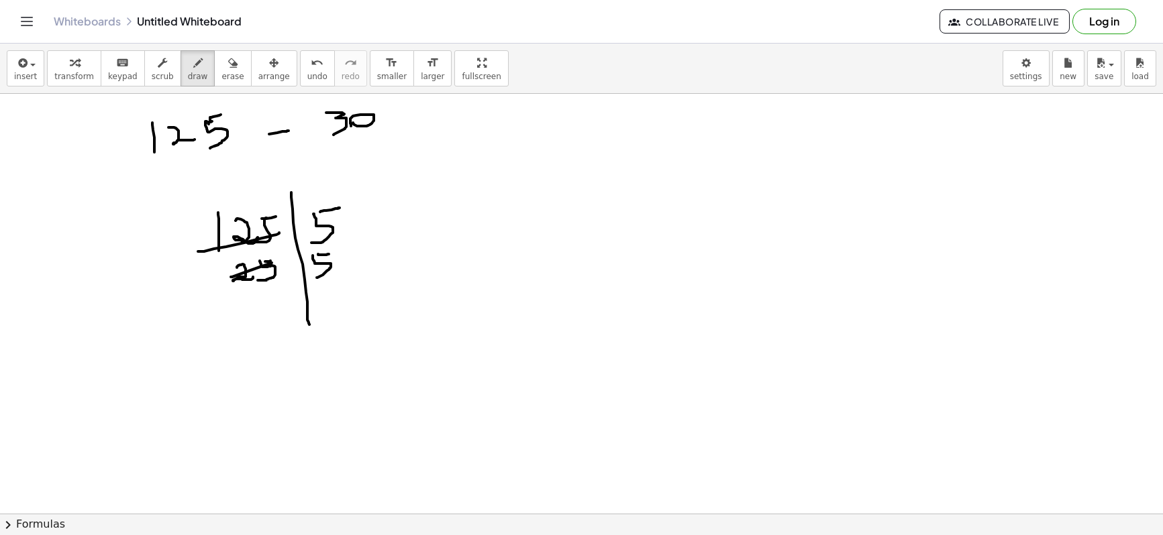
drag, startPoint x: 270, startPoint y: 297, endPoint x: 254, endPoint y: 297, distance: 15.4
drag, startPoint x: 253, startPoint y: 297, endPoint x: 262, endPoint y: 323, distance: 27.6
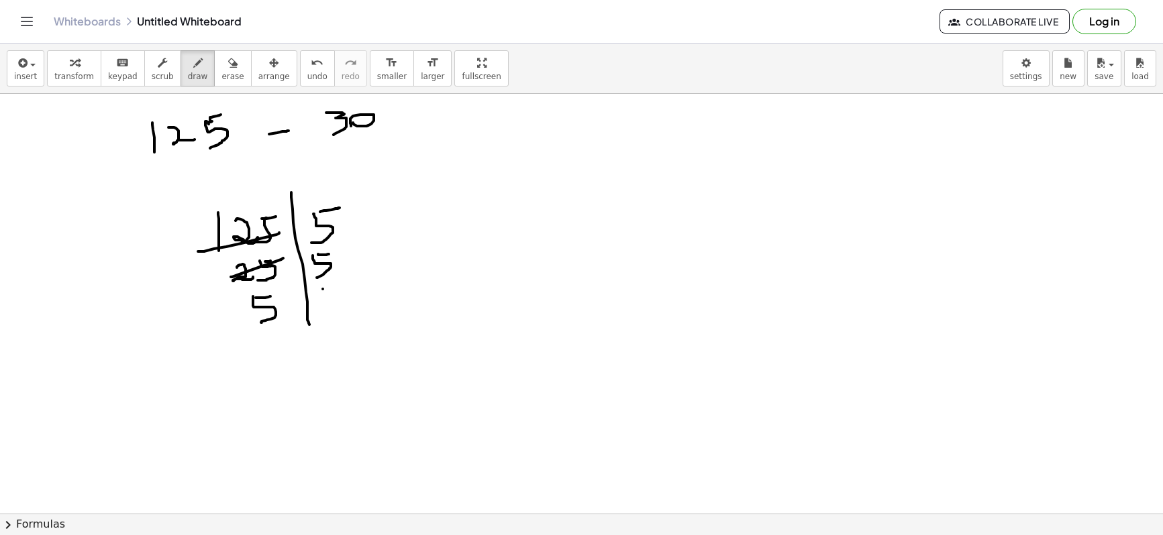
drag, startPoint x: 323, startPoint y: 294, endPoint x: 317, endPoint y: 313, distance: 19.7
drag, startPoint x: 295, startPoint y: 306, endPoint x: 284, endPoint y: 321, distance: 18.8
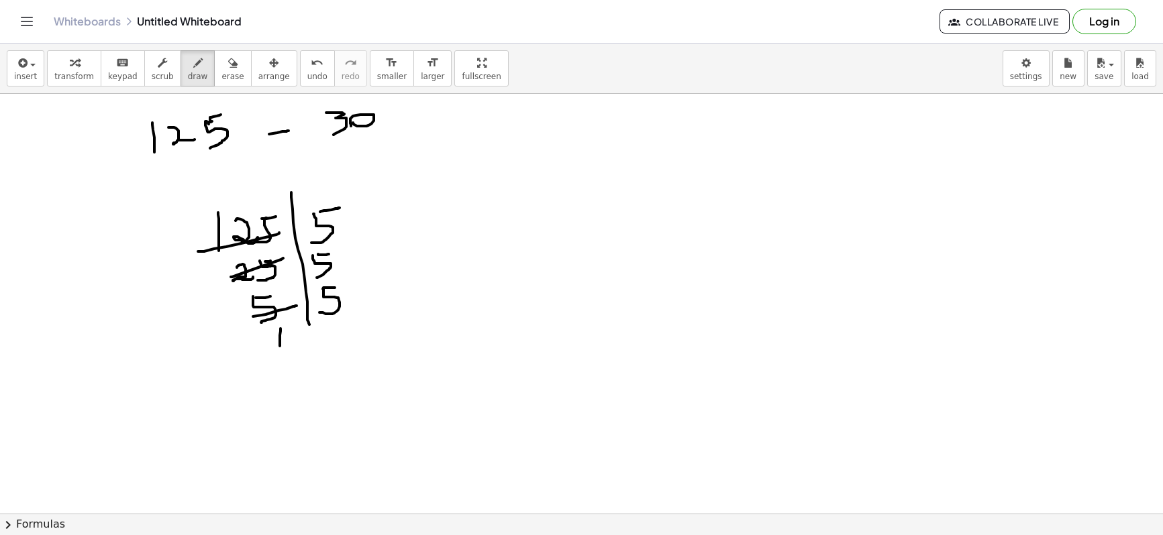
drag, startPoint x: 280, startPoint y: 329, endPoint x: 280, endPoint y: 346, distance: 17.5
drag, startPoint x: 459, startPoint y: 201, endPoint x: 454, endPoint y: 231, distance: 30.6
drag, startPoint x: 469, startPoint y: 202, endPoint x: 445, endPoint y: 238, distance: 43.2
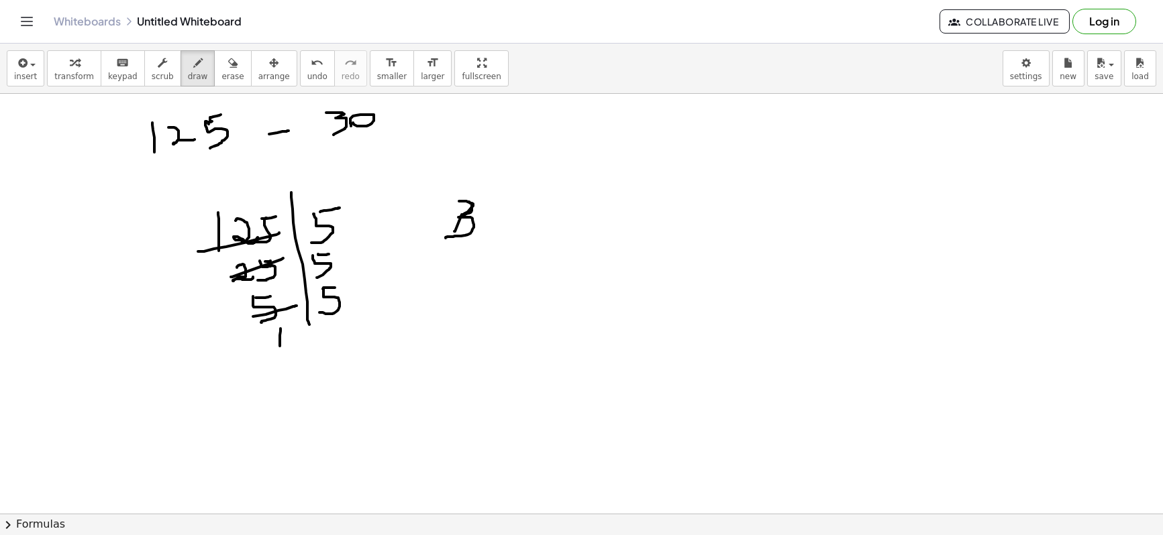
drag, startPoint x: 490, startPoint y: 218, endPoint x: 511, endPoint y: 212, distance: 21.0
drag, startPoint x: 521, startPoint y: 178, endPoint x: 537, endPoint y: 344, distance: 166.5
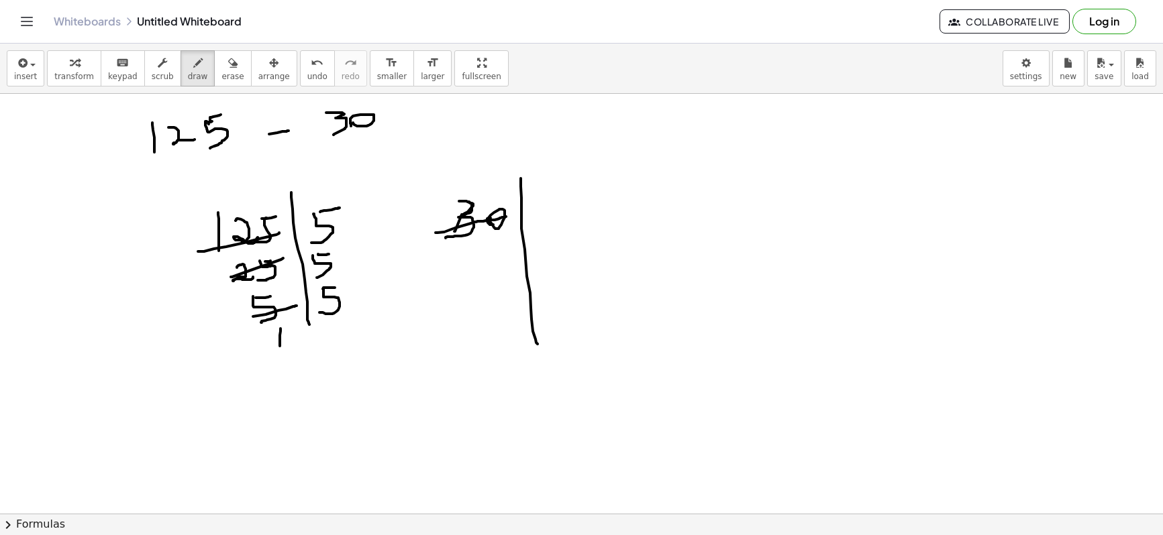
drag, startPoint x: 435, startPoint y: 233, endPoint x: 506, endPoint y: 217, distance: 72.9
drag, startPoint x: 533, startPoint y: 209, endPoint x: 507, endPoint y: 248, distance: 47.4
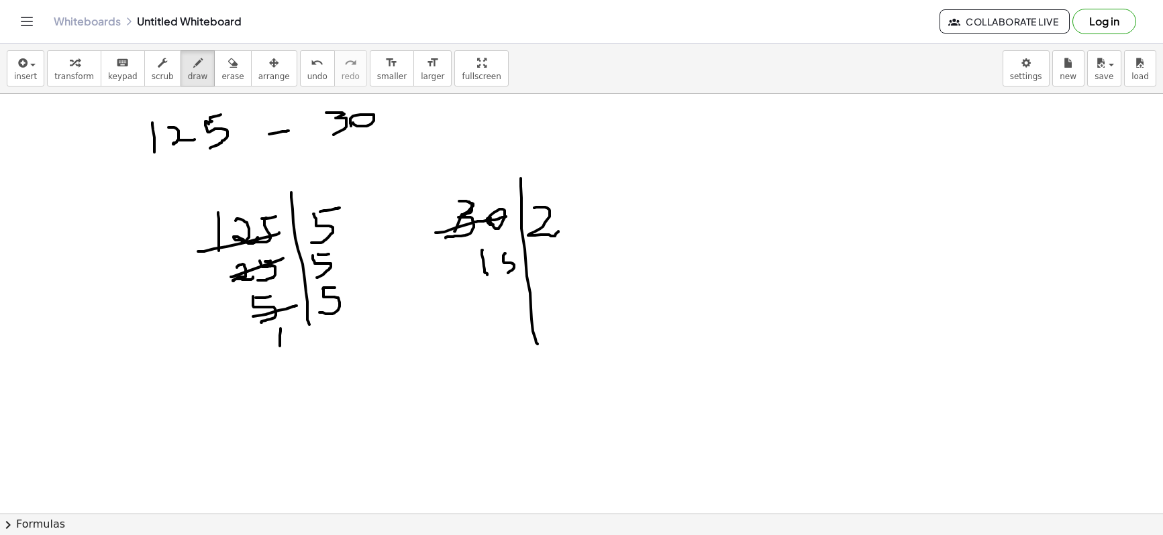
drag, startPoint x: 534, startPoint y: 250, endPoint x: 537, endPoint y: 276, distance: 26.4
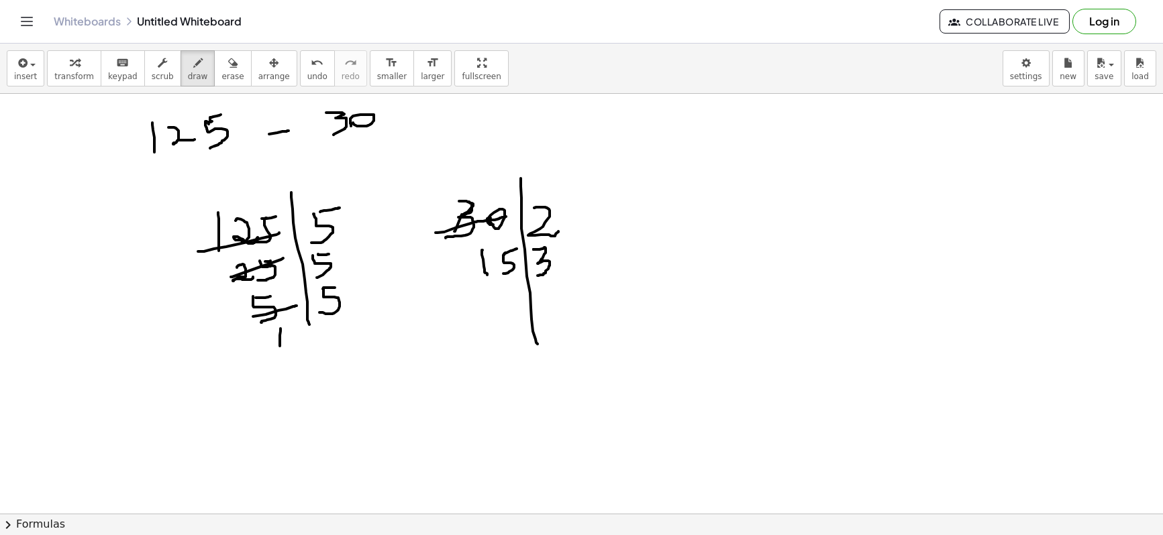
drag, startPoint x: 470, startPoint y: 264, endPoint x: 515, endPoint y: 256, distance: 45.7
drag, startPoint x: 497, startPoint y: 300, endPoint x: 499, endPoint y: 333, distance: 32.9
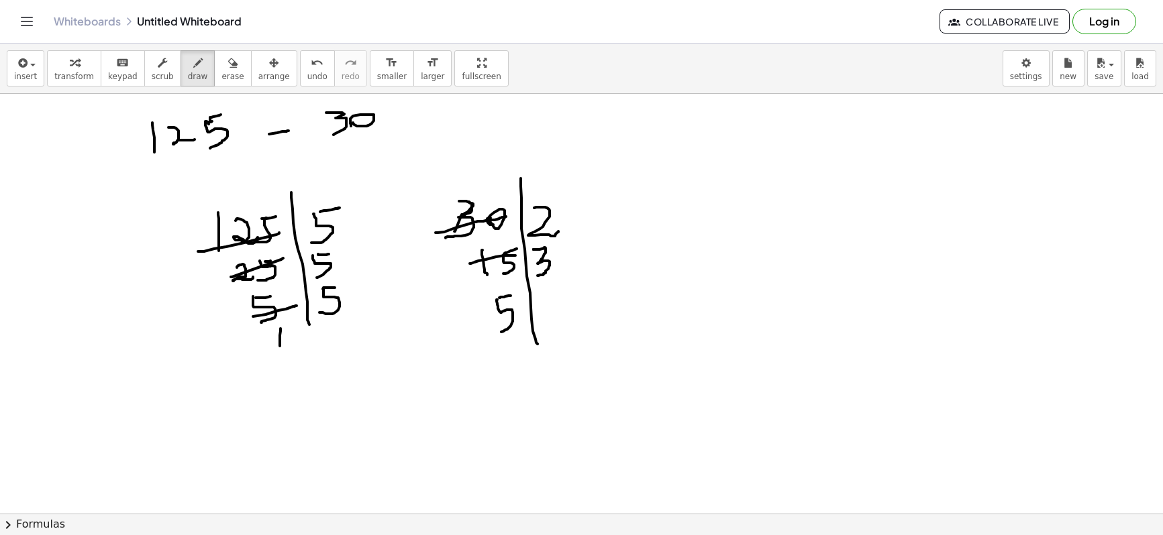
drag, startPoint x: 546, startPoint y: 297, endPoint x: 535, endPoint y: 323, distance: 28.9
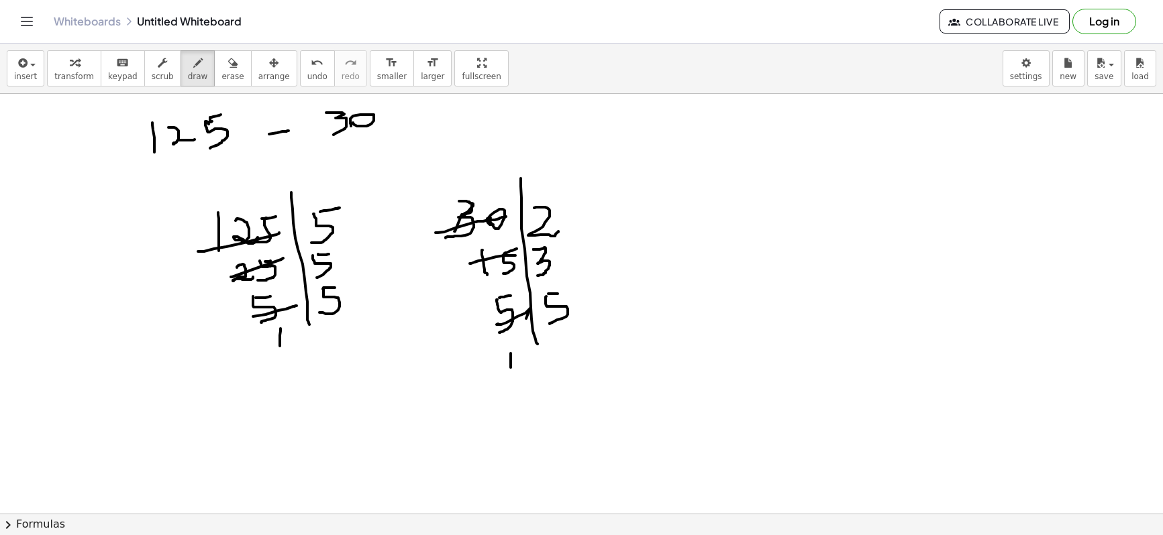
drag, startPoint x: 328, startPoint y: 412, endPoint x: 339, endPoint y: 408, distance: 11.5
drag, startPoint x: 327, startPoint y: 411, endPoint x: 329, endPoint y: 437, distance: 26.2
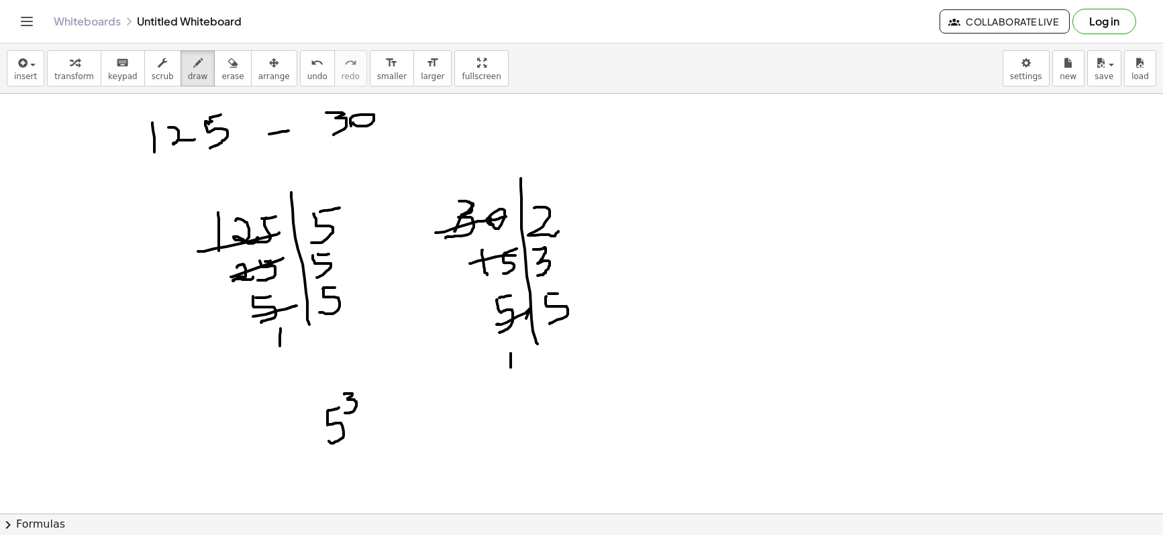
drag, startPoint x: 344, startPoint y: 394, endPoint x: 344, endPoint y: 413, distance: 18.8
drag, startPoint x: 186, startPoint y: 294, endPoint x: 282, endPoint y: 427, distance: 163.8
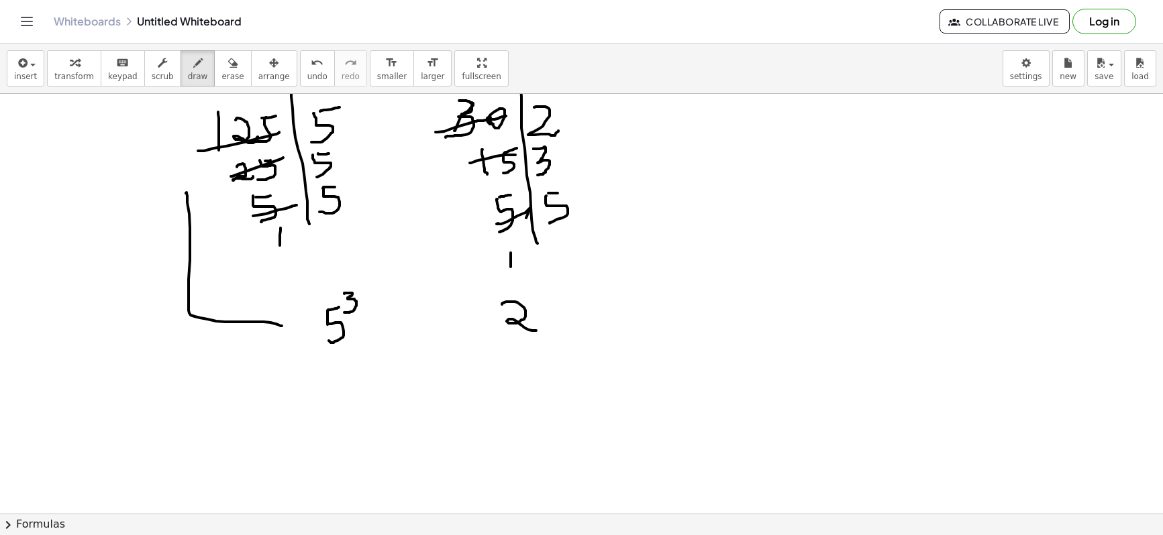
drag, startPoint x: 502, startPoint y: 305, endPoint x: 547, endPoint y: 321, distance: 48.4
drag, startPoint x: 571, startPoint y: 297, endPoint x: 570, endPoint y: 325, distance: 28.2
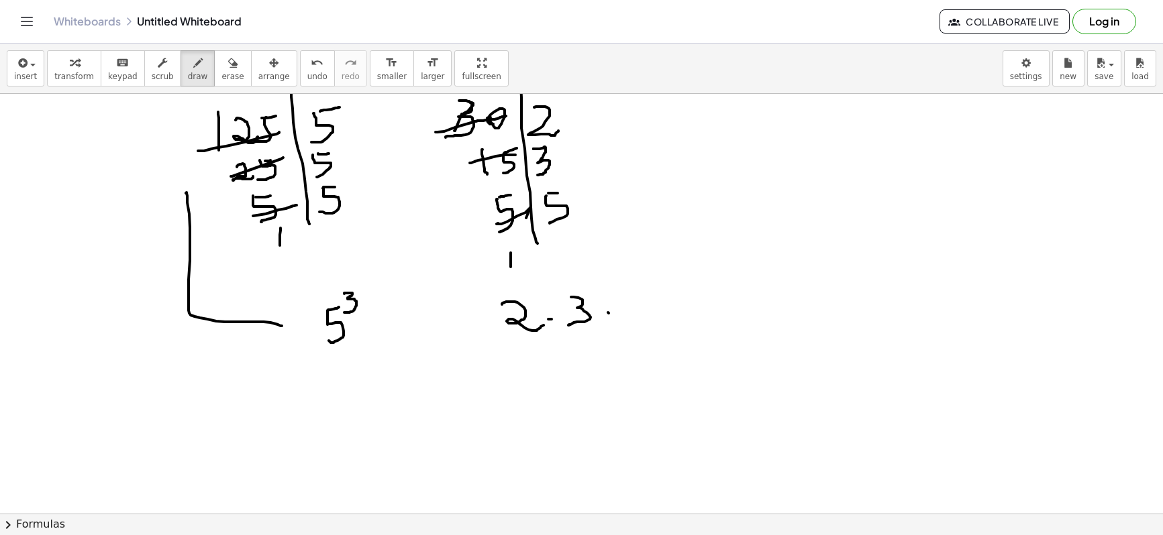
drag, startPoint x: 608, startPoint y: 313, endPoint x: 628, endPoint y: 307, distance: 21.0
drag, startPoint x: 633, startPoint y: 294, endPoint x: 638, endPoint y: 321, distance: 27.9
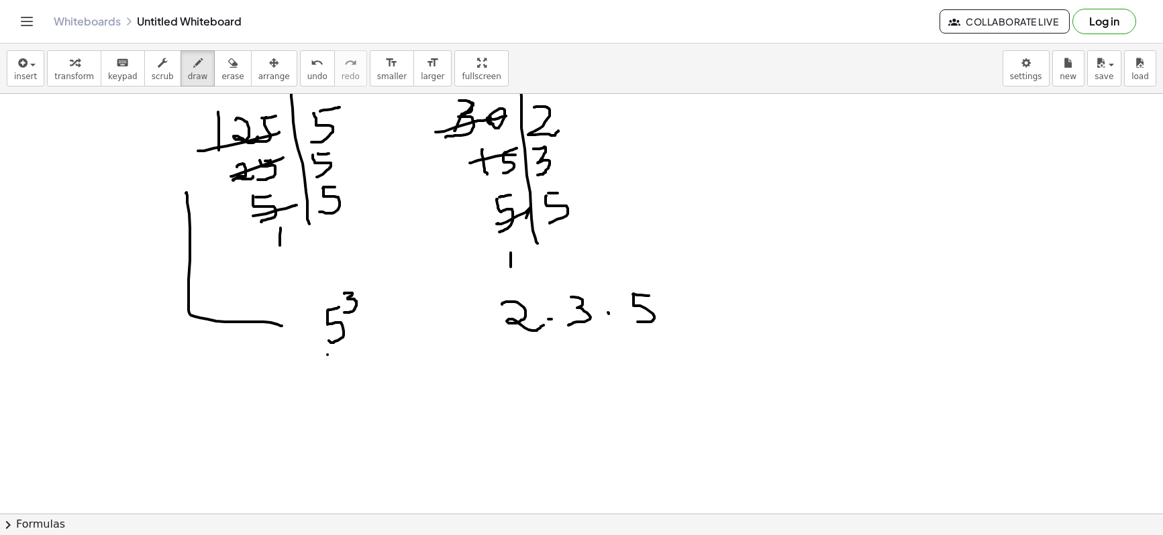
drag, startPoint x: 327, startPoint y: 355, endPoint x: 586, endPoint y: 339, distance: 258.8
drag, startPoint x: 635, startPoint y: 333, endPoint x: 659, endPoint y: 333, distance: 24.8
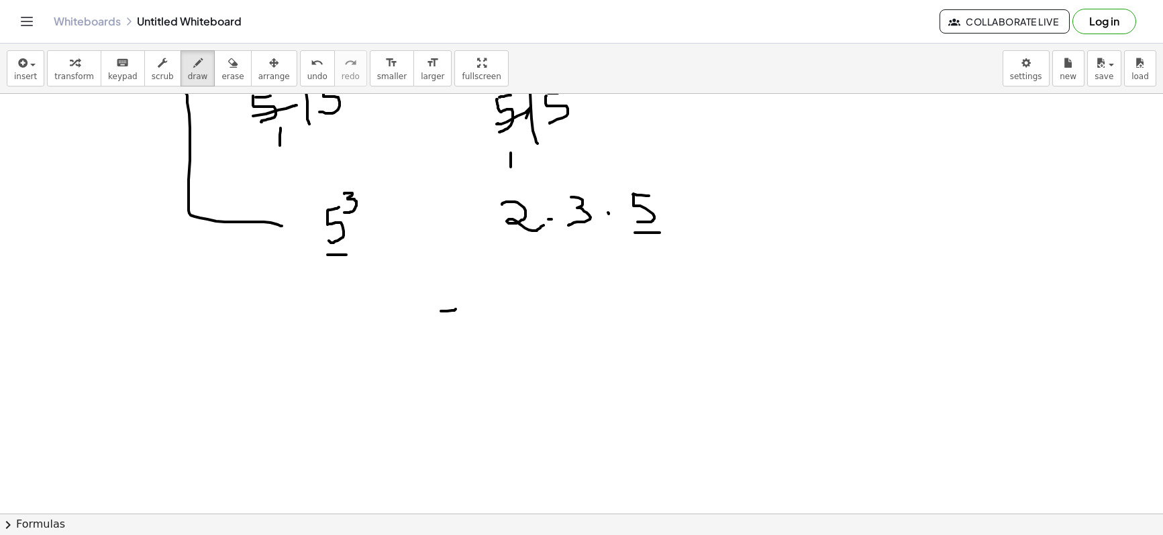
drag, startPoint x: 455, startPoint y: 309, endPoint x: 441, endPoint y: 311, distance: 14.8
drag, startPoint x: 429, startPoint y: 312, endPoint x: 439, endPoint y: 342, distance: 31.8
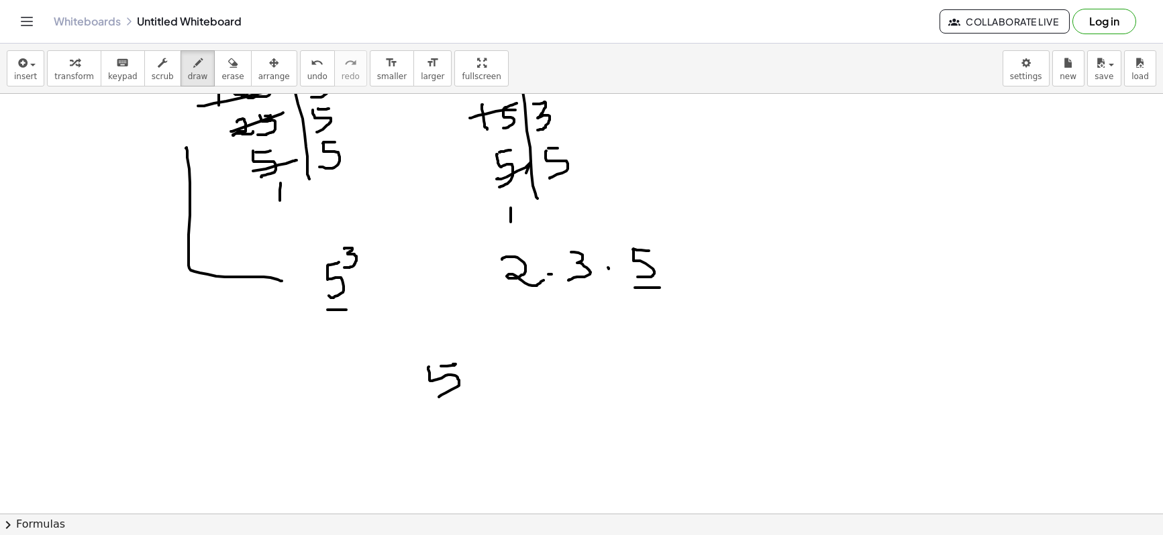
scroll to position [1159, 0]
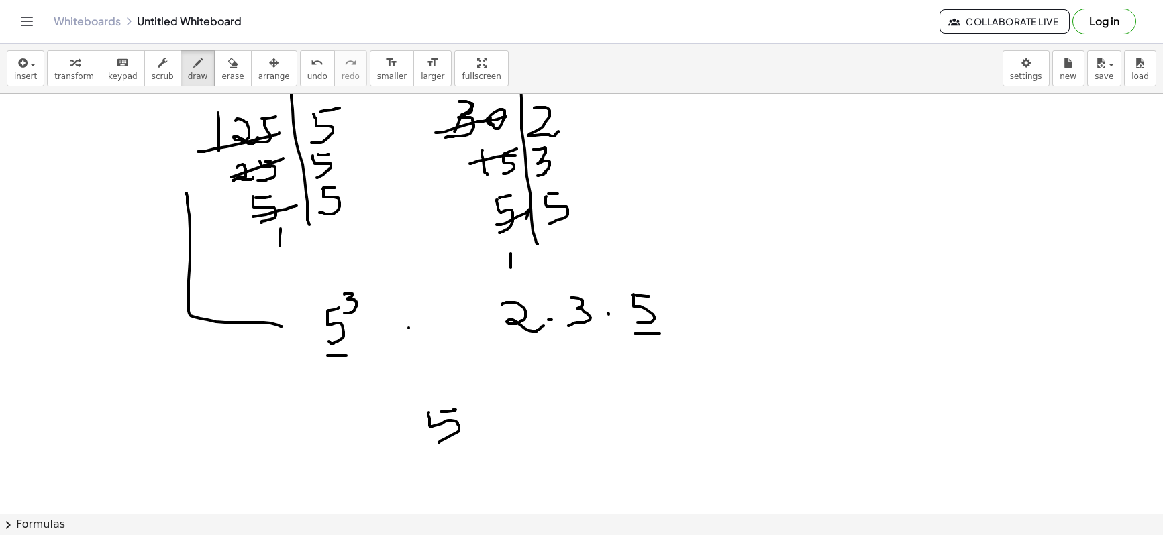
drag, startPoint x: 465, startPoint y: 384, endPoint x: 479, endPoint y: 396, distance: 18.6
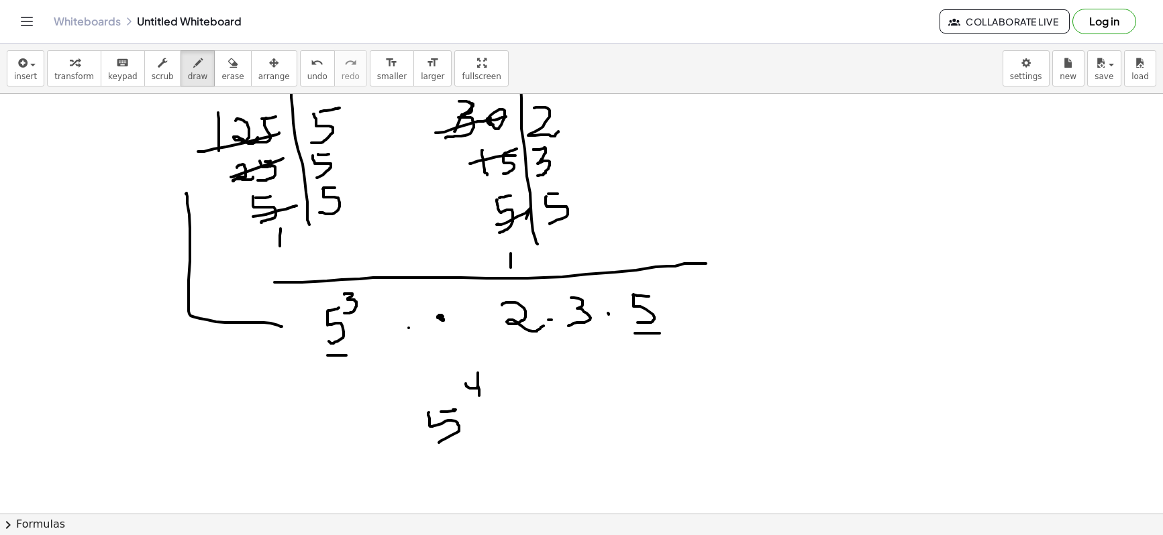
drag, startPoint x: 373, startPoint y: 278, endPoint x: 706, endPoint y: 264, distance: 333.0
drag, startPoint x: 534, startPoint y: 408, endPoint x: 572, endPoint y: 425, distance: 41.8
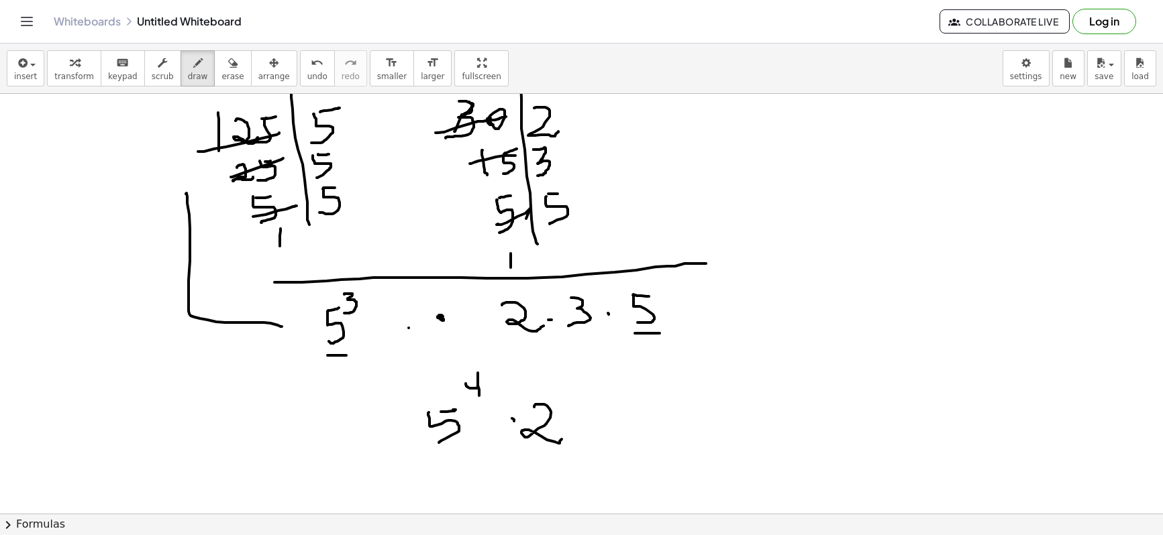
drag, startPoint x: 576, startPoint y: 422, endPoint x: 588, endPoint y: 422, distance: 12.1
drag, startPoint x: 592, startPoint y: 406, endPoint x: 472, endPoint y: 384, distance: 121.4
drag, startPoint x: 664, startPoint y: 282, endPoint x: 664, endPoint y: 292, distance: 10.7
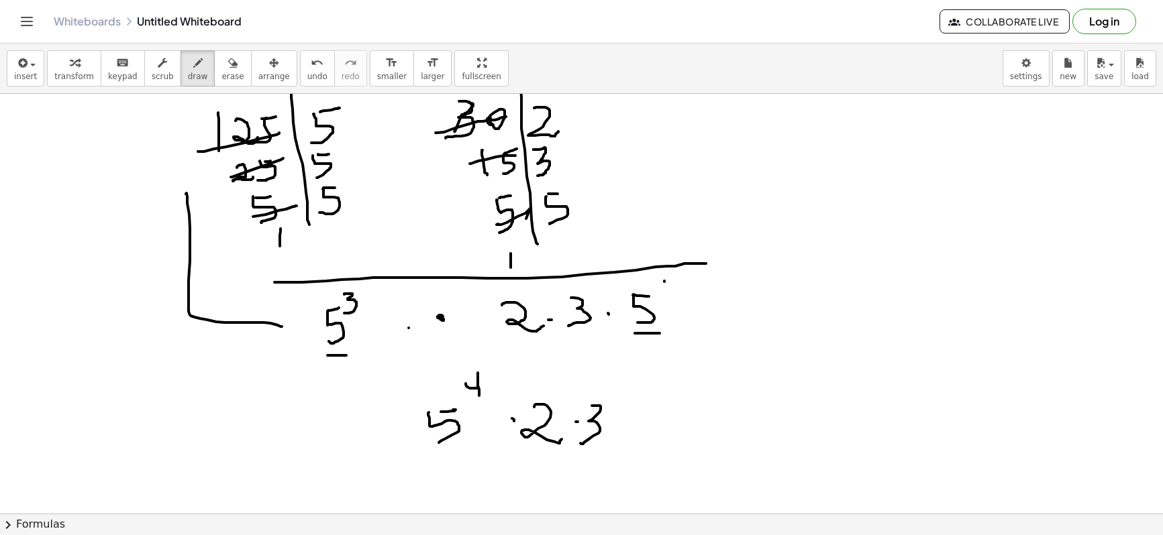
drag, startPoint x: 466, startPoint y: 373, endPoint x: 465, endPoint y: 386, distance: 12.8
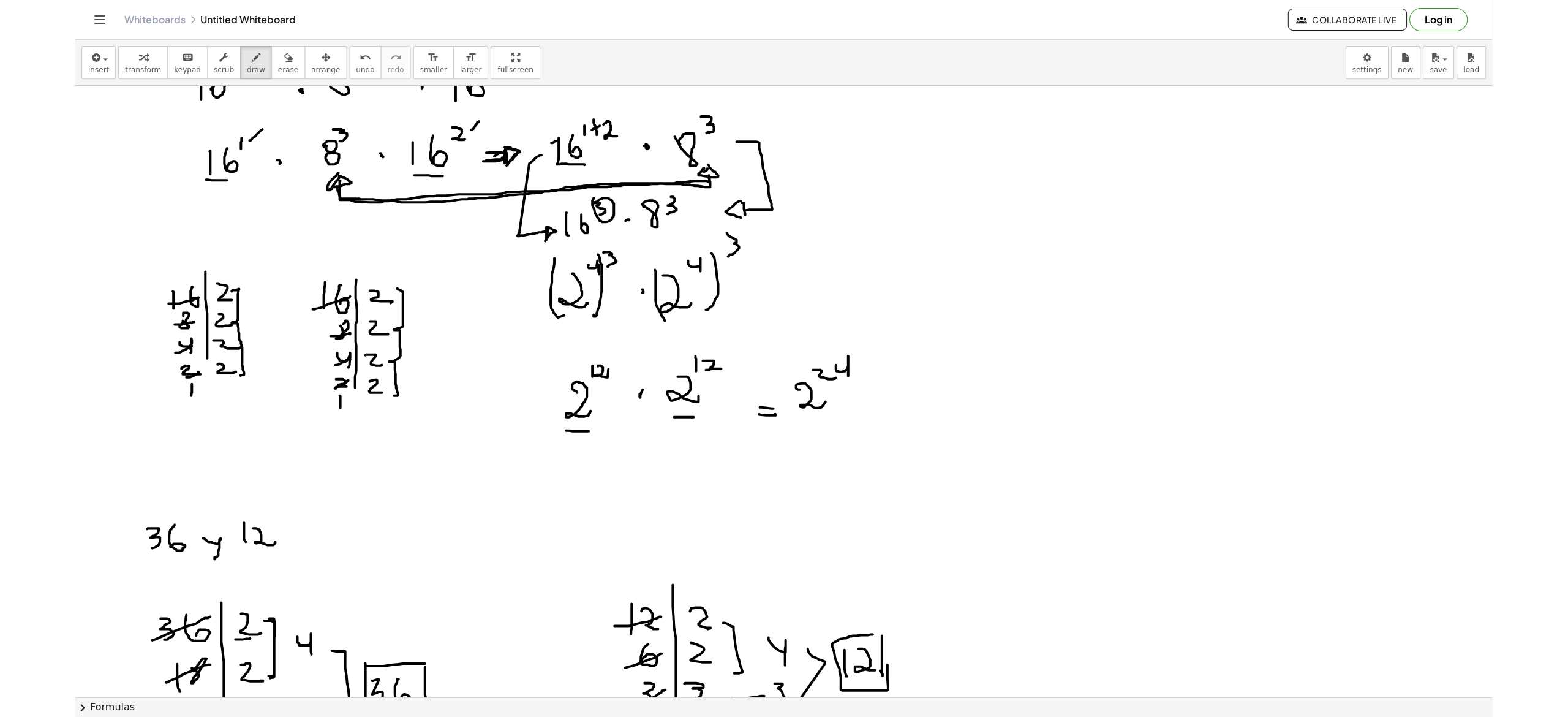
scroll to position [140, 0]
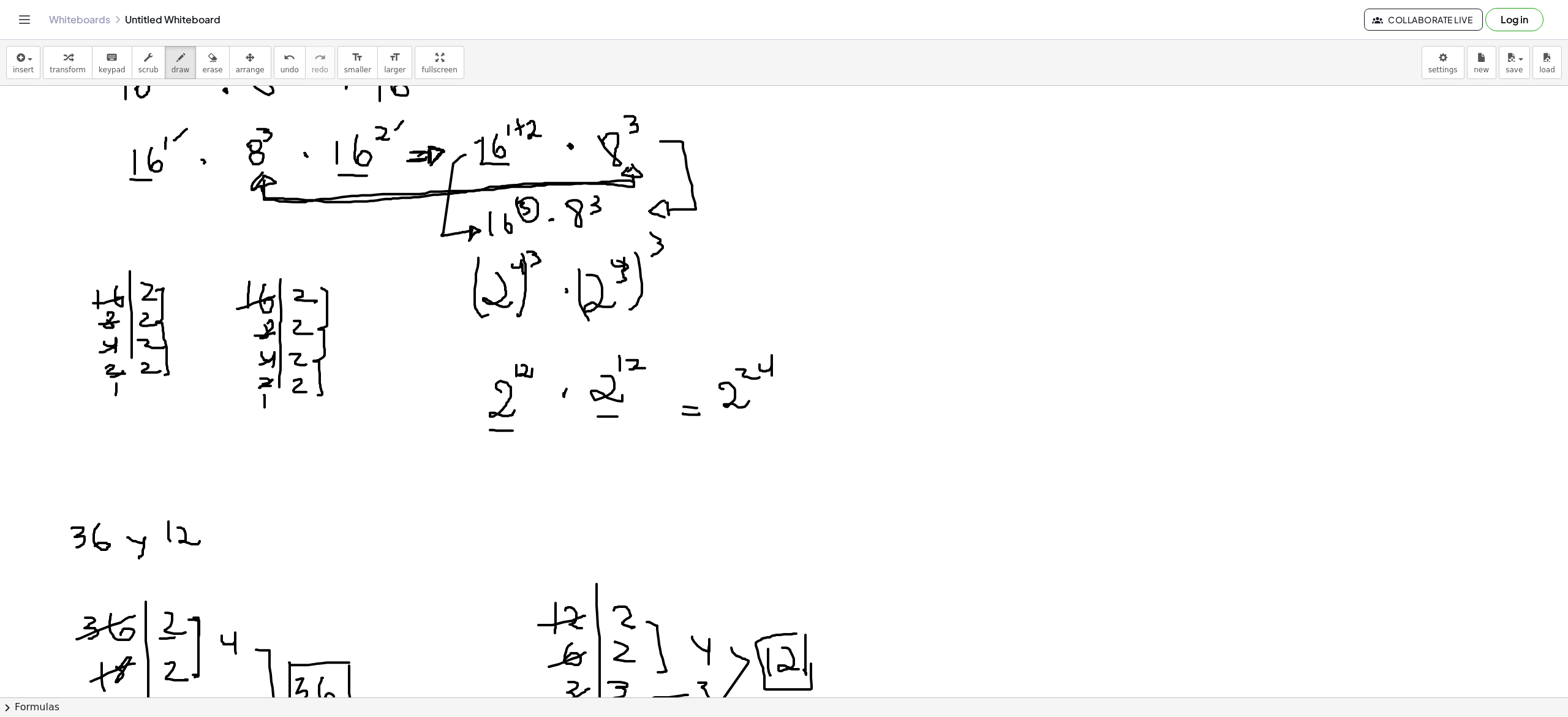
drag, startPoint x: 617, startPoint y: 261, endPoint x: 617, endPoint y: 283, distance: 22.0
drag, startPoint x: 614, startPoint y: 261, endPoint x: 614, endPoint y: 289, distance: 28.0
drag, startPoint x: 626, startPoint y: 355, endPoint x: 617, endPoint y: 358, distance: 9.5
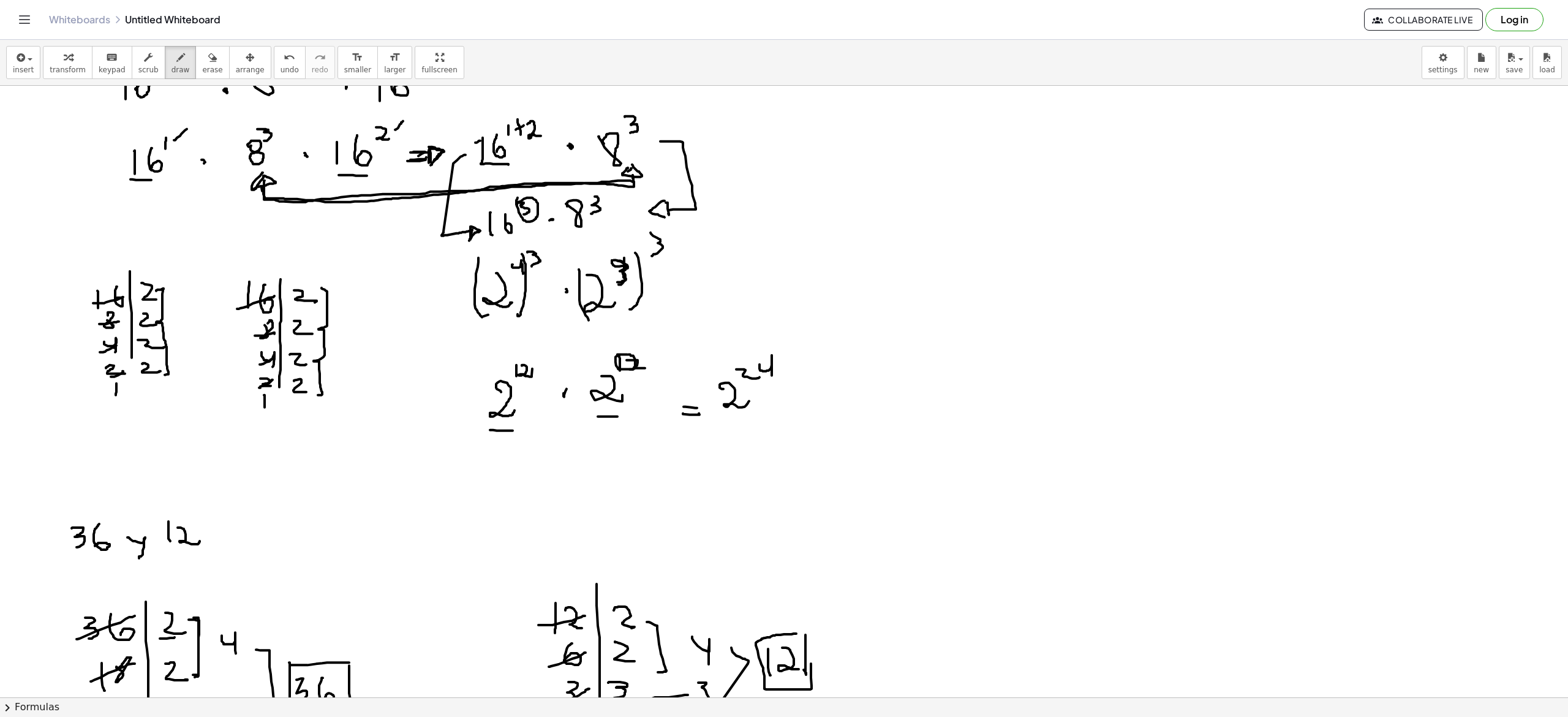
drag, startPoint x: 634, startPoint y: 374, endPoint x: 636, endPoint y: 383, distance: 9.2
drag, startPoint x: 761, startPoint y: 364, endPoint x: 782, endPoint y: 392, distance: 35.0
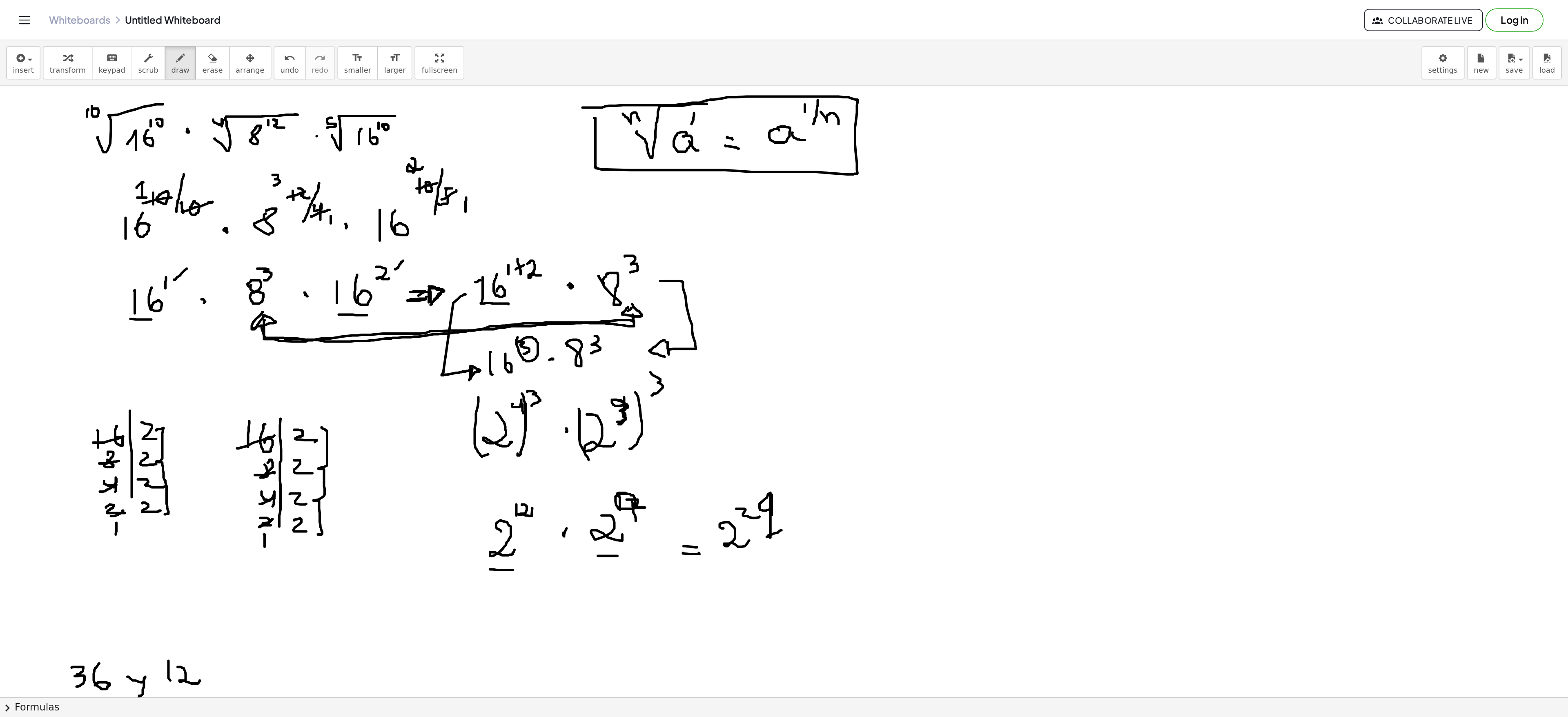
scroll to position [0, 0]
drag, startPoint x: 851, startPoint y: 461, endPoint x: 814, endPoint y: 466, distance: 37.3
click at [522, 239] on div "insert select one: Math Expression Function Text Youtube Video Graphing Geometr…" at bounding box center [522, 252] width 1045 height 451
drag, startPoint x: 572, startPoint y: 474, endPoint x: 337, endPoint y: 470, distance: 235.0
click at [340, 239] on button "chevron_right Formulas" at bounding box center [522, 470] width 1045 height 13
